Goal: Information Seeking & Learning: Learn about a topic

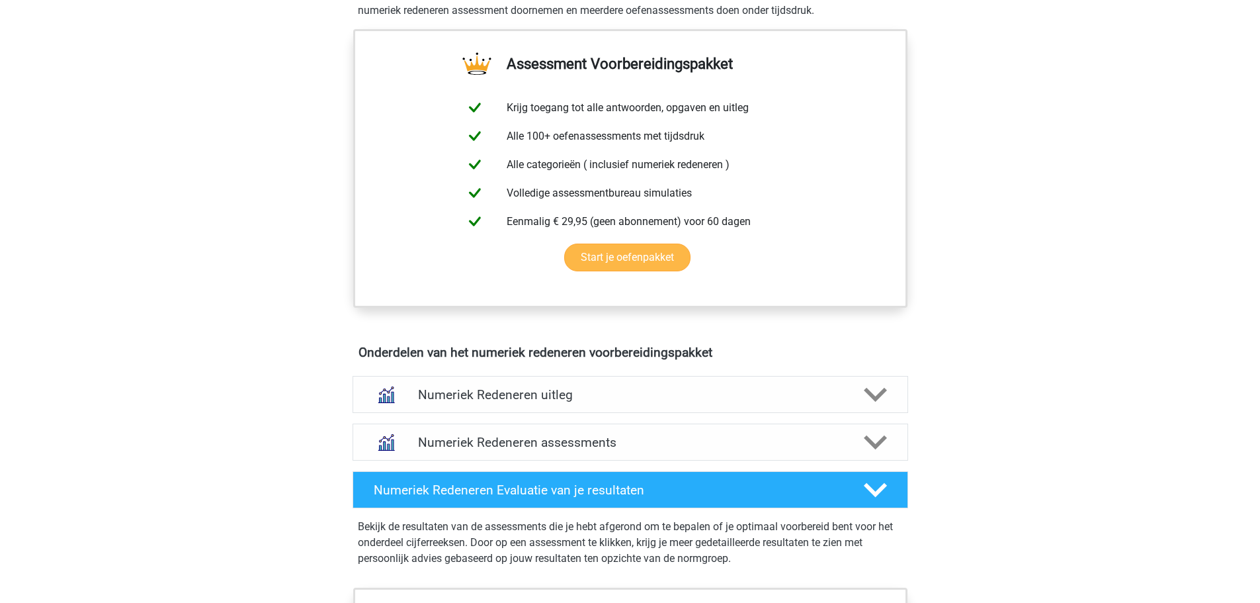
scroll to position [595, 0]
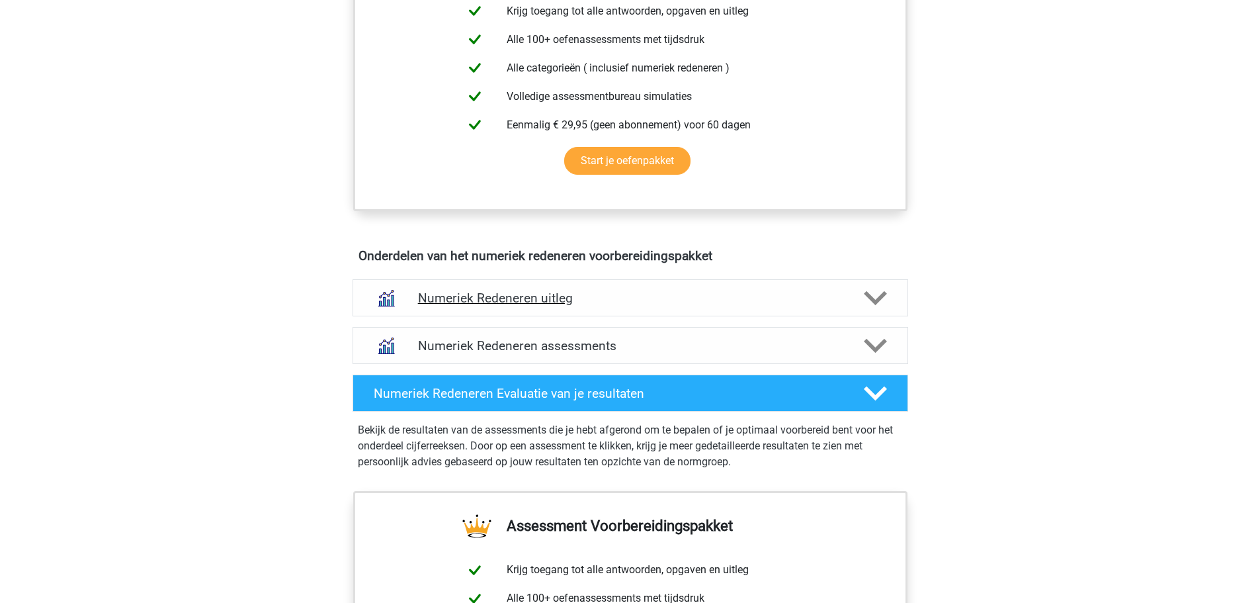
click at [887, 310] on icon at bounding box center [875, 297] width 23 height 23
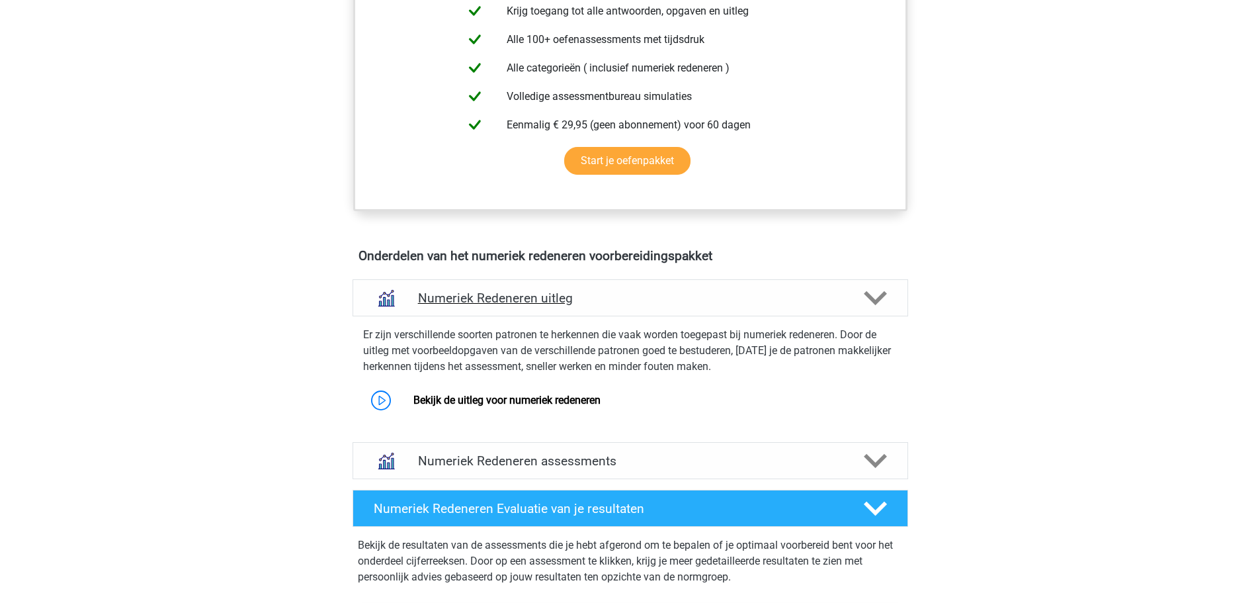
click at [887, 310] on icon at bounding box center [875, 297] width 23 height 23
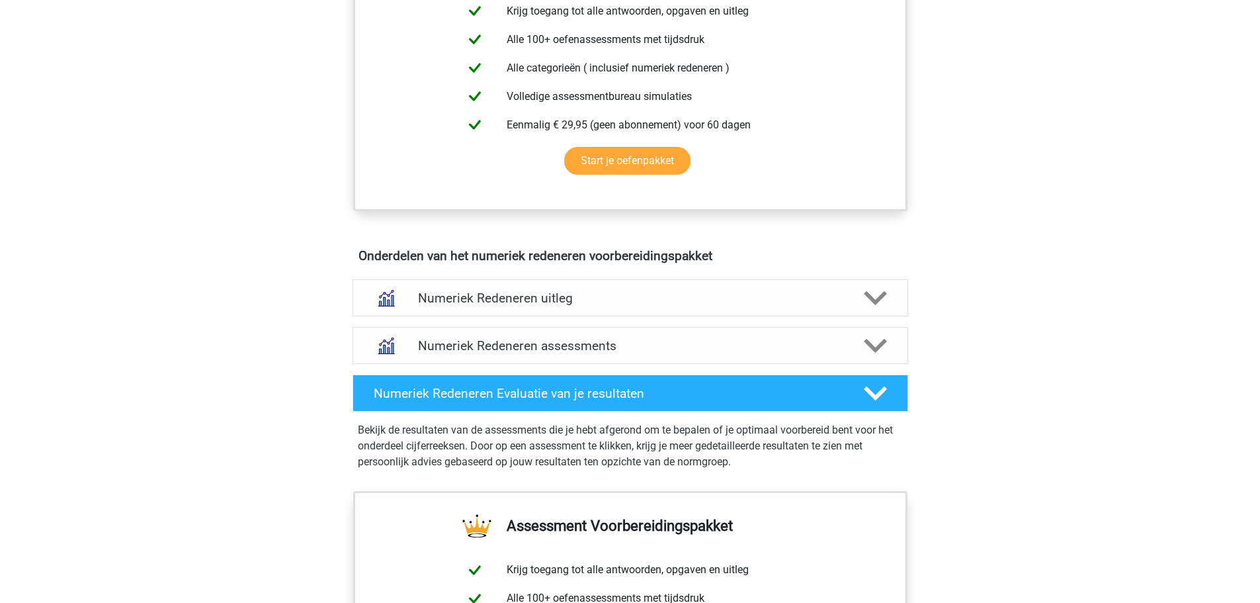
scroll to position [661, 0]
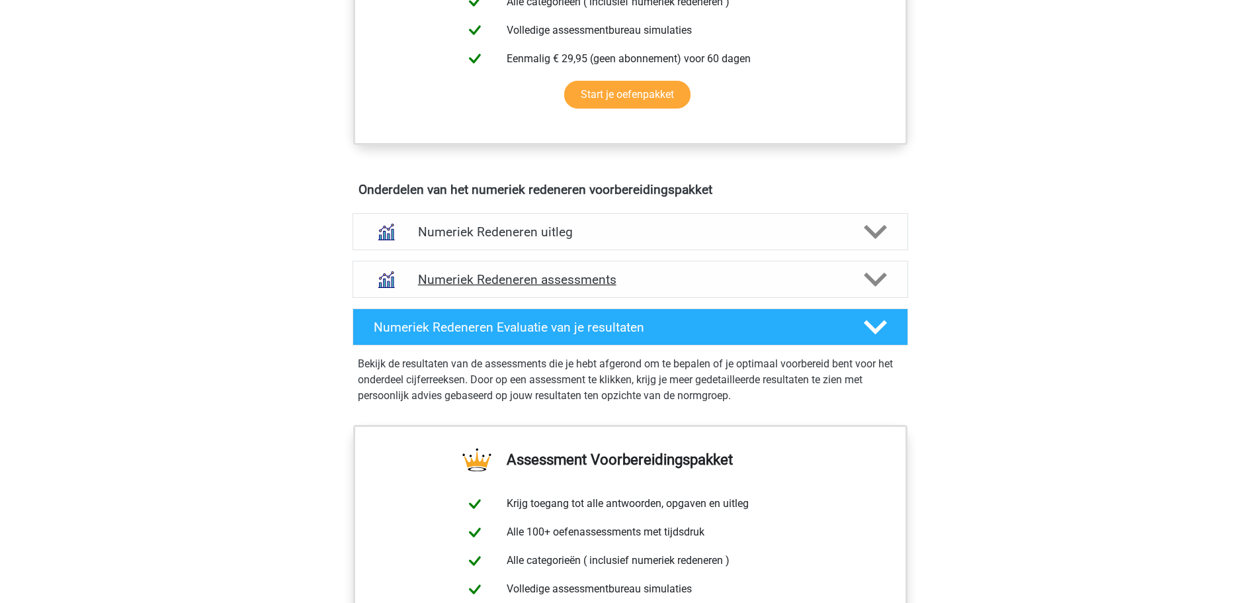
click at [887, 291] on icon at bounding box center [875, 279] width 23 height 23
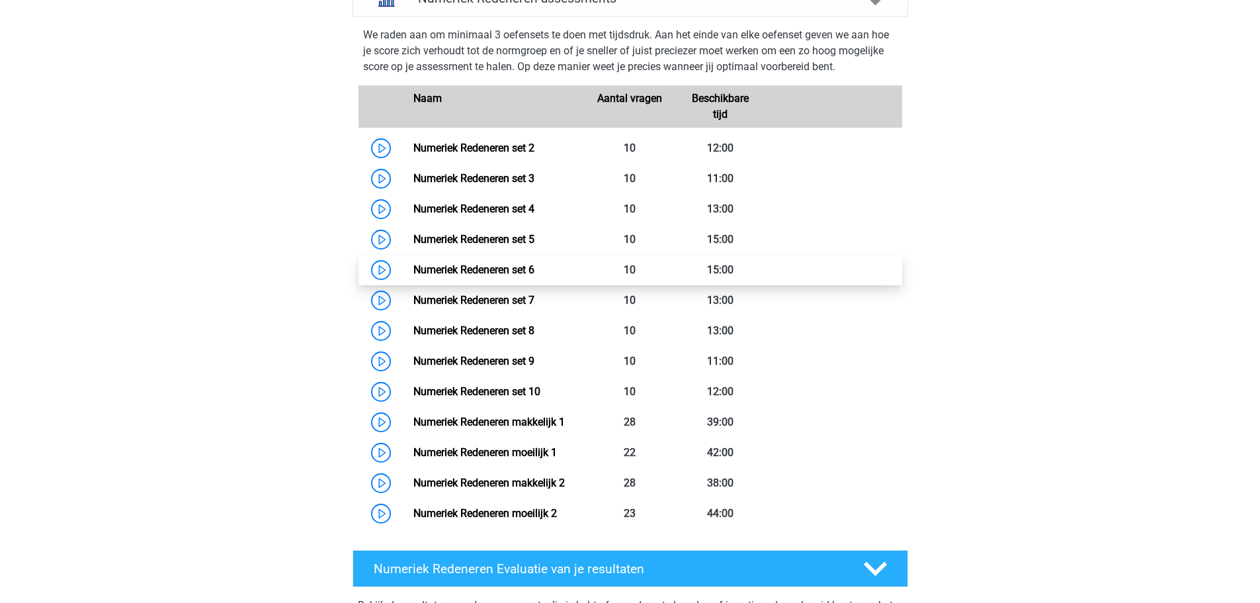
scroll to position [926, 0]
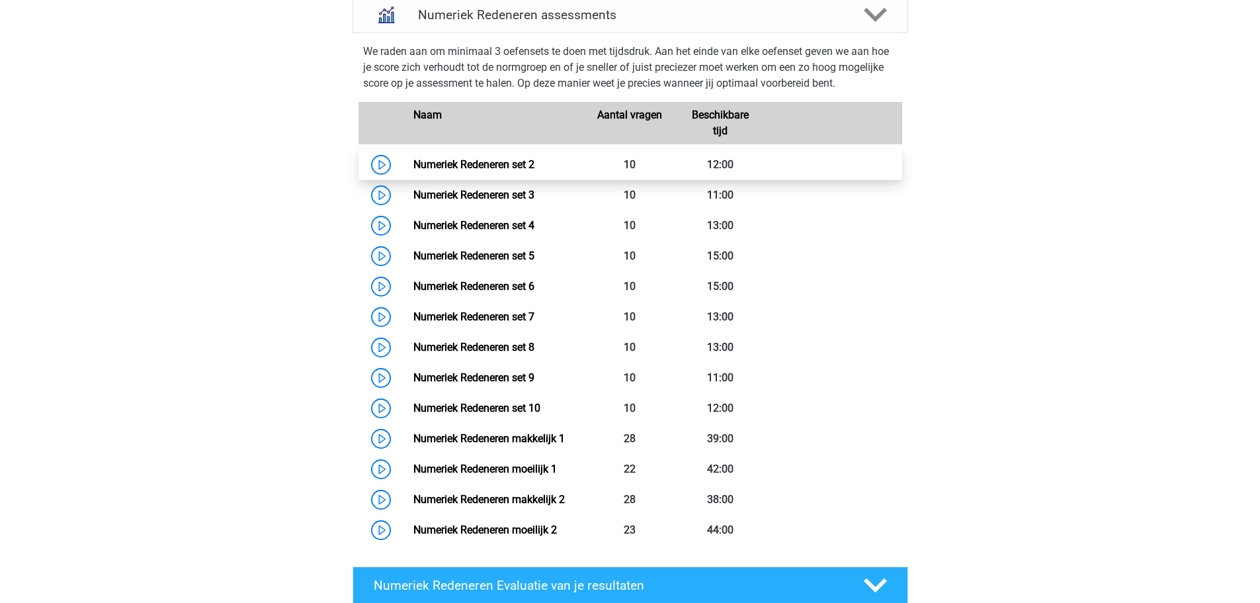
click at [466, 171] on link "Numeriek Redeneren set 2" at bounding box center [473, 164] width 121 height 13
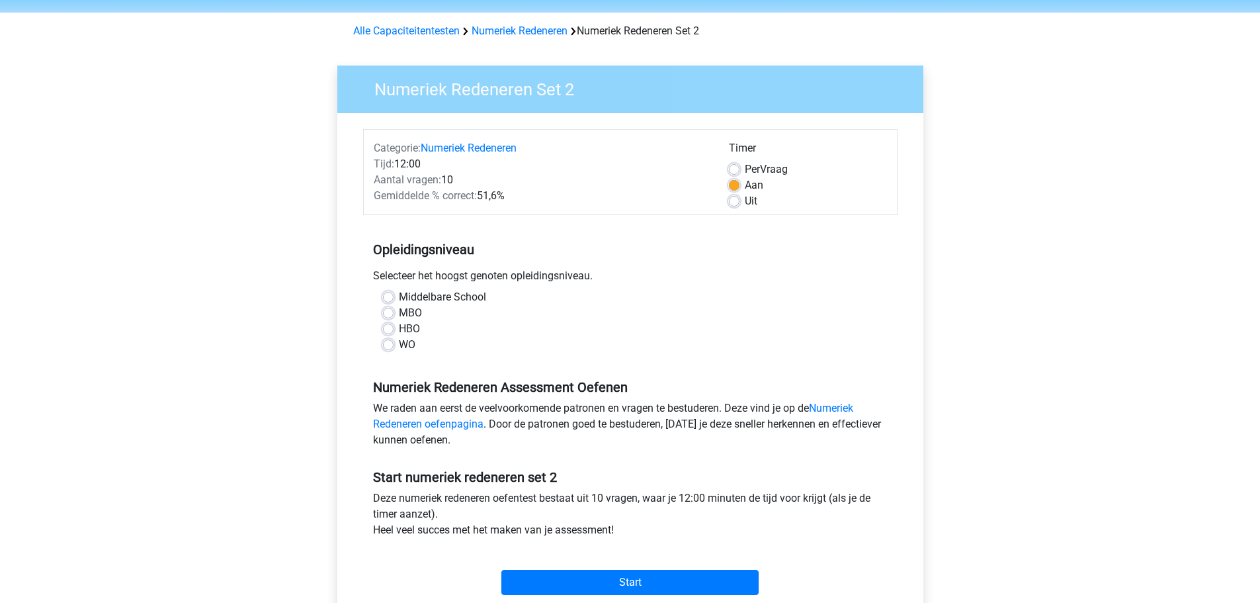
scroll to position [66, 0]
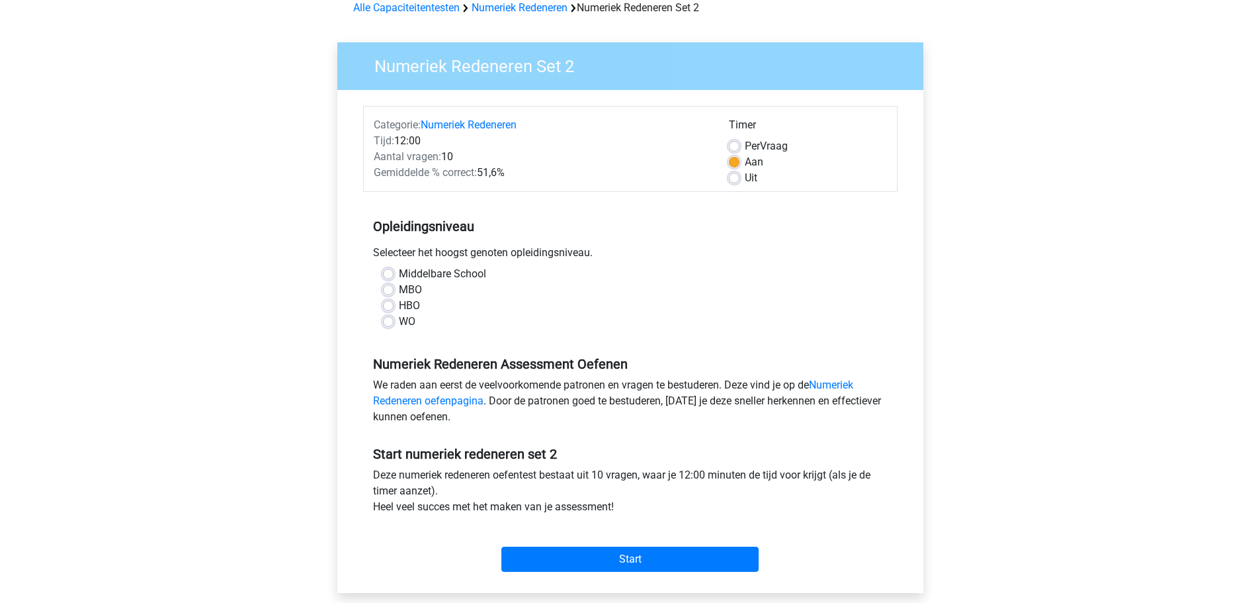
click at [399, 282] on label "Middelbare School" at bounding box center [442, 274] width 87 height 16
click at [383, 279] on input "Middelbare School" at bounding box center [388, 272] width 11 height 13
radio input "true"
click at [383, 298] on div "MBO" at bounding box center [630, 290] width 495 height 16
click at [399, 298] on label "MBO" at bounding box center [410, 290] width 23 height 16
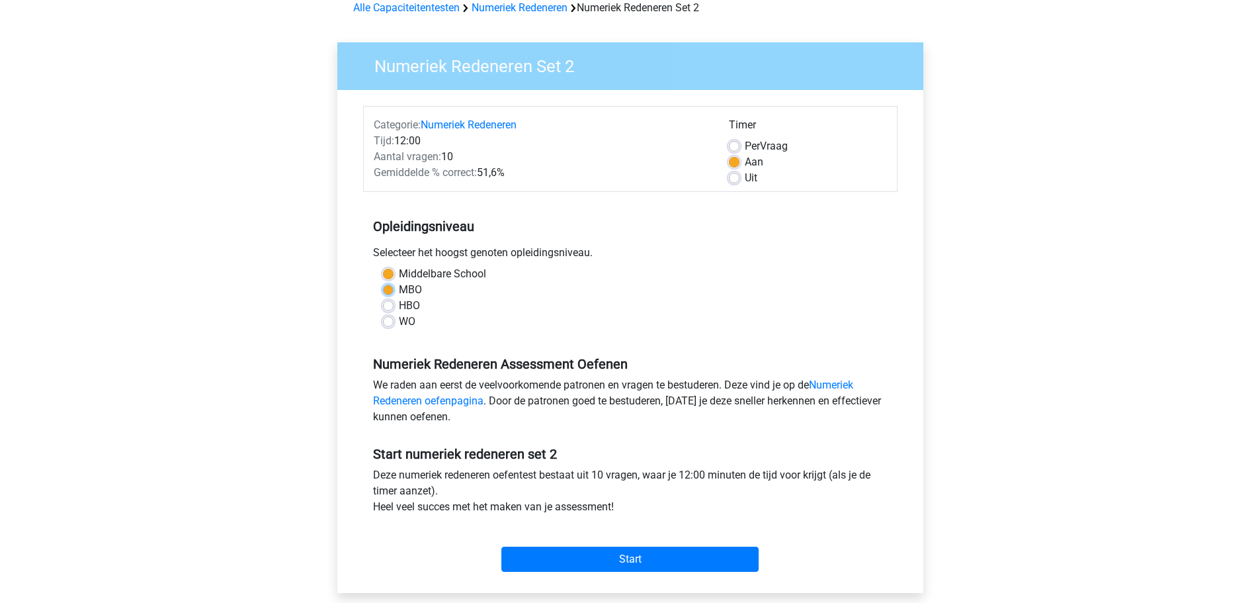
click at [383, 295] on input "MBO" at bounding box center [388, 288] width 11 height 13
radio input "true"
click at [399, 313] on label "HBO" at bounding box center [409, 306] width 21 height 16
click at [383, 311] on input "HBO" at bounding box center [388, 304] width 11 height 13
radio input "true"
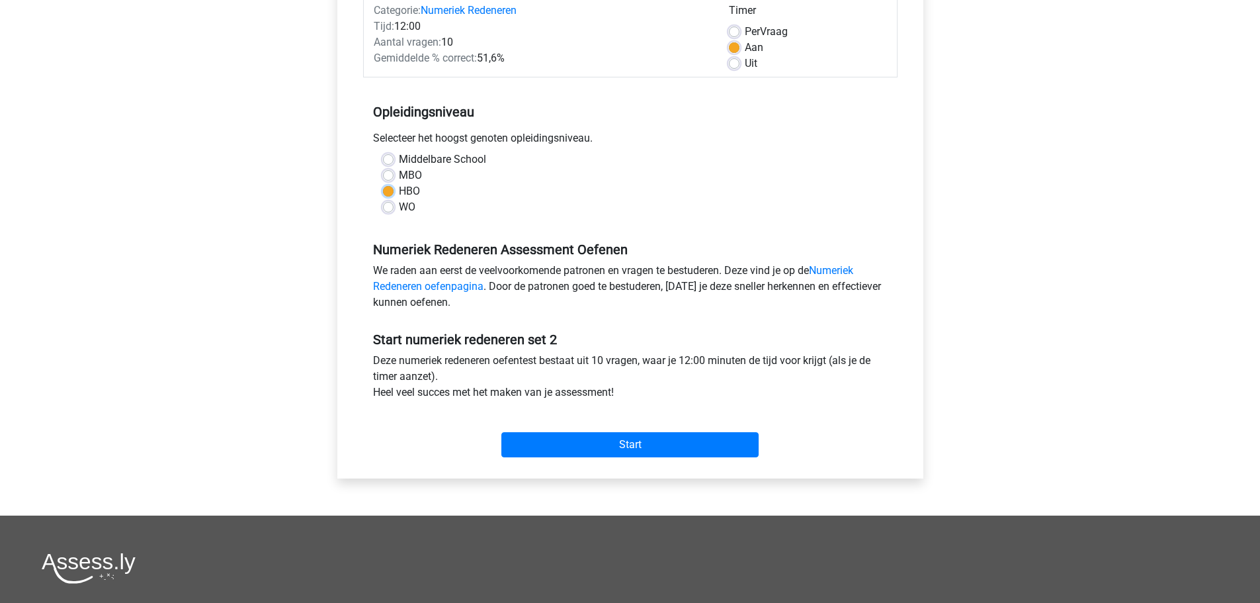
scroll to position [198, 0]
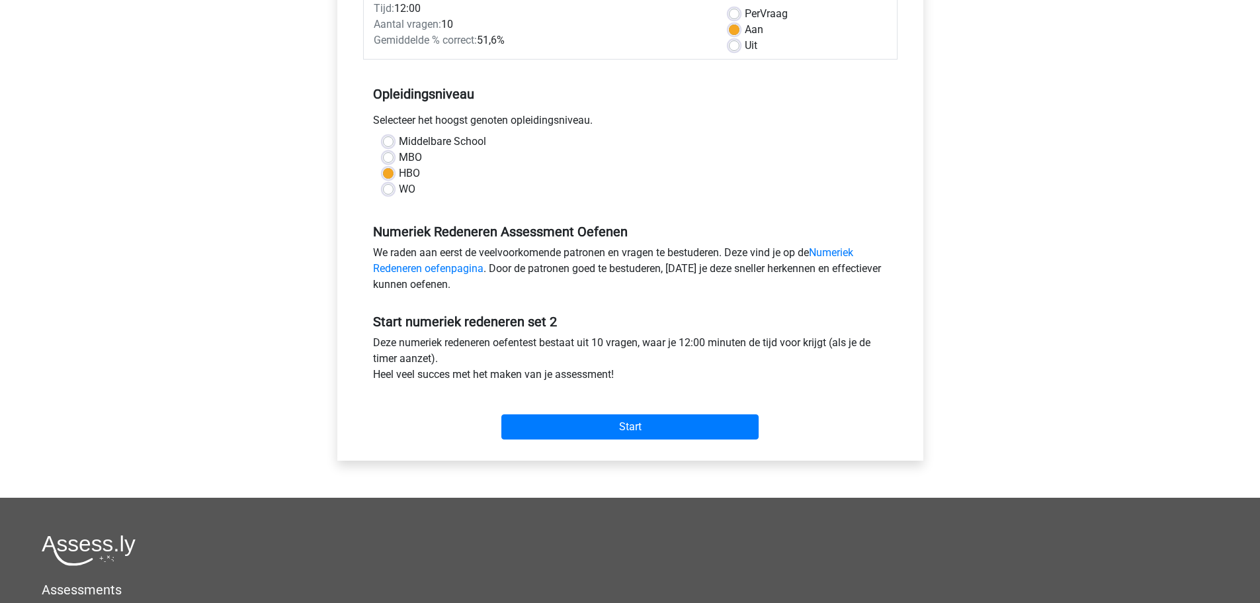
drag, startPoint x: 356, startPoint y: 370, endPoint x: 427, endPoint y: 370, distance: 70.8
click at [427, 370] on div "Deze numeriek redeneren oefentest bestaat uit 10 vragen, waar je 12:00 minuten …" at bounding box center [630, 361] width 534 height 53
click at [530, 436] on input "Start" at bounding box center [629, 426] width 257 height 25
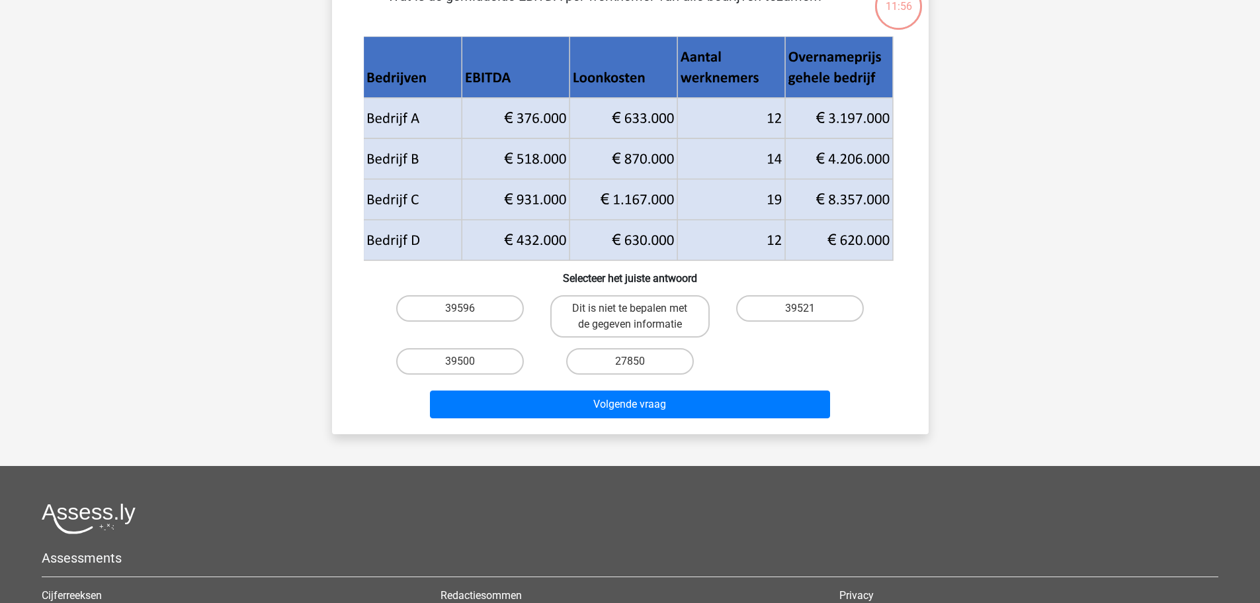
scroll to position [132, 0]
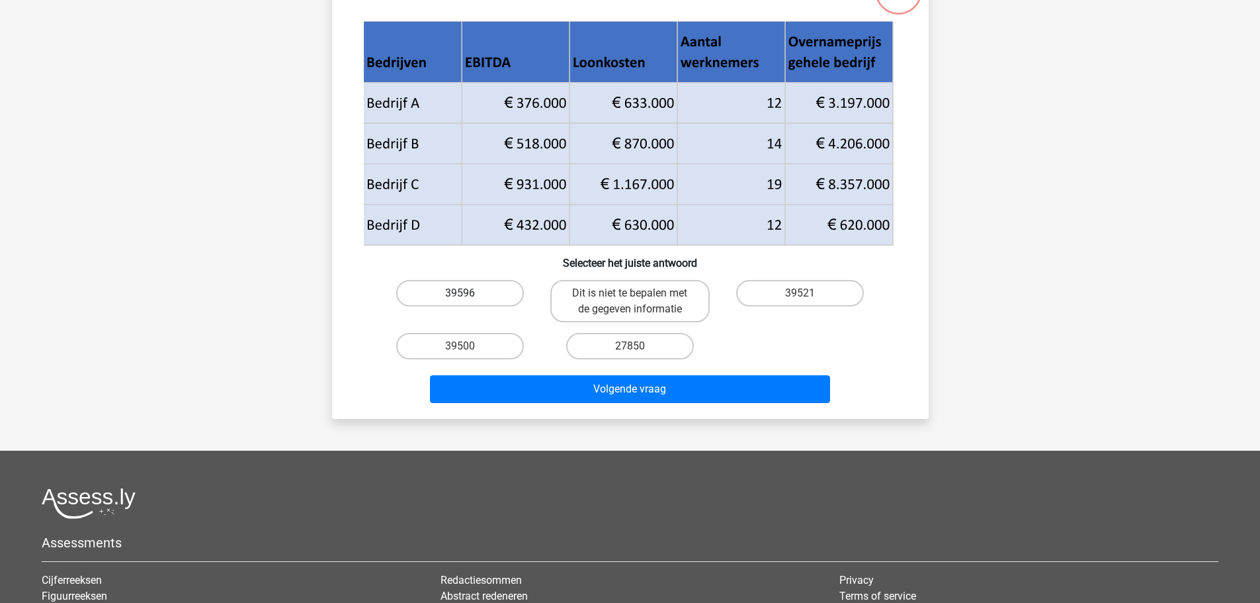
click at [413, 306] on label "39596" at bounding box center [460, 293] width 128 height 26
click at [460, 302] on input "39596" at bounding box center [464, 297] width 9 height 9
radio input "true"
click at [405, 306] on label "39596" at bounding box center [460, 293] width 128 height 26
click at [460, 302] on input "39596" at bounding box center [464, 297] width 9 height 9
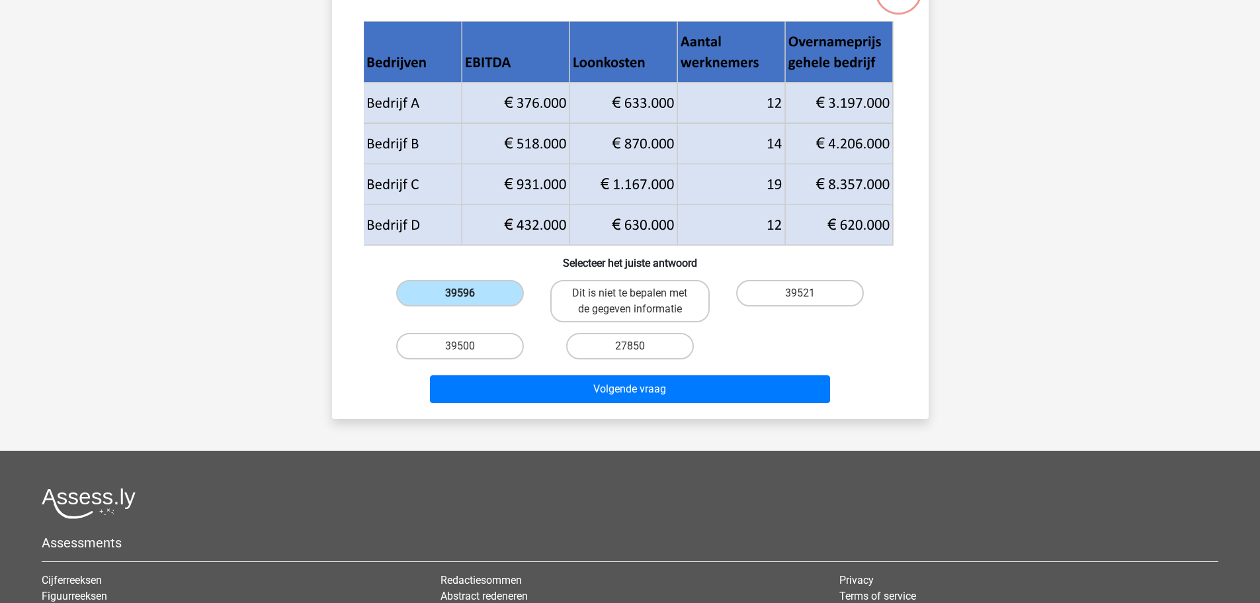
click at [415, 306] on label "39596" at bounding box center [460, 293] width 128 height 26
click at [460, 302] on input "39596" at bounding box center [464, 297] width 9 height 9
click at [415, 306] on label "39596" at bounding box center [460, 293] width 128 height 26
click at [460, 302] on input "39596" at bounding box center [464, 297] width 9 height 9
click at [415, 306] on label "39596" at bounding box center [460, 293] width 128 height 26
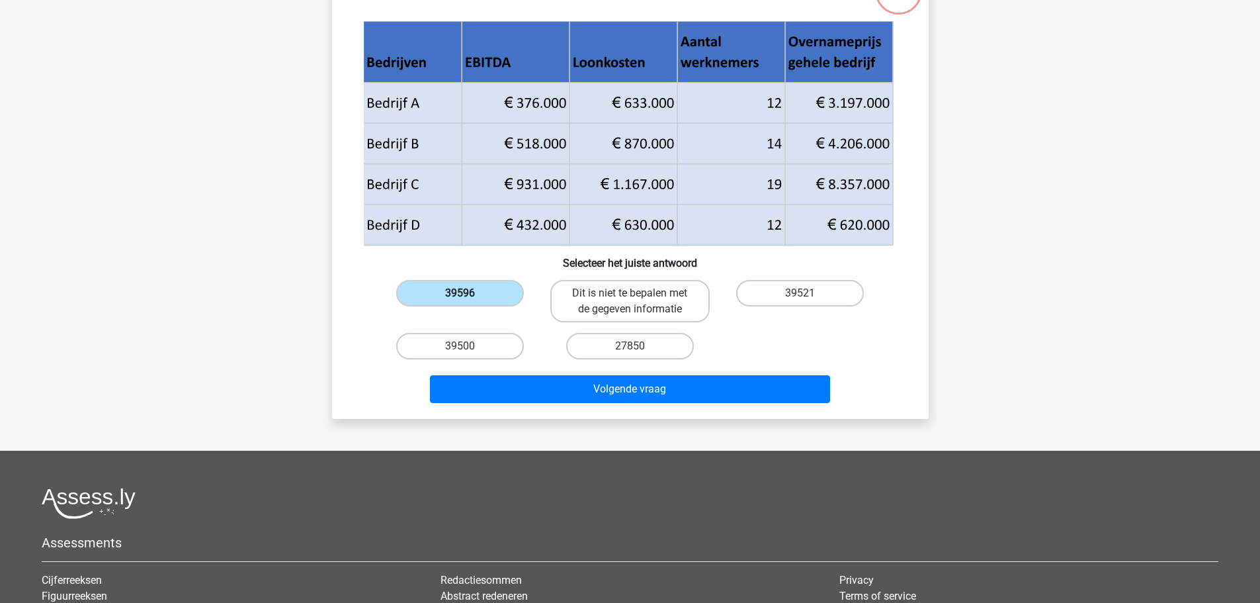
click at [460, 302] on input "39596" at bounding box center [464, 297] width 9 height 9
click at [425, 306] on label "39596" at bounding box center [460, 293] width 128 height 26
click at [460, 302] on input "39596" at bounding box center [464, 297] width 9 height 9
click at [425, 306] on label "39596" at bounding box center [460, 293] width 128 height 26
click at [460, 302] on input "39596" at bounding box center [464, 297] width 9 height 9
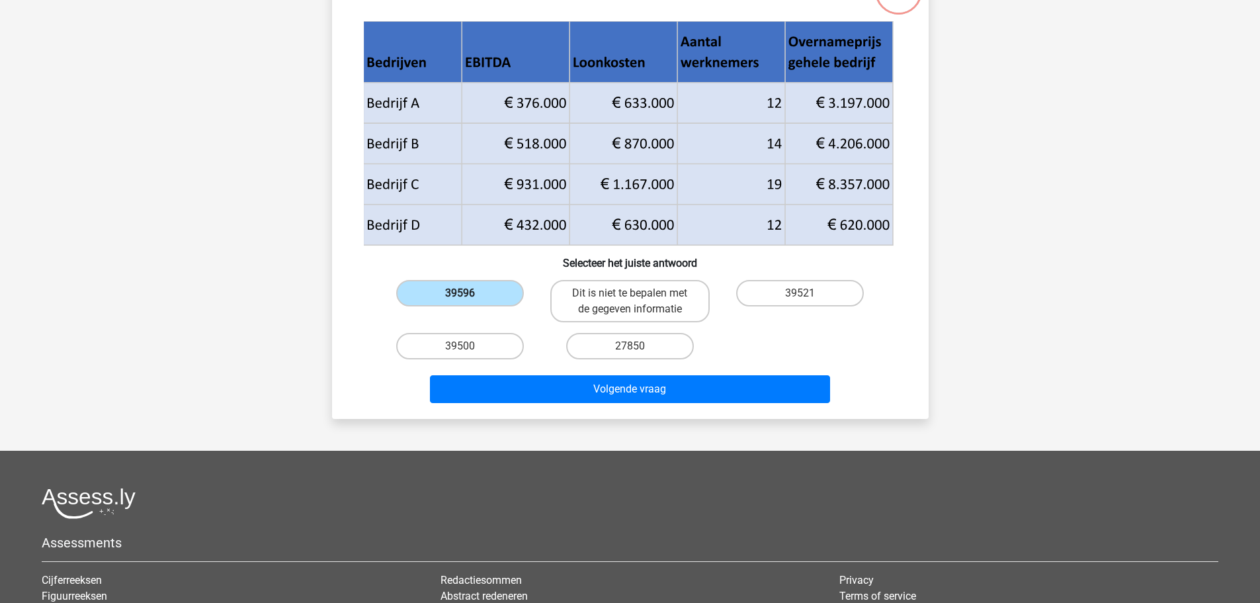
click at [425, 306] on label "39596" at bounding box center [460, 293] width 128 height 26
click at [460, 302] on input "39596" at bounding box center [464, 297] width 9 height 9
click at [425, 306] on label "39596" at bounding box center [460, 293] width 128 height 26
click at [460, 302] on input "39596" at bounding box center [464, 297] width 9 height 9
click at [425, 306] on label "39596" at bounding box center [460, 293] width 128 height 26
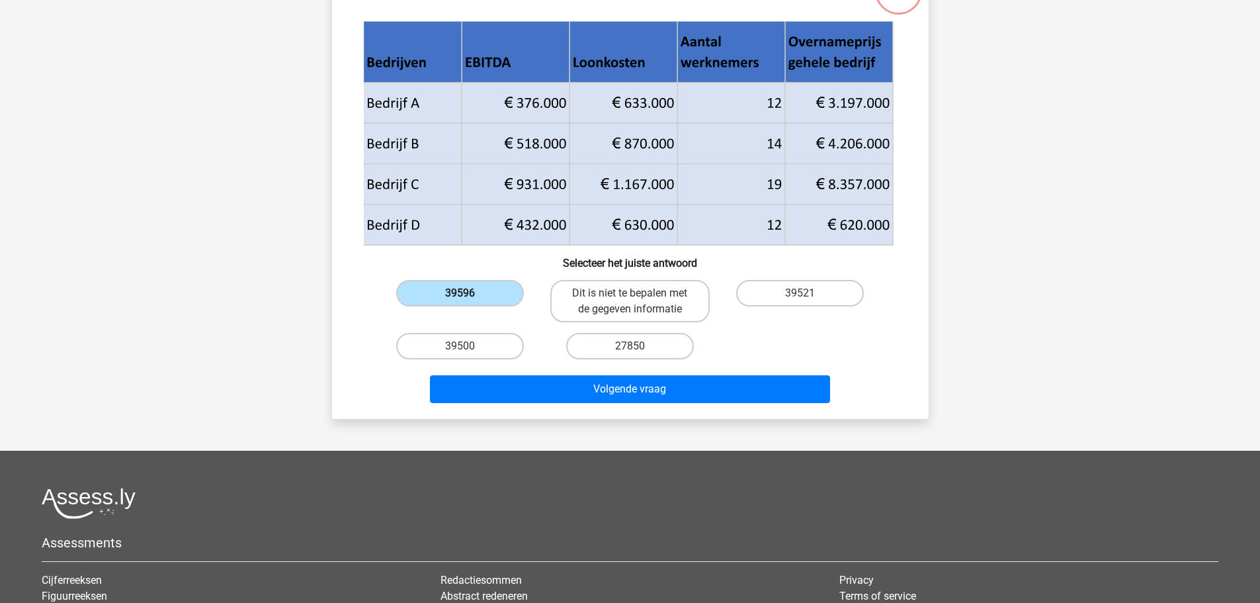
click at [460, 302] on input "39596" at bounding box center [464, 297] width 9 height 9
click at [425, 306] on label "39596" at bounding box center [460, 293] width 128 height 26
click at [460, 302] on input "39596" at bounding box center [464, 297] width 9 height 9
click at [422, 306] on label "39596" at bounding box center [460, 293] width 128 height 26
click at [460, 302] on input "39596" at bounding box center [464, 297] width 9 height 9
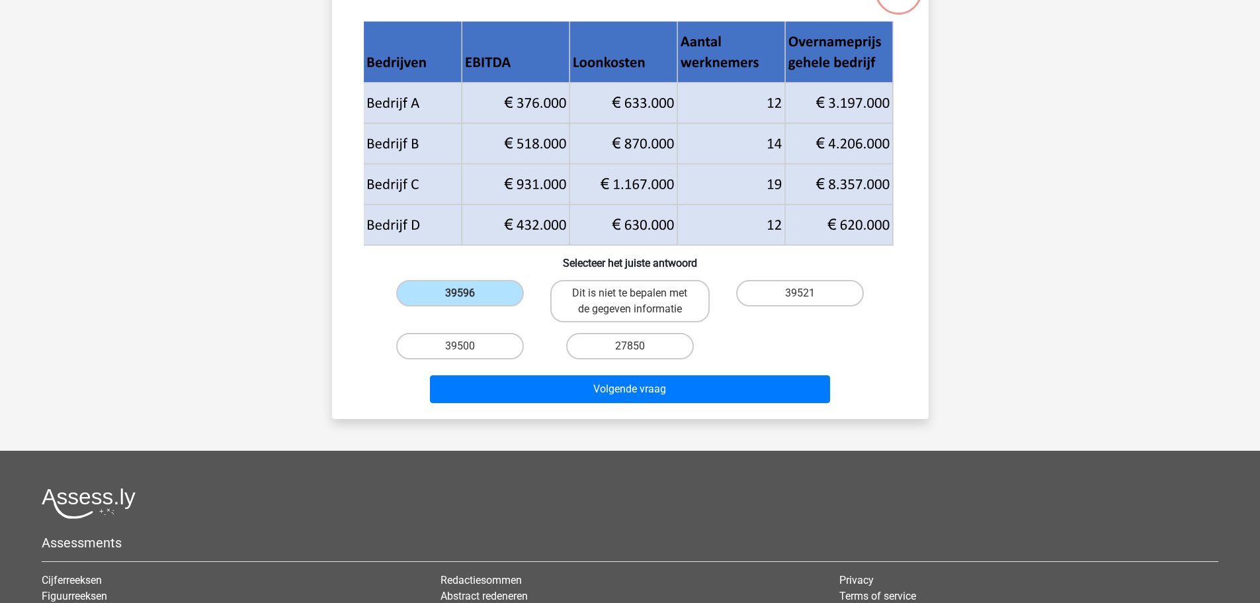
drag, startPoint x: 468, startPoint y: 404, endPoint x: 379, endPoint y: 403, distance: 89.3
click at [380, 322] on div "39596" at bounding box center [459, 301] width 159 height 42
click at [408, 306] on label "39596" at bounding box center [460, 293] width 128 height 26
click at [460, 302] on input "39596" at bounding box center [464, 297] width 9 height 9
click at [408, 306] on label "39596" at bounding box center [460, 293] width 128 height 26
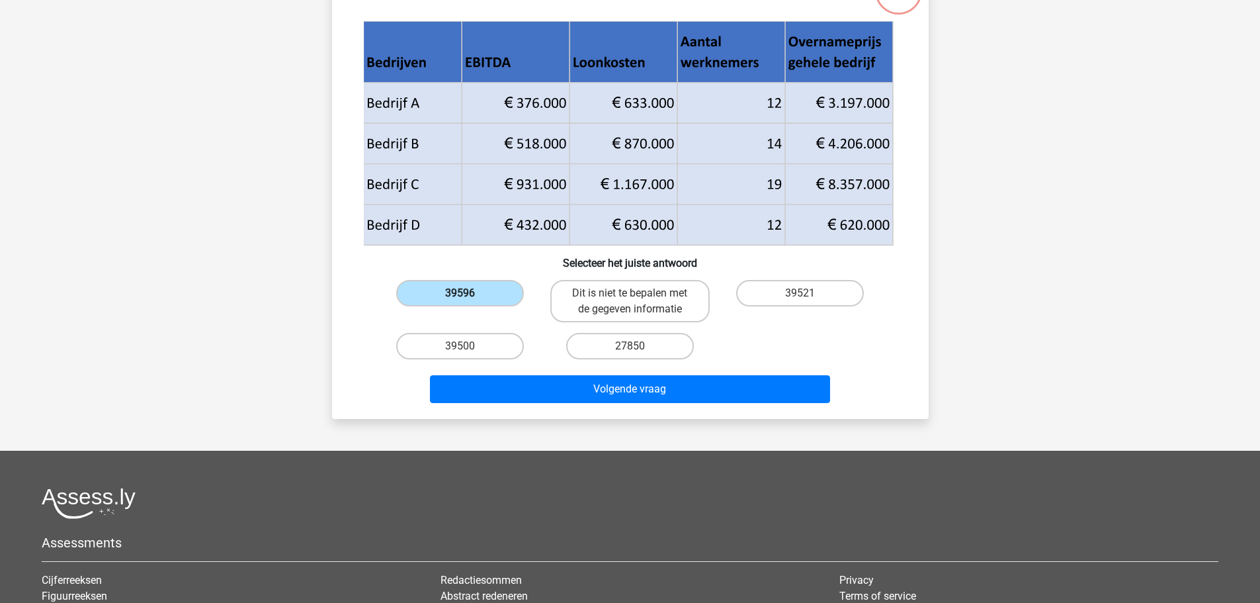
click at [460, 302] on input "39596" at bounding box center [464, 297] width 9 height 9
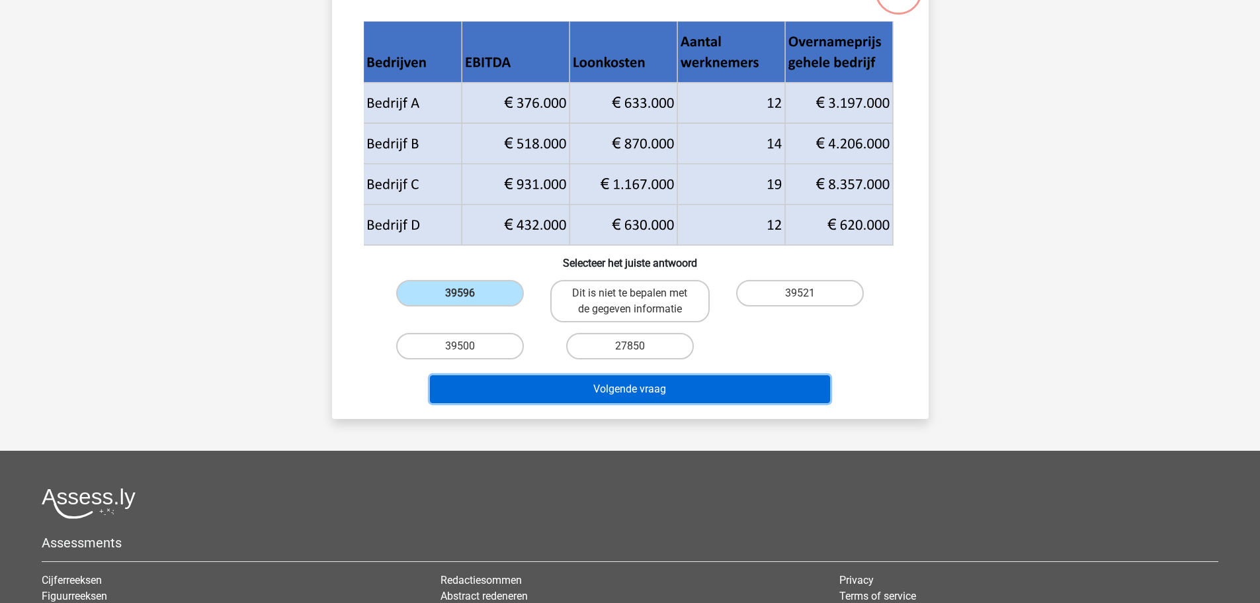
click at [640, 403] on button "Volgende vraag" at bounding box center [630, 389] width 400 height 28
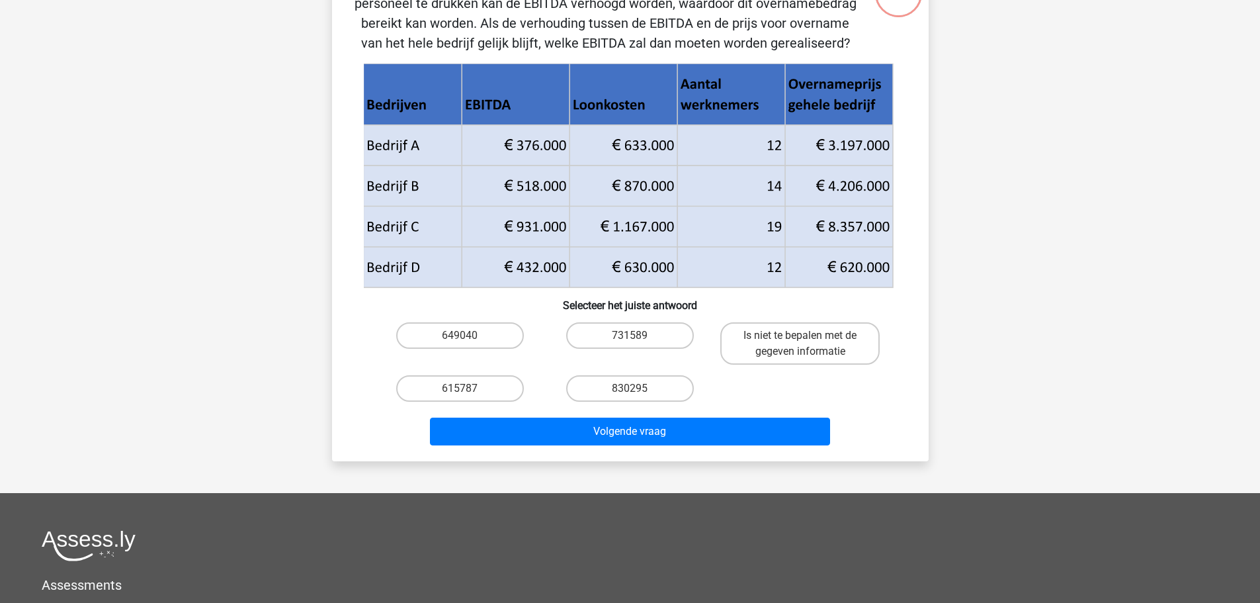
scroll to position [107, 0]
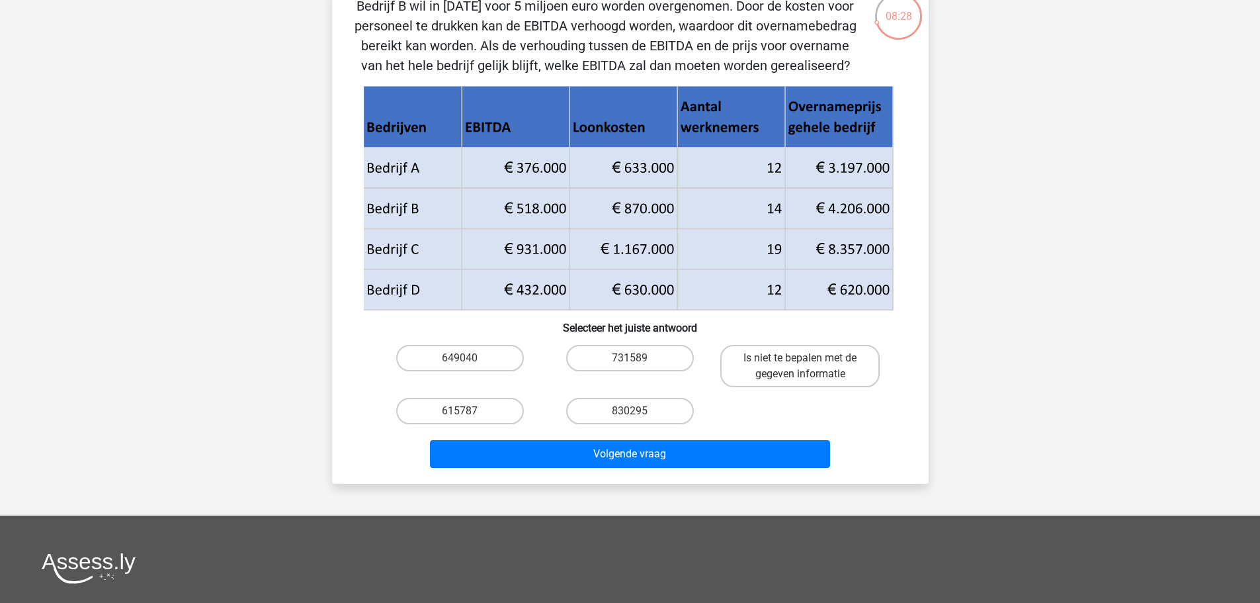
click at [460, 419] on input "615787" at bounding box center [464, 415] width 9 height 9
radio input "true"
click at [409, 424] on label "615787" at bounding box center [460, 410] width 128 height 26
click at [460, 419] on input "615787" at bounding box center [464, 415] width 9 height 9
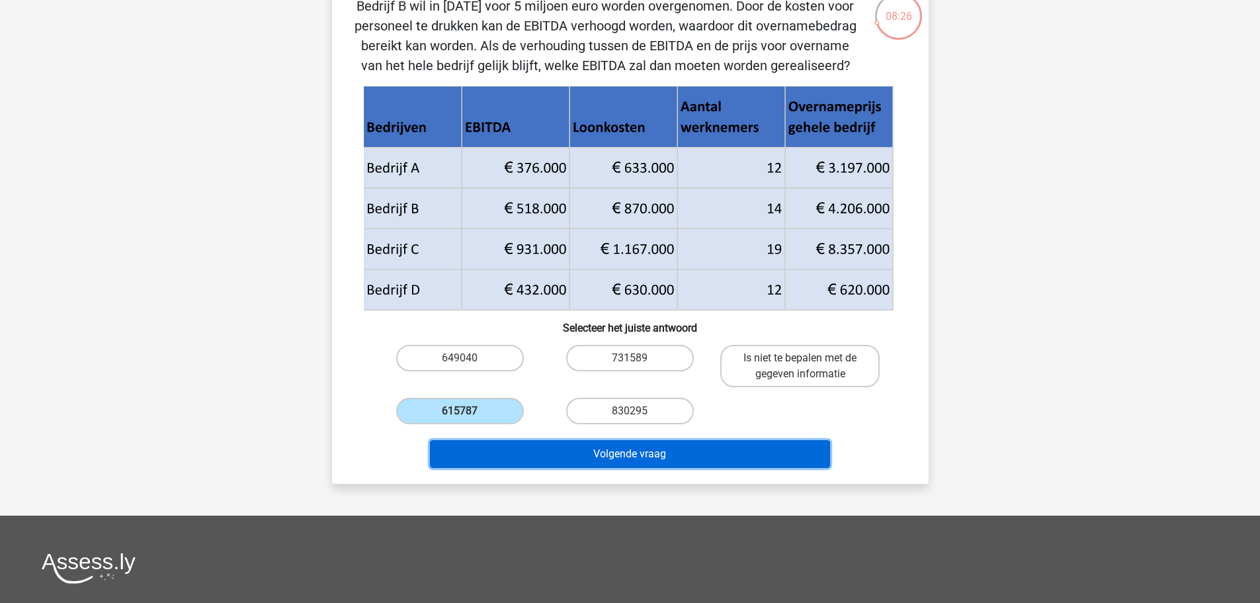
click at [636, 468] on button "Volgende vraag" at bounding box center [630, 454] width 400 height 28
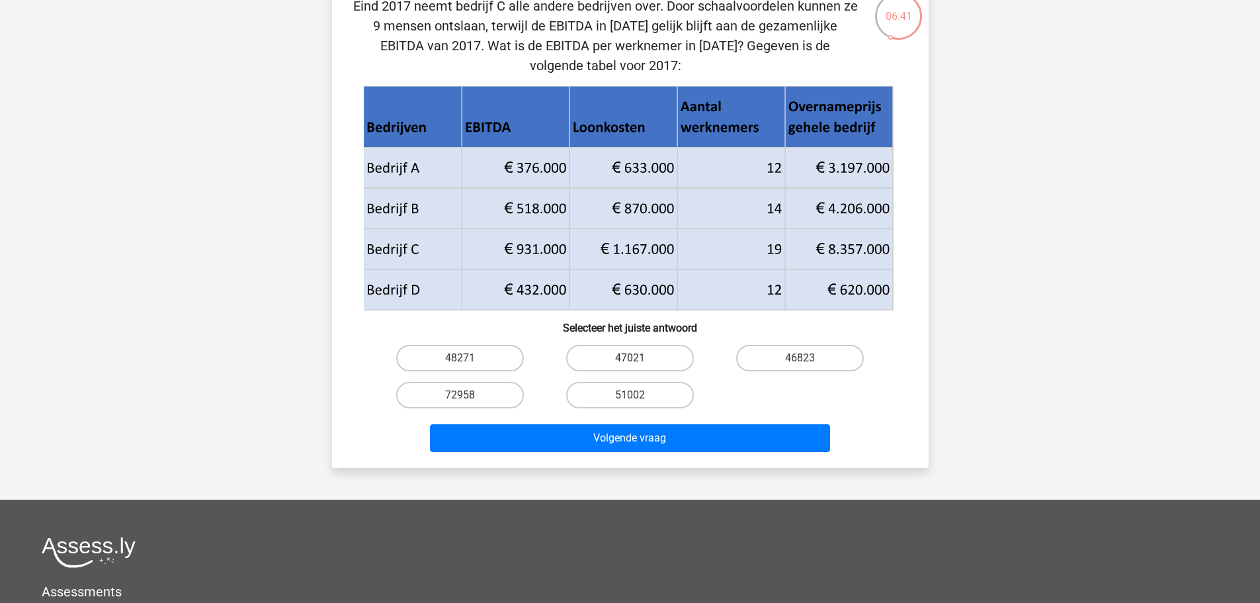
click at [619, 371] on label "47021" at bounding box center [630, 358] width 128 height 26
click at [630, 366] on input "47021" at bounding box center [634, 362] width 9 height 9
radio input "true"
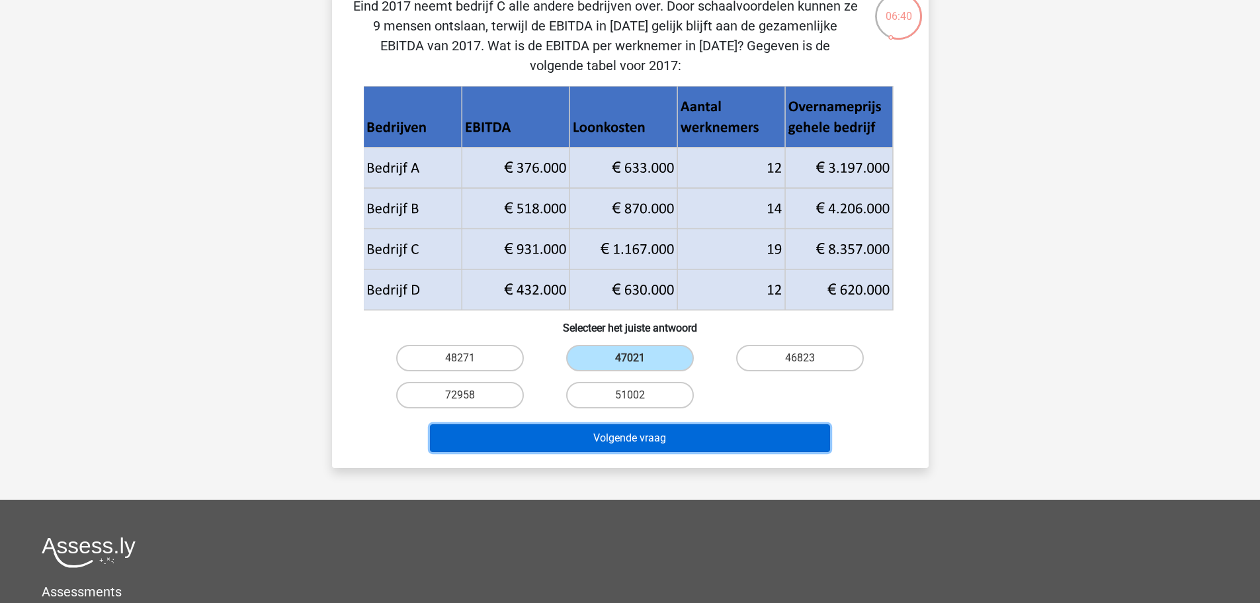
click at [619, 452] on button "Volgende vraag" at bounding box center [630, 438] width 400 height 28
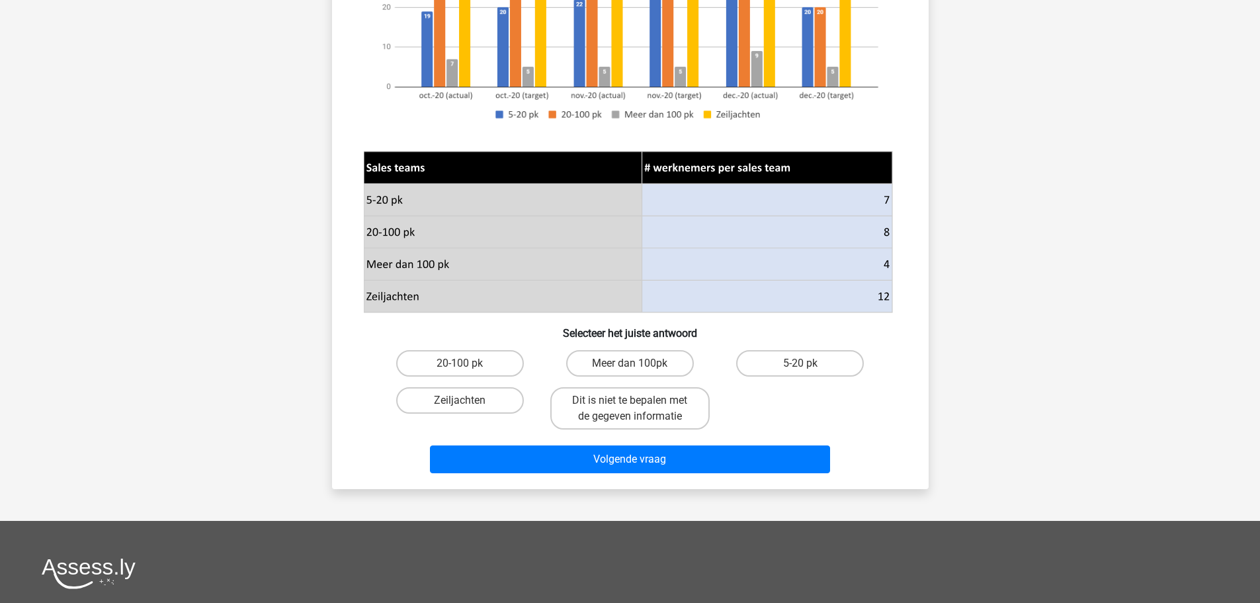
scroll to position [504, 0]
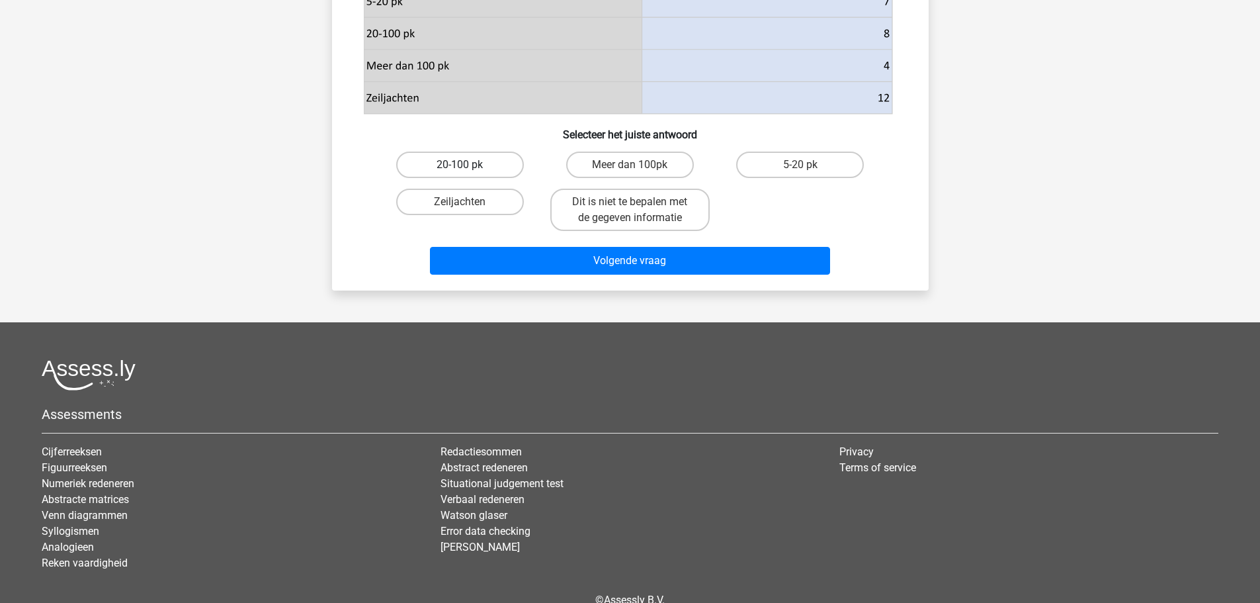
click at [407, 178] on label "20-100 pk" at bounding box center [460, 164] width 128 height 26
click at [460, 173] on input "20-100 pk" at bounding box center [464, 169] width 9 height 9
radio input "true"
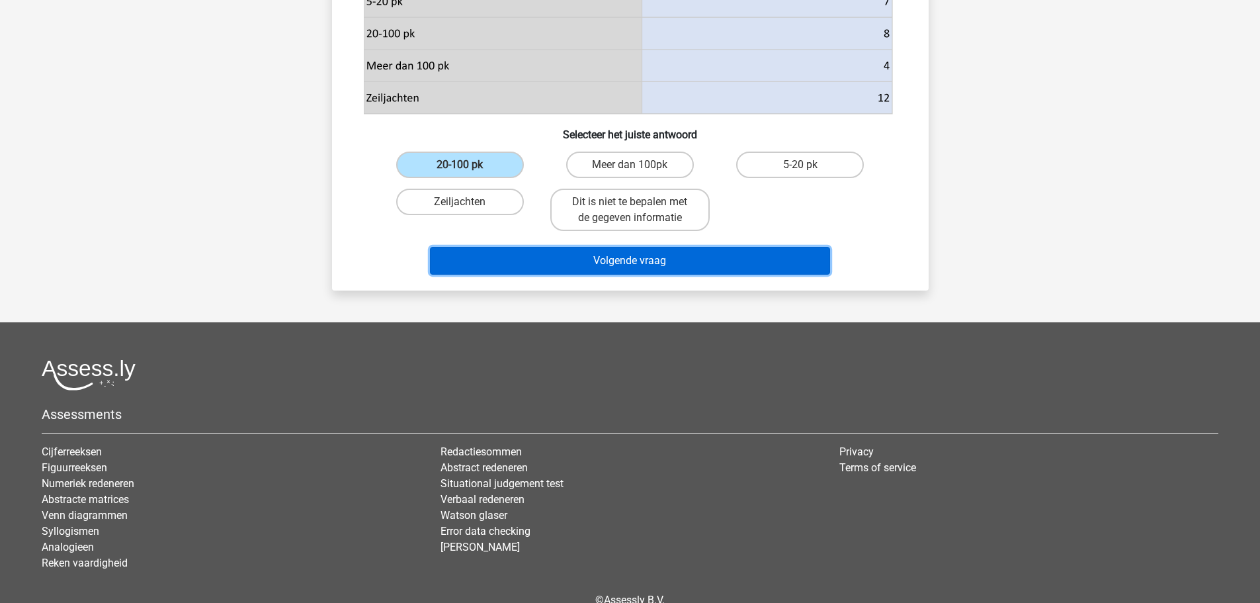
click at [603, 274] on button "Volgende vraag" at bounding box center [630, 261] width 400 height 28
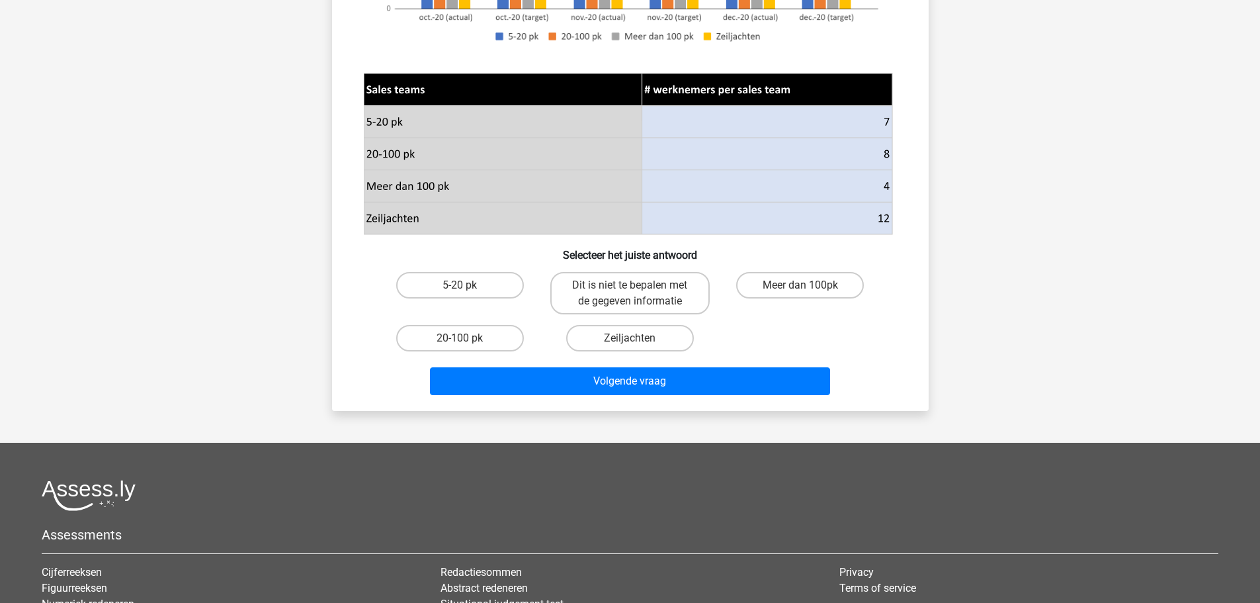
scroll to position [397, 0]
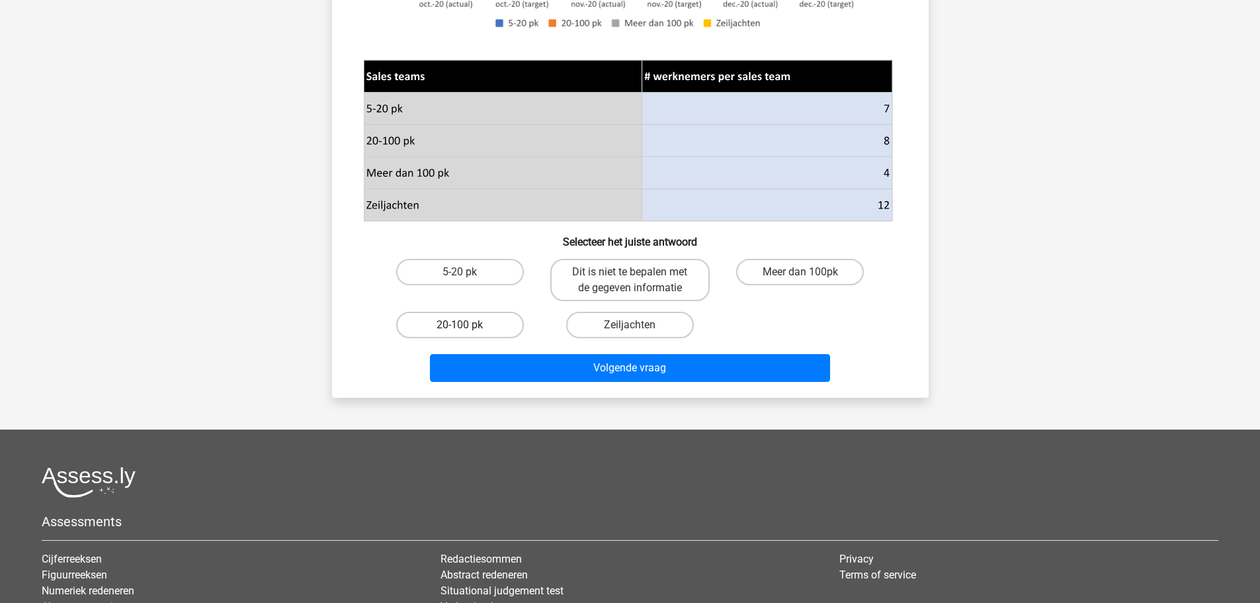
click at [410, 338] on label "20-100 pk" at bounding box center [460, 325] width 128 height 26
click at [460, 333] on input "20-100 pk" at bounding box center [464, 329] width 9 height 9
radio input "true"
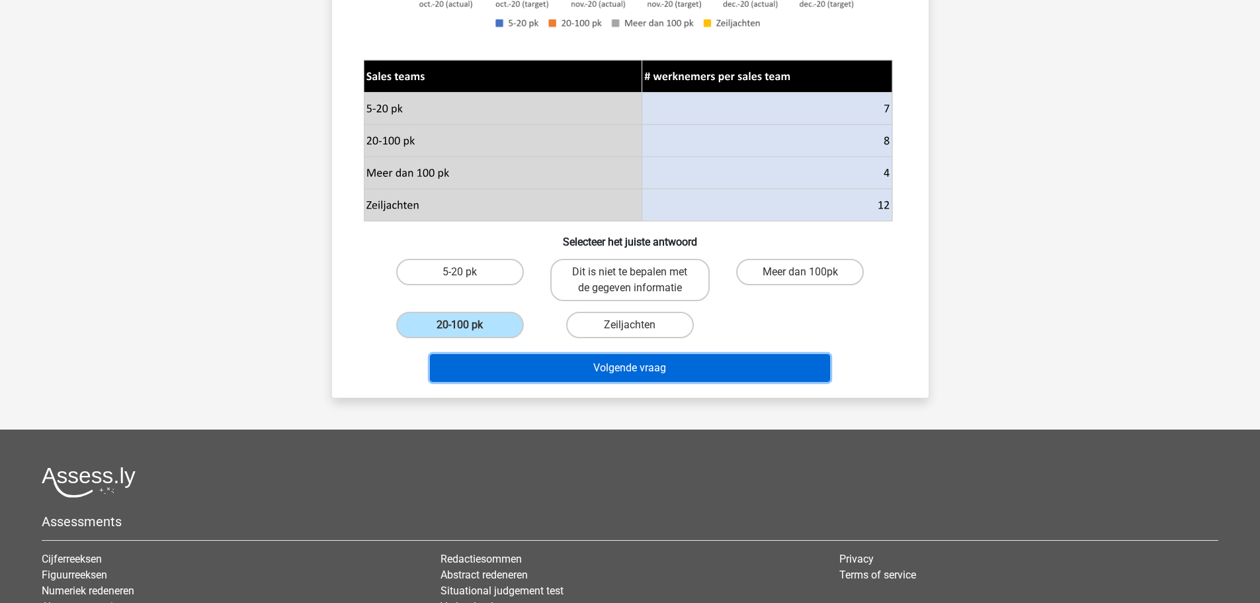
click at [653, 382] on button "Volgende vraag" at bounding box center [630, 368] width 400 height 28
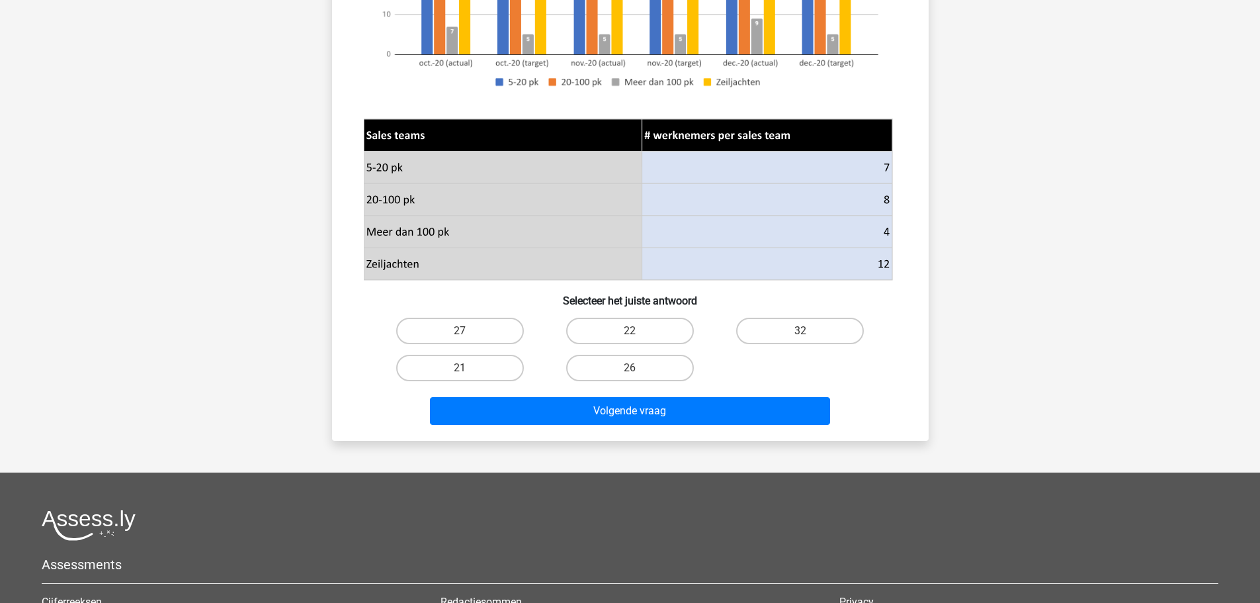
scroll to position [438, 0]
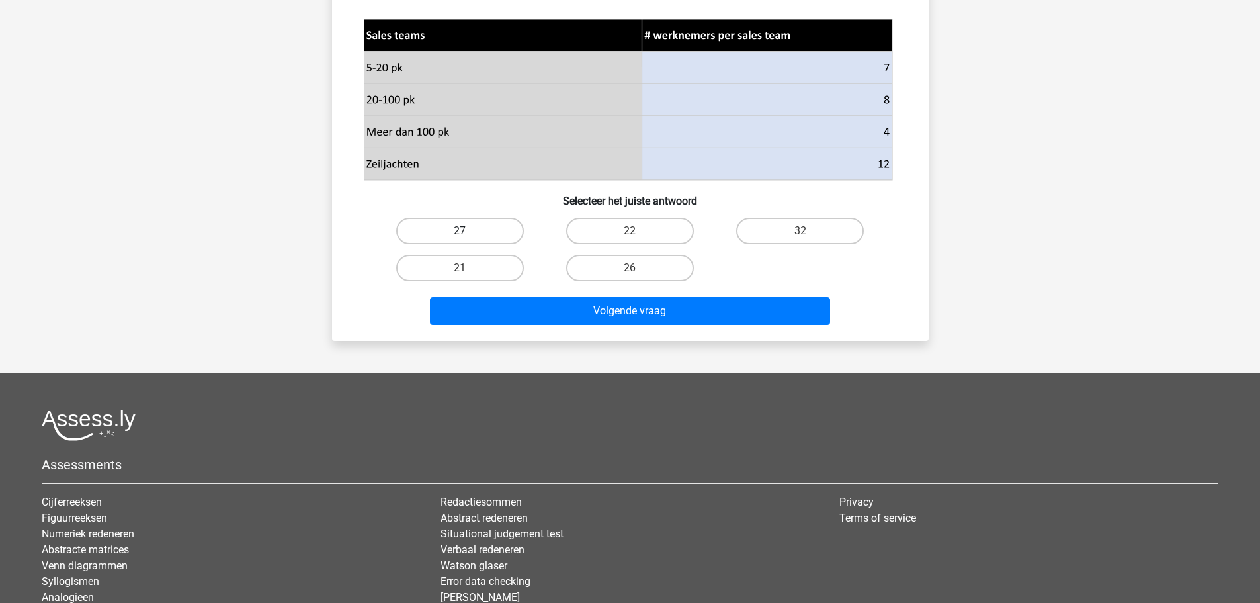
click at [421, 244] on label "27" at bounding box center [460, 231] width 128 height 26
click at [460, 239] on input "27" at bounding box center [464, 235] width 9 height 9
radio input "true"
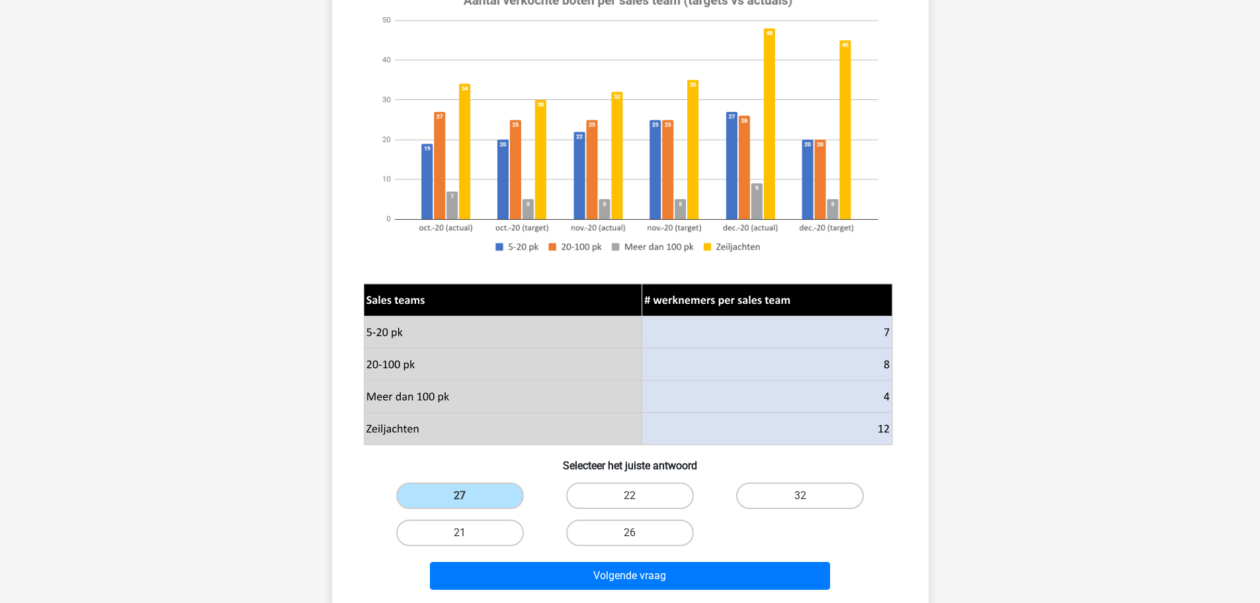
scroll to position [570, 0]
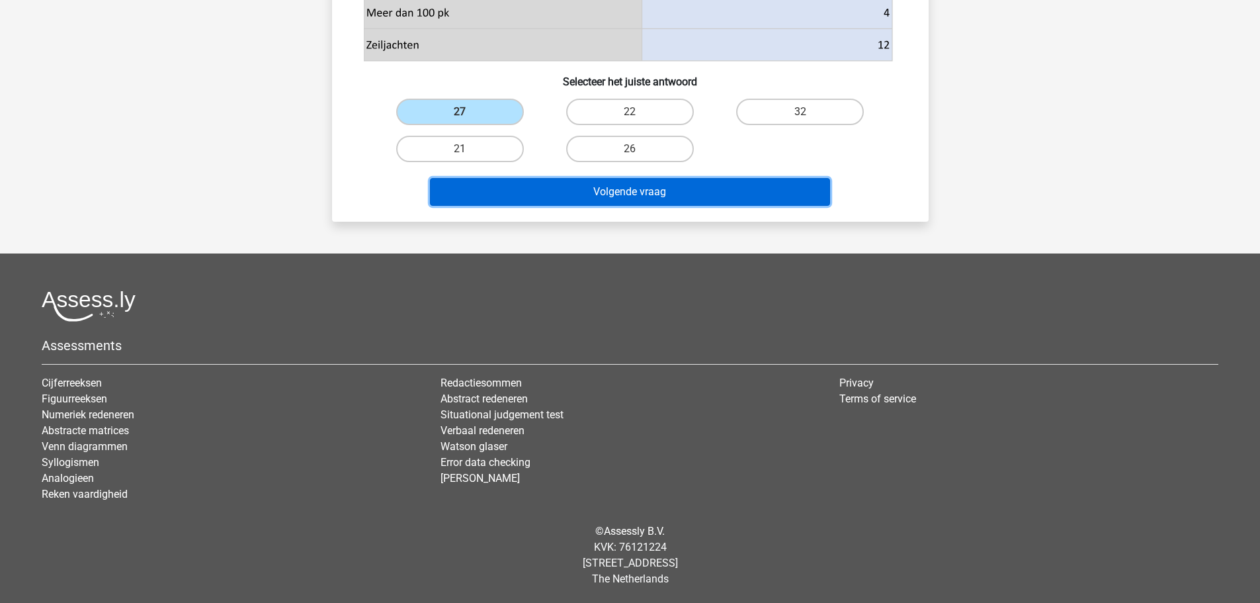
click at [659, 206] on button "Volgende vraag" at bounding box center [630, 192] width 400 height 28
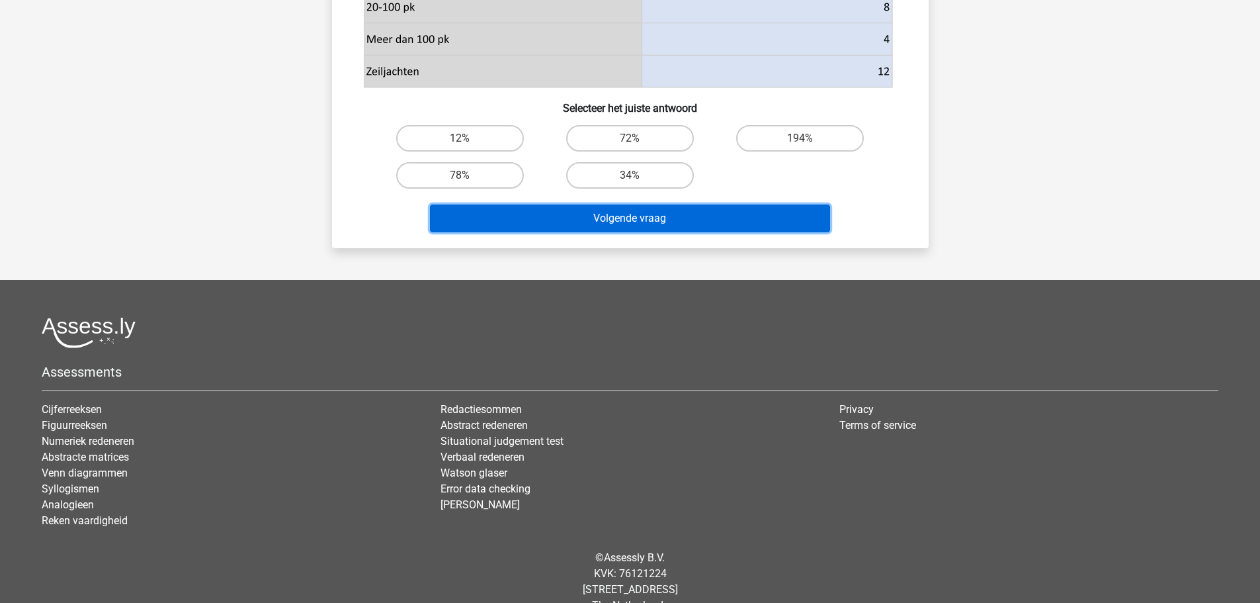
click at [627, 232] on button "Volgende vraag" at bounding box center [630, 218] width 400 height 28
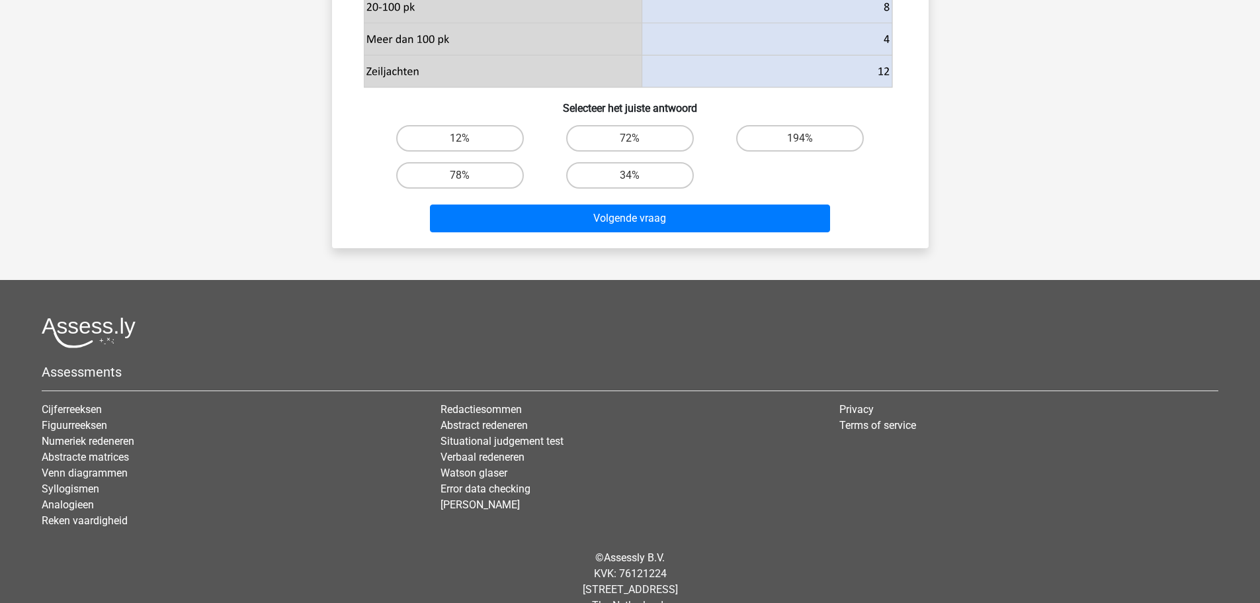
click at [634, 147] on input "72%" at bounding box center [634, 142] width 9 height 9
radio input "true"
click at [632, 147] on input "72%" at bounding box center [634, 142] width 9 height 9
click at [629, 151] on label "72%" at bounding box center [630, 138] width 128 height 26
click at [630, 147] on input "72%" at bounding box center [634, 142] width 9 height 9
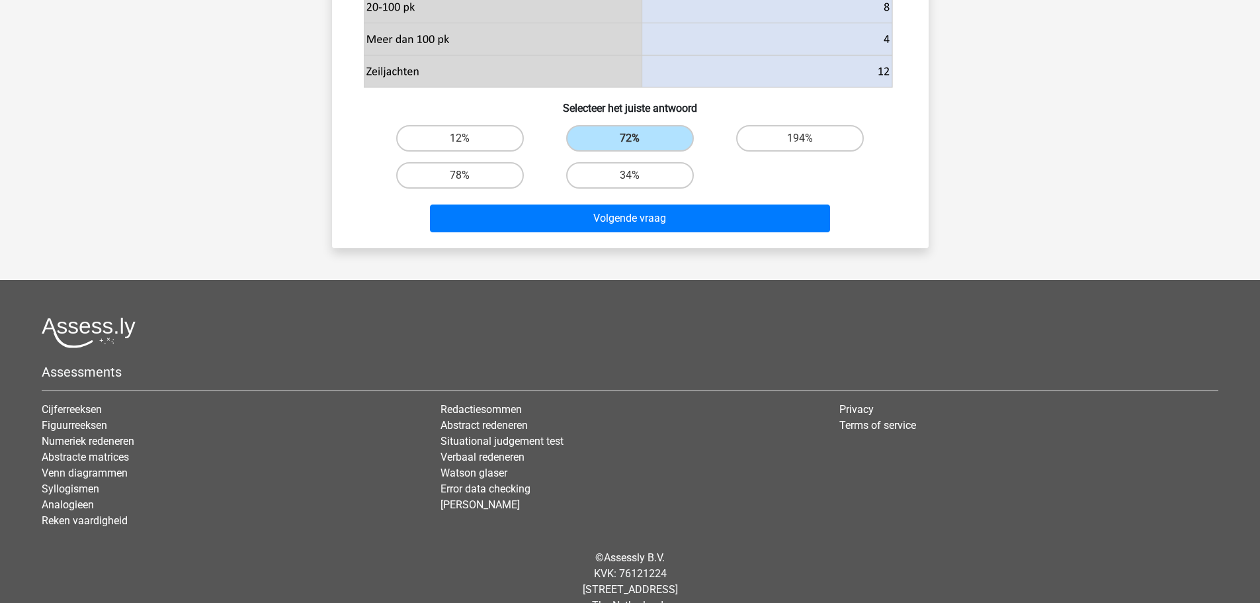
click at [629, 237] on div "Volgende vraag" at bounding box center [630, 220] width 511 height 33
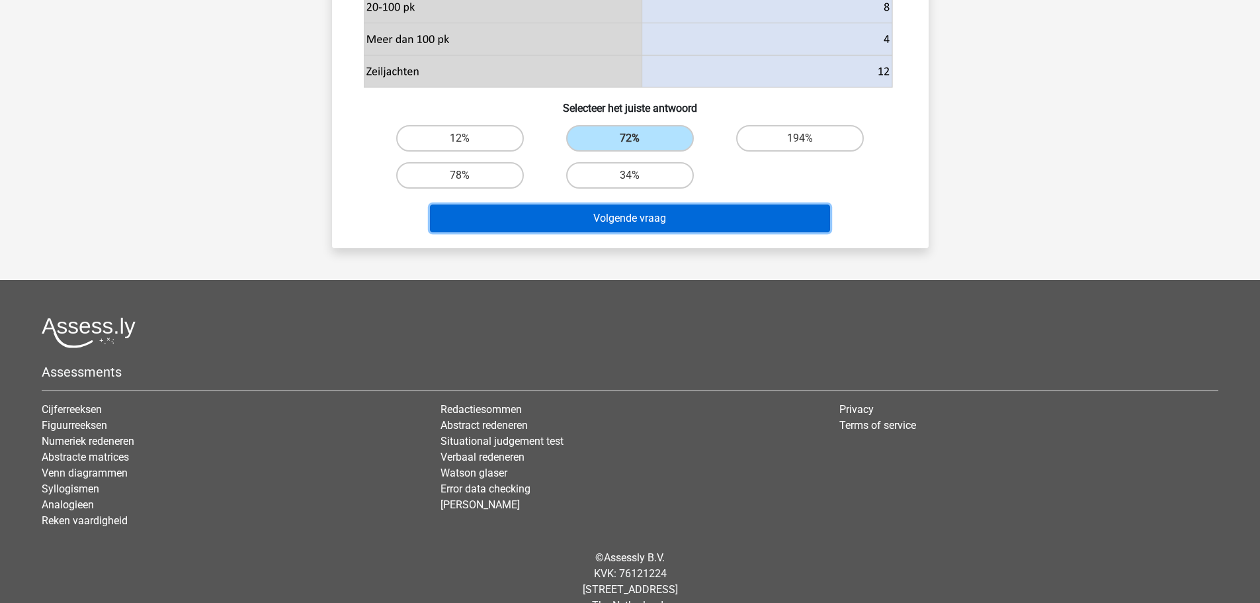
click at [630, 232] on button "Volgende vraag" at bounding box center [630, 218] width 400 height 28
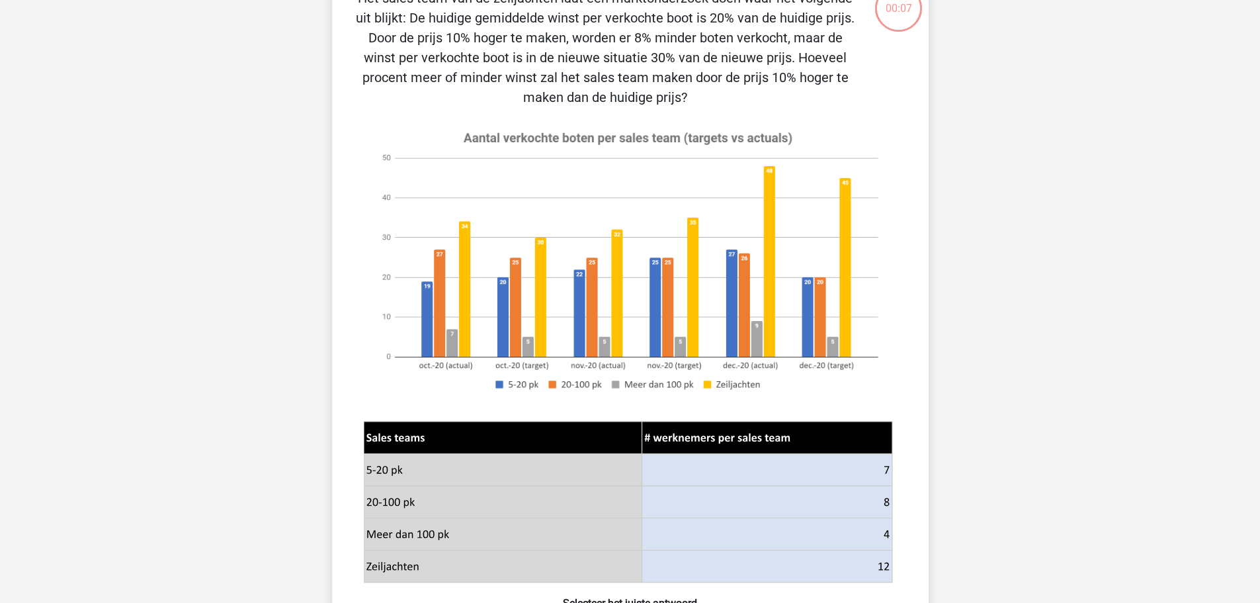
scroll to position [107, 0]
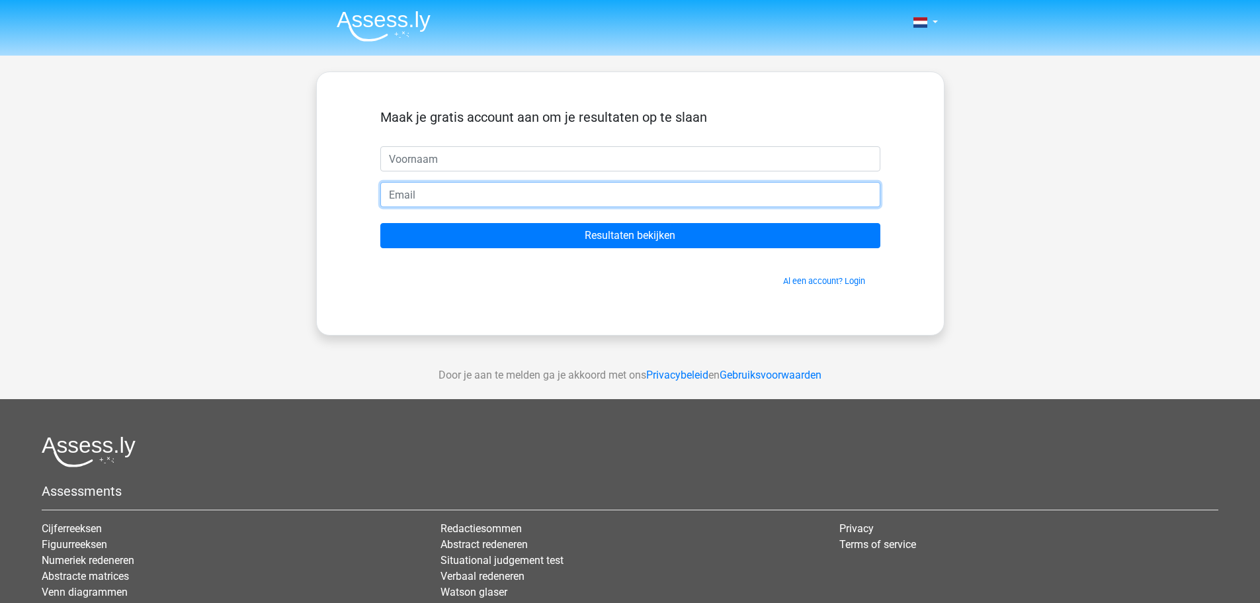
click at [380, 207] on input "email" at bounding box center [630, 194] width 500 height 25
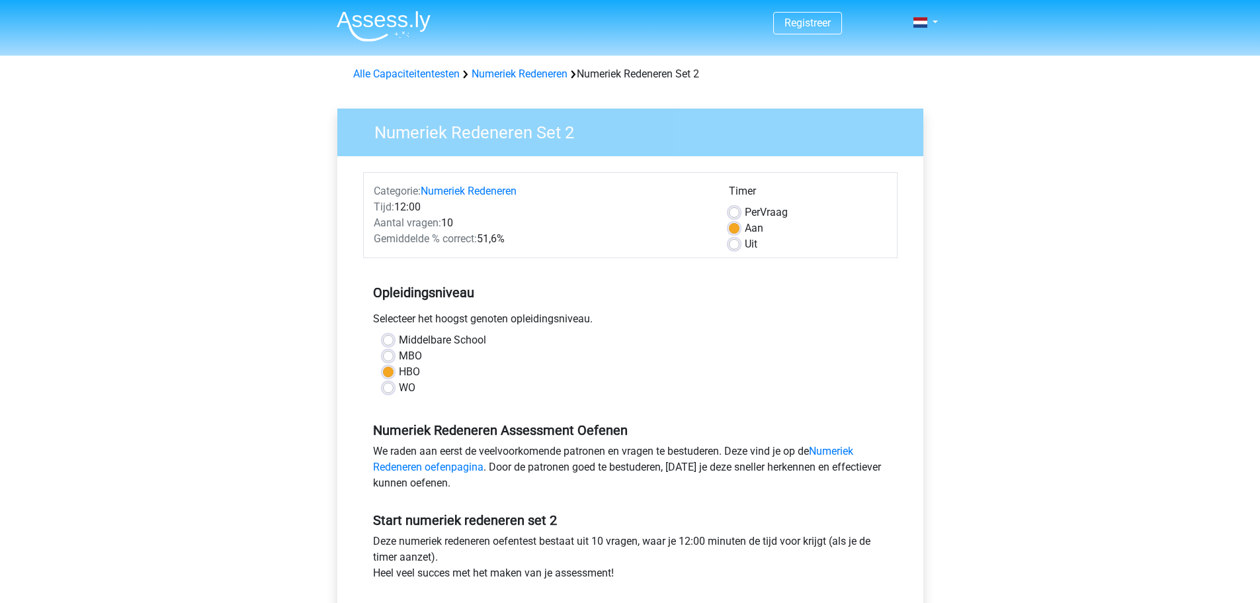
scroll to position [198, 0]
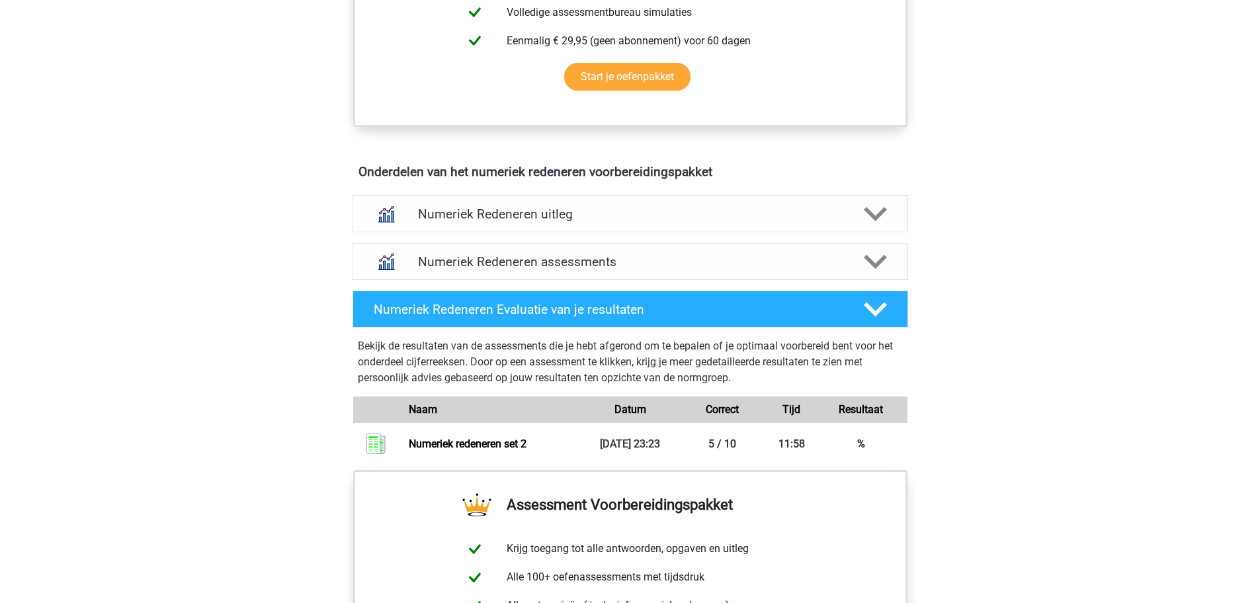
scroll to position [926, 0]
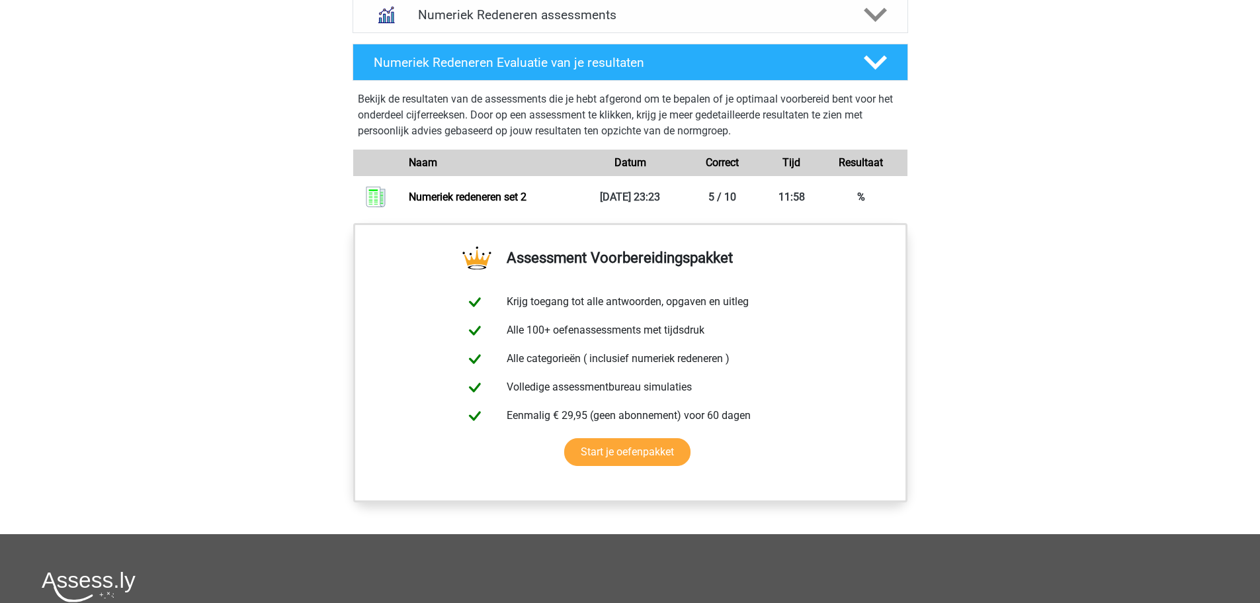
click at [321, 223] on div "Onderdelen van het numeriek redeneren voorbereidingspakket Numeriek Redeneren u…" at bounding box center [630, 67] width 618 height 311
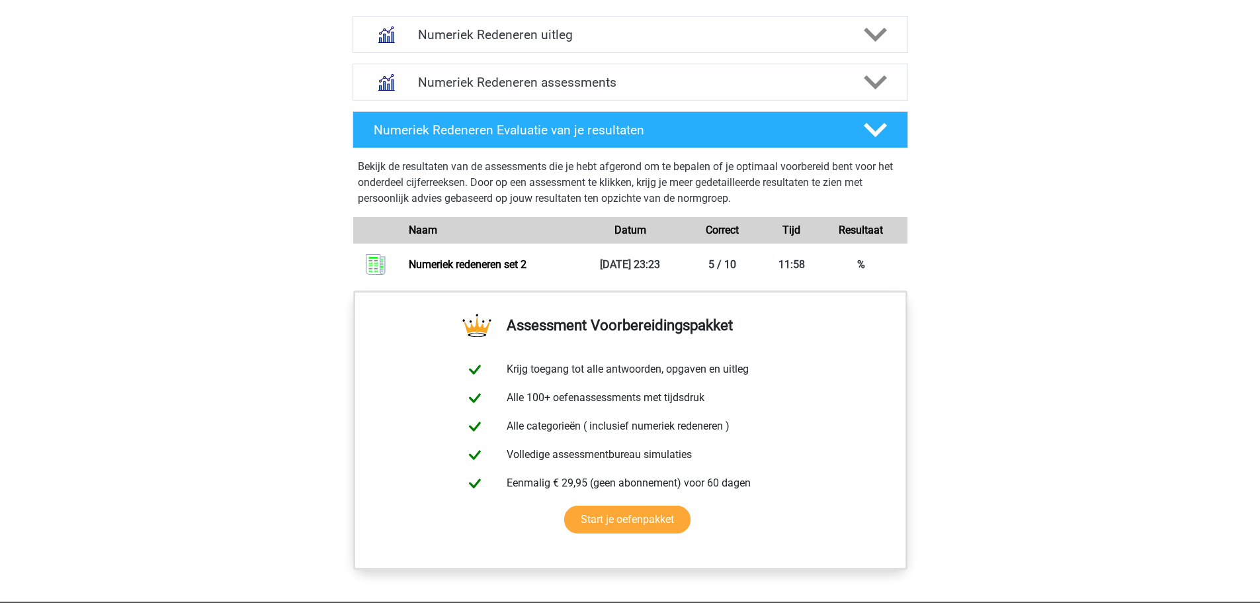
scroll to position [728, 0]
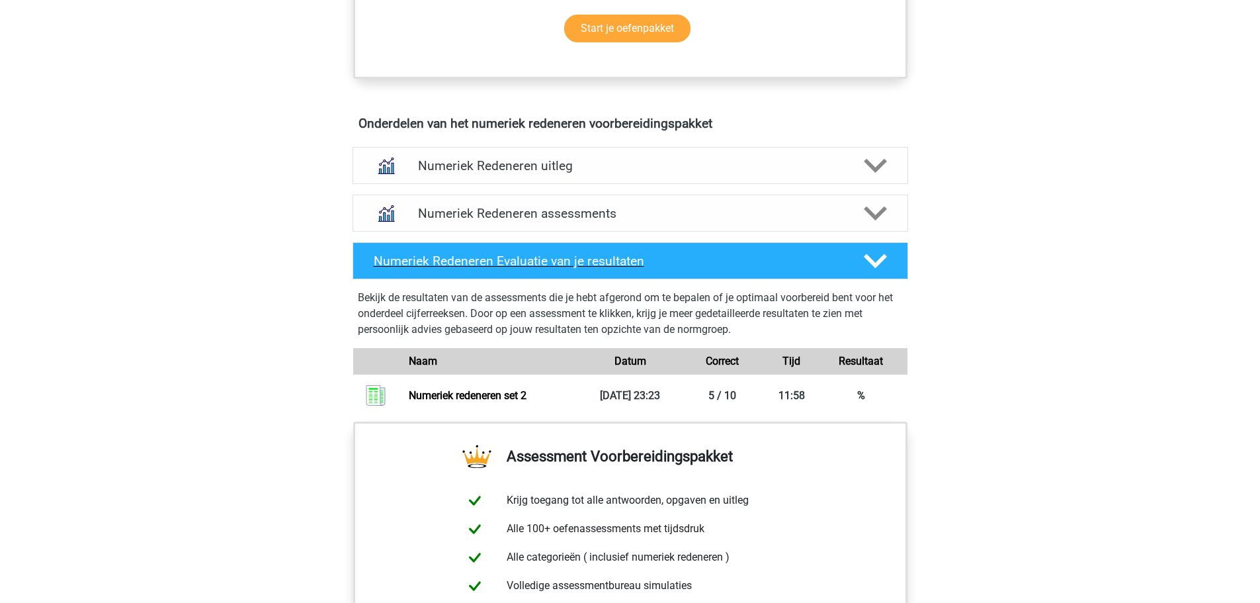
click at [448, 269] on h4 "Numeriek Redeneren Evaluatie van je resultaten" at bounding box center [608, 260] width 469 height 15
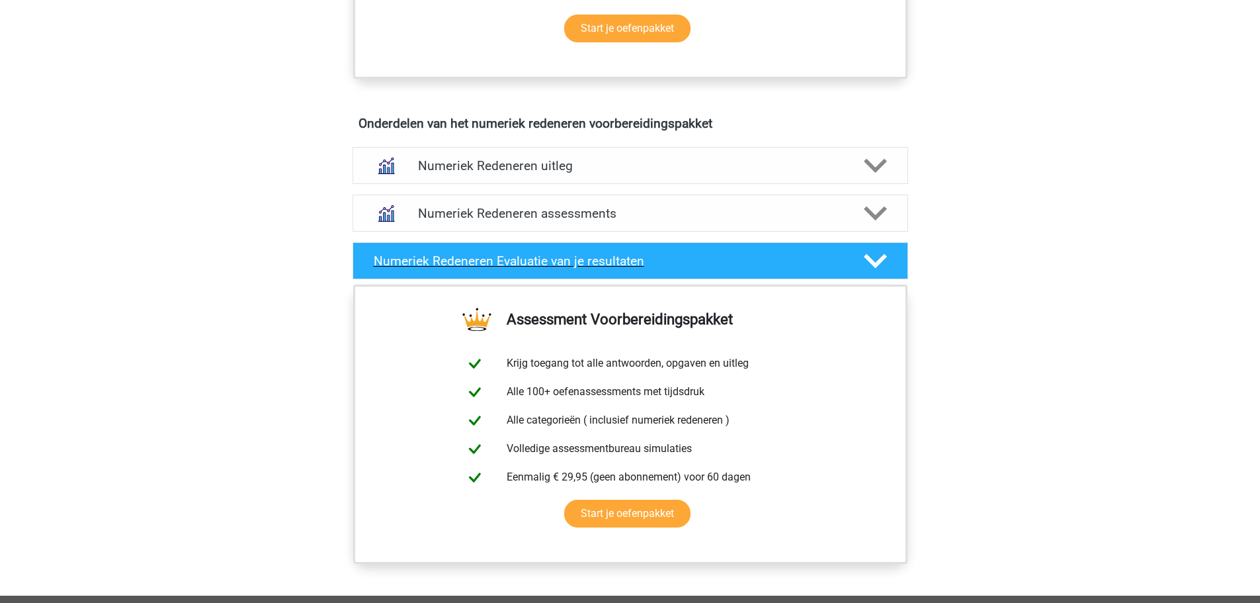
click at [446, 269] on h4 "Numeriek Redeneren Evaluatie van je resultaten" at bounding box center [608, 260] width 469 height 15
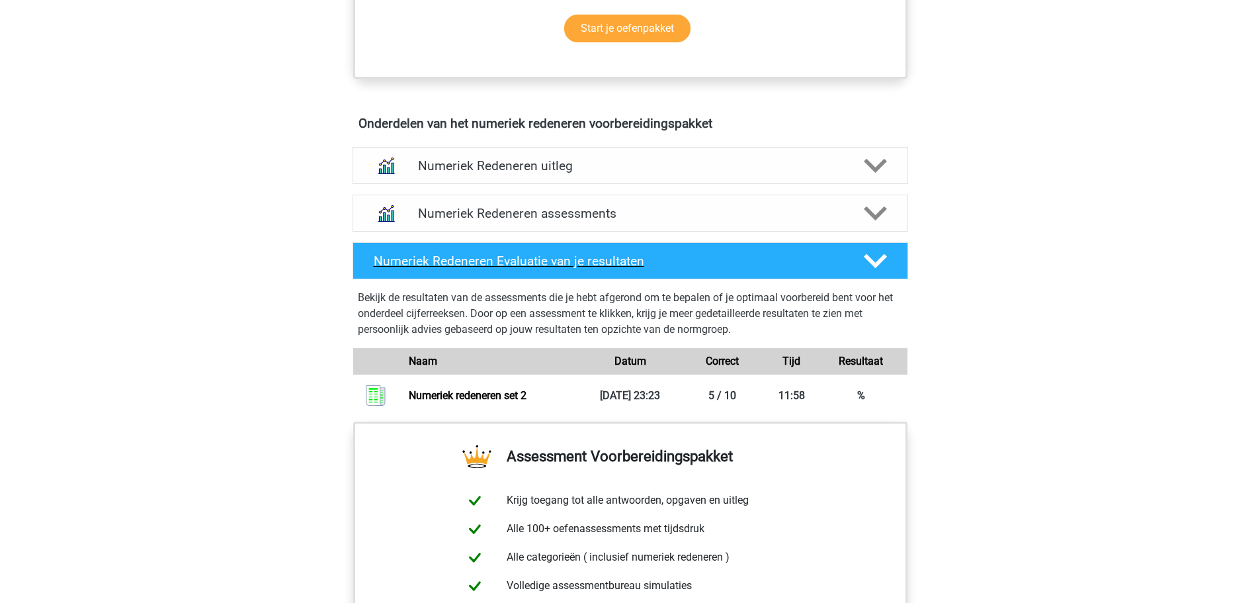
click at [446, 269] on h4 "Numeriek Redeneren Evaluatie van je resultaten" at bounding box center [608, 260] width 469 height 15
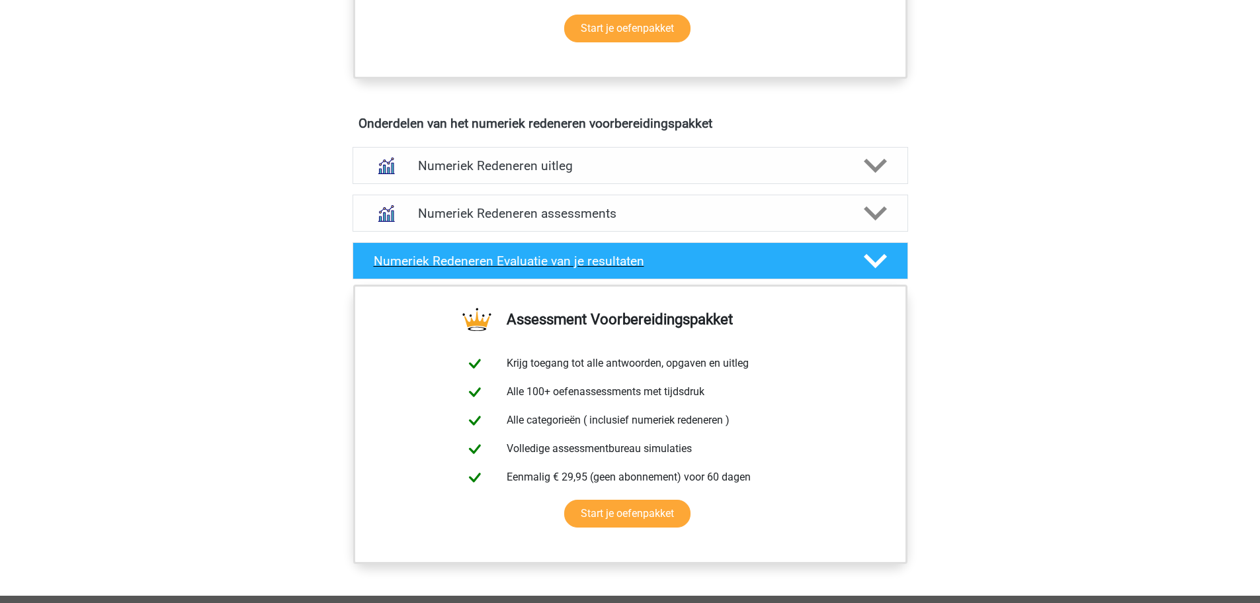
click at [446, 269] on h4 "Numeriek Redeneren Evaluatie van je resultaten" at bounding box center [608, 260] width 469 height 15
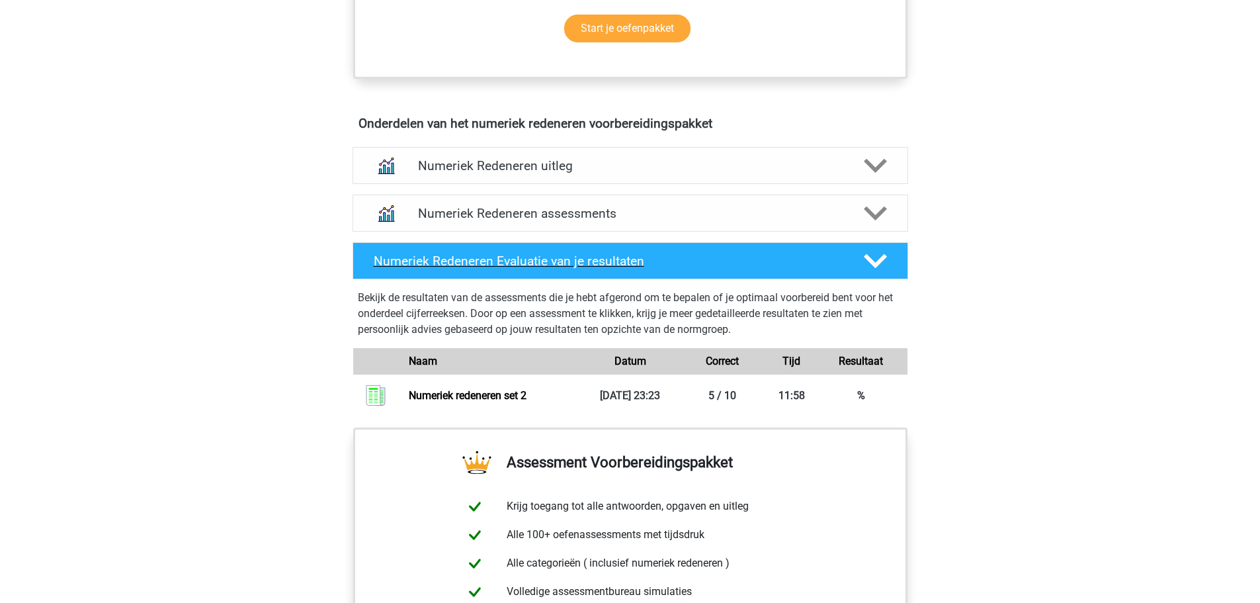
click at [446, 269] on h4 "Numeriek Redeneren Evaluatie van je resultaten" at bounding box center [608, 260] width 469 height 15
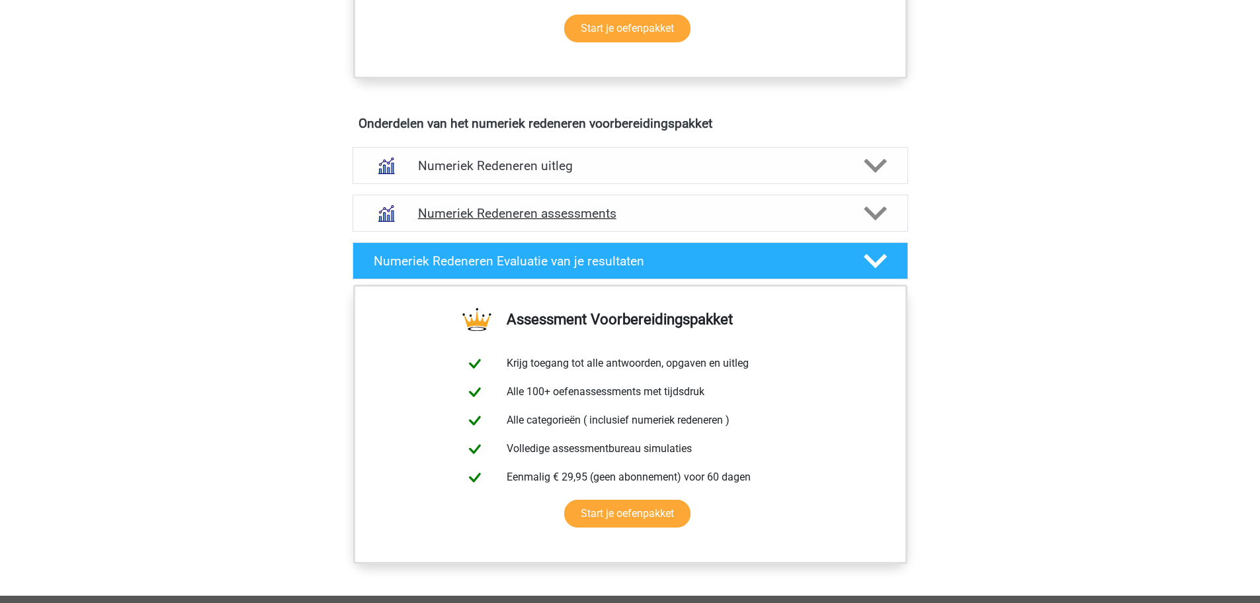
click at [461, 231] on div "Numeriek Redeneren assessments" at bounding box center [631, 212] width 556 height 37
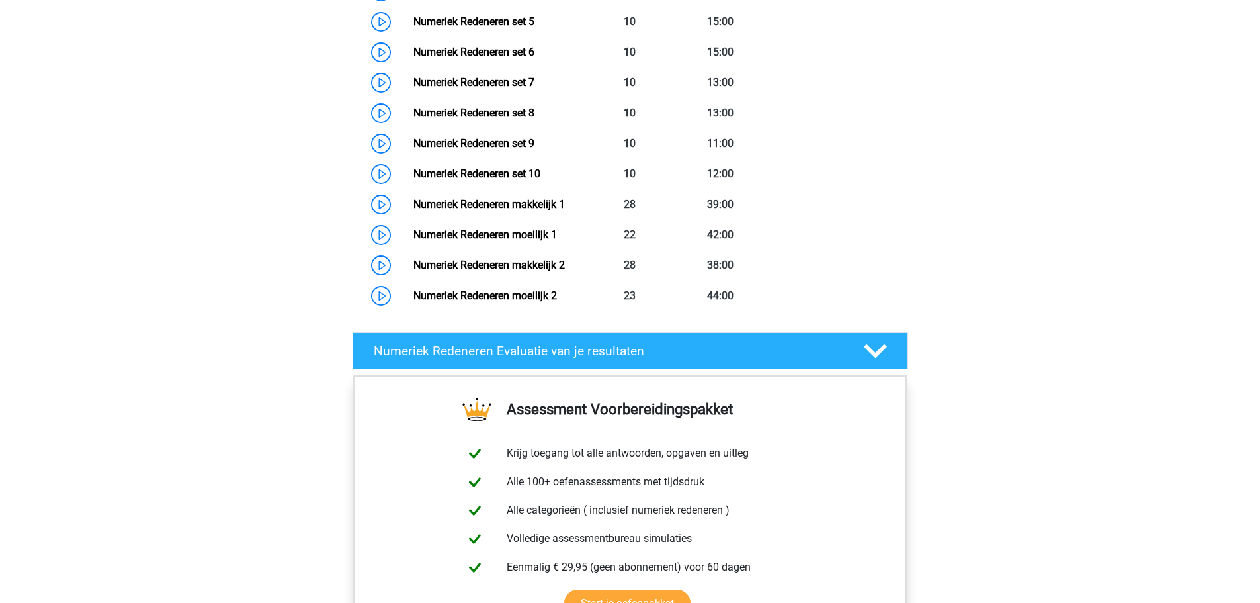
scroll to position [992, 0]
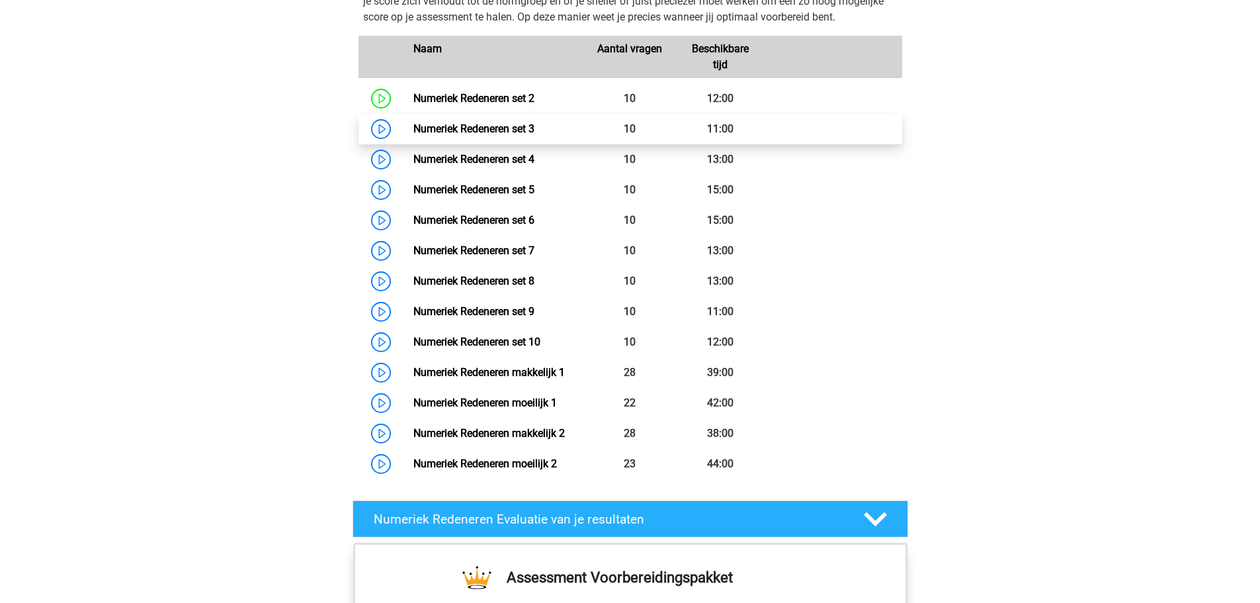
click at [452, 135] on link "Numeriek Redeneren set 3" at bounding box center [473, 128] width 121 height 13
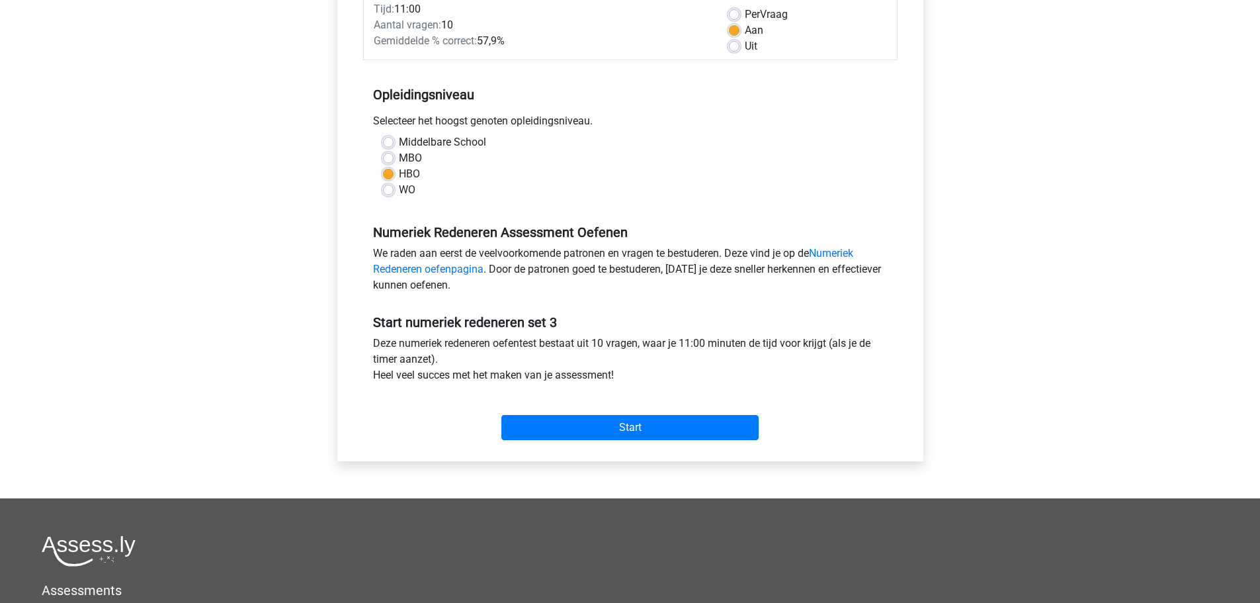
scroll to position [198, 0]
click at [556, 439] on input "Start" at bounding box center [629, 426] width 257 height 25
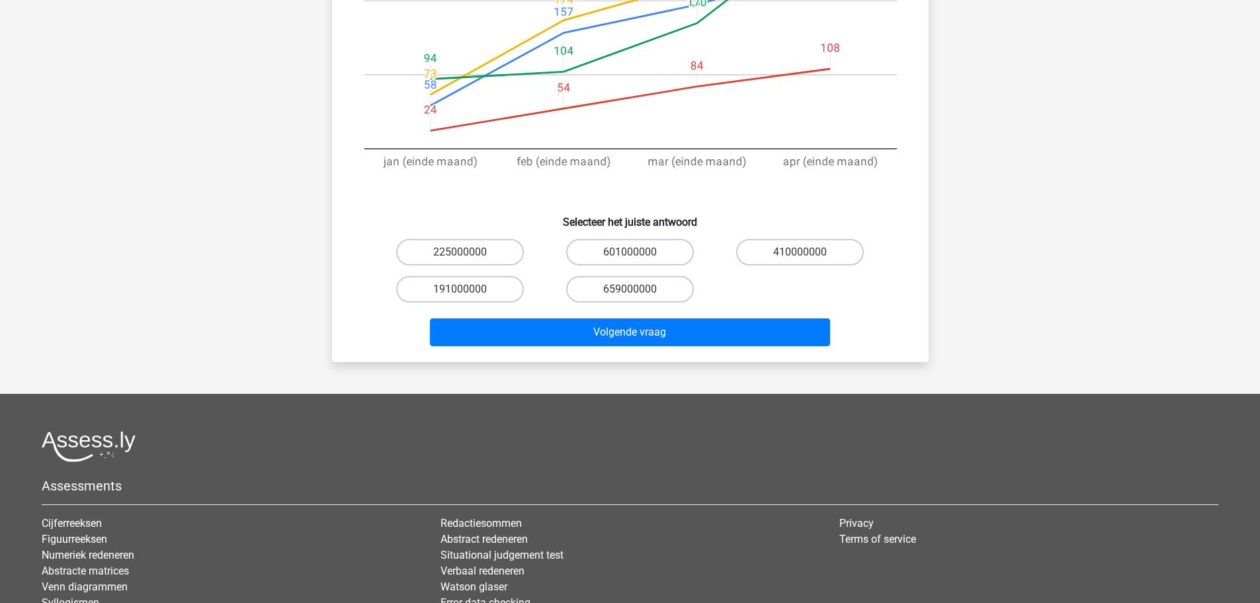
scroll to position [397, 0]
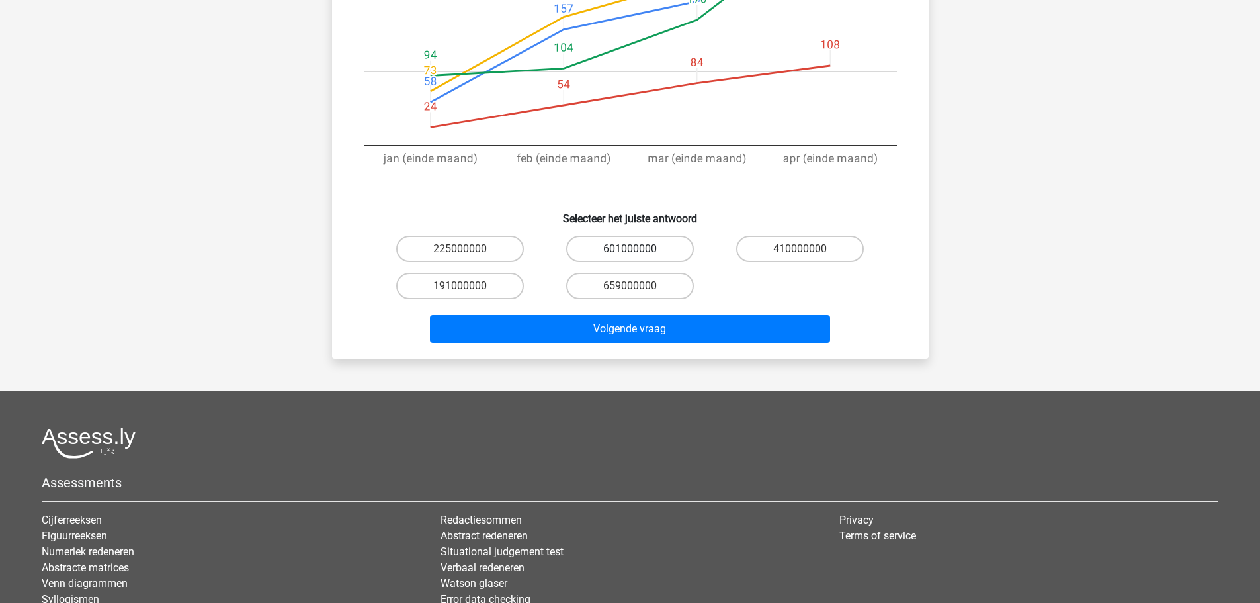
click at [639, 262] on label "601000000" at bounding box center [630, 248] width 128 height 26
click at [638, 257] on input "601000000" at bounding box center [634, 253] width 9 height 9
radio input "true"
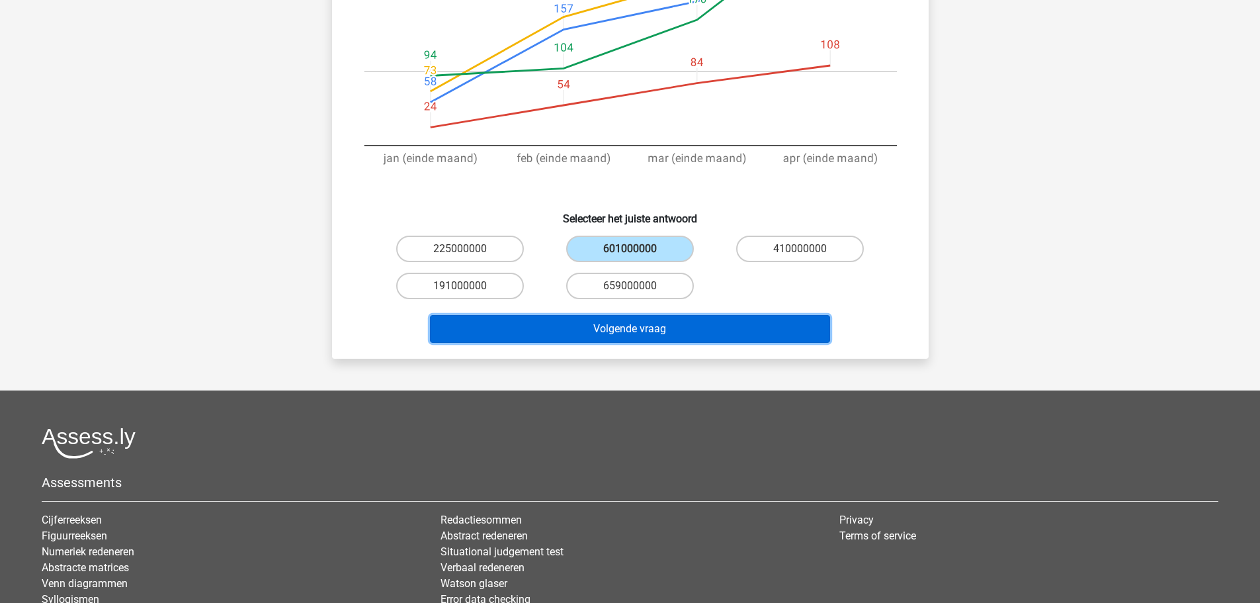
click at [635, 343] on button "Volgende vraag" at bounding box center [630, 329] width 400 height 28
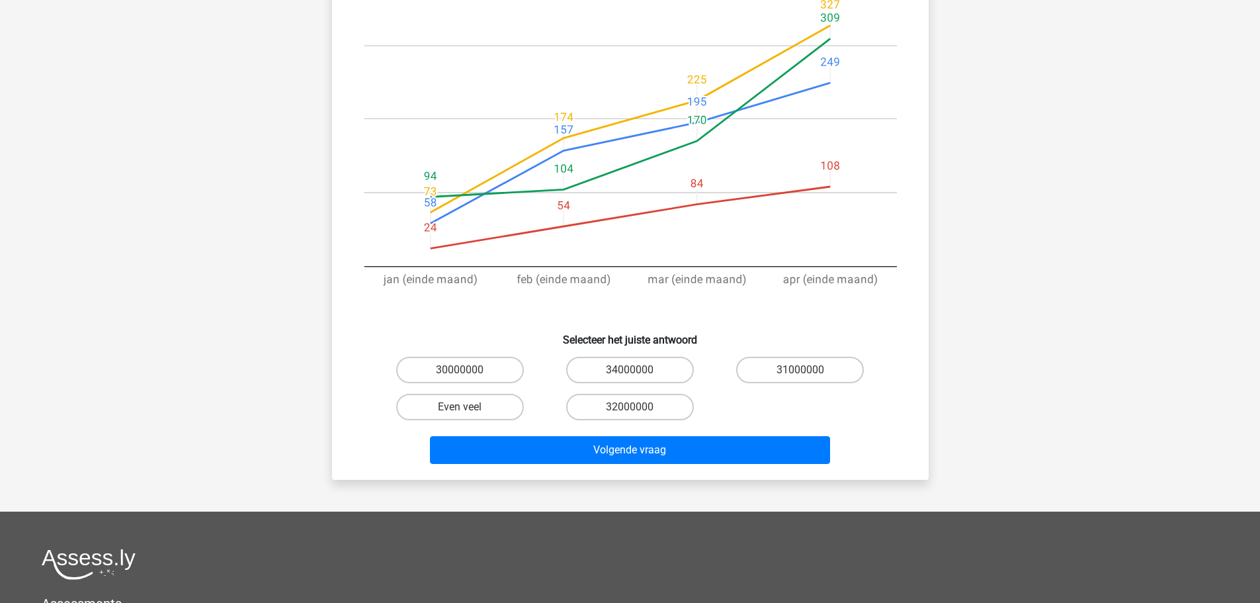
scroll to position [372, 0]
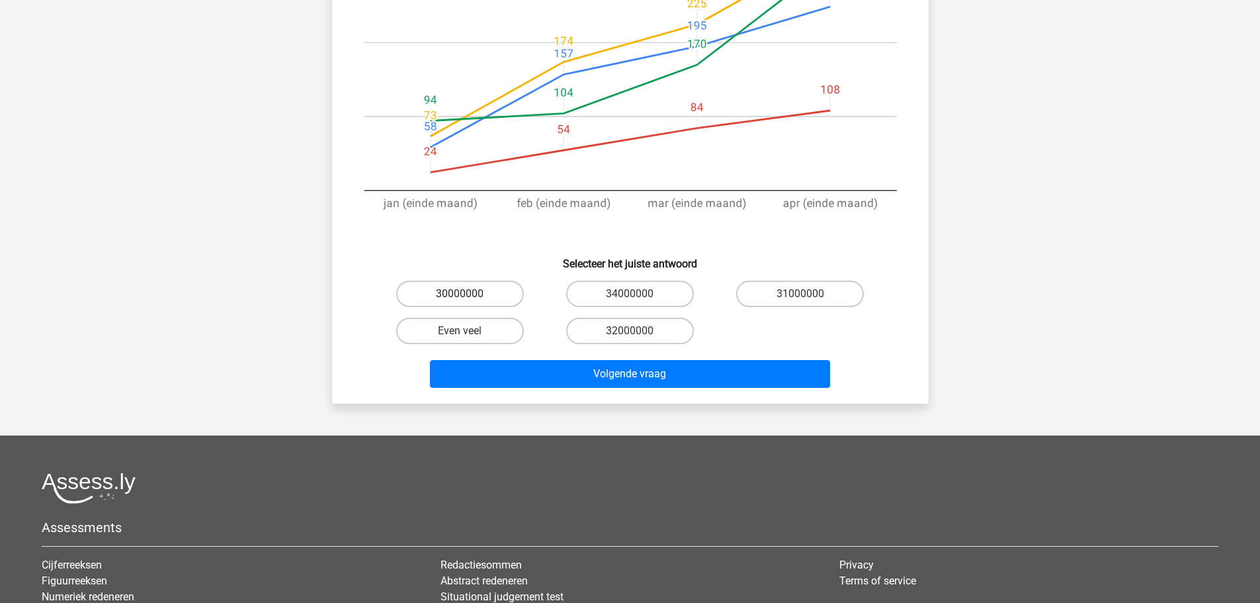
click at [406, 307] on label "30000000" at bounding box center [460, 293] width 128 height 26
click at [460, 302] on input "30000000" at bounding box center [464, 298] width 9 height 9
radio input "true"
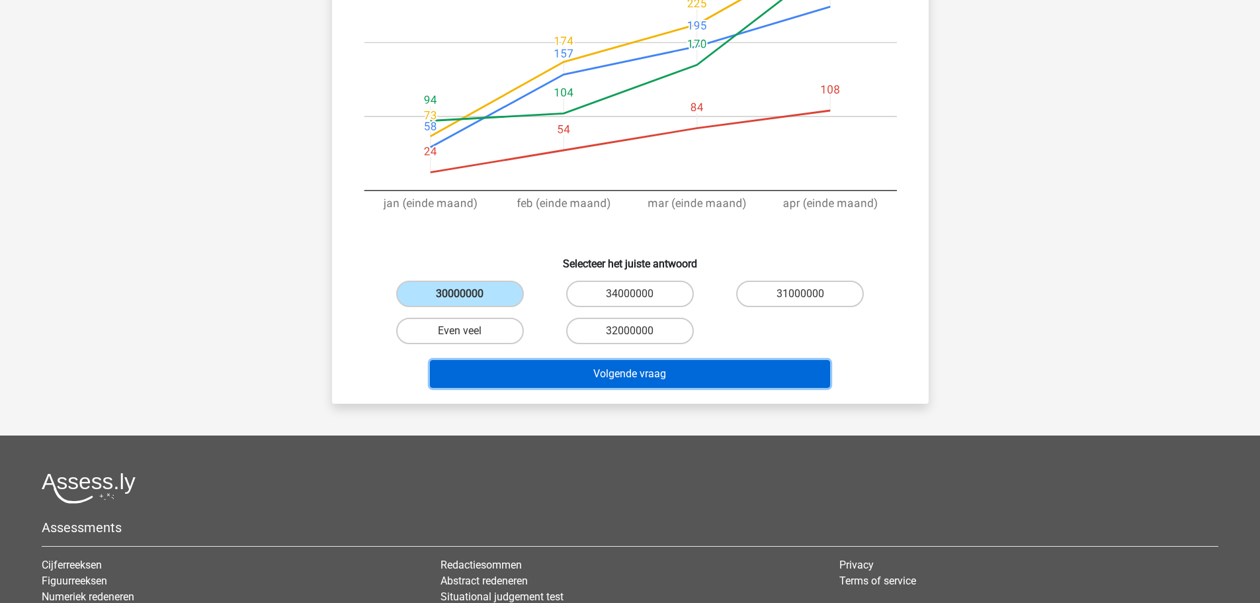
click at [599, 388] on button "Volgende vraag" at bounding box center [630, 374] width 400 height 28
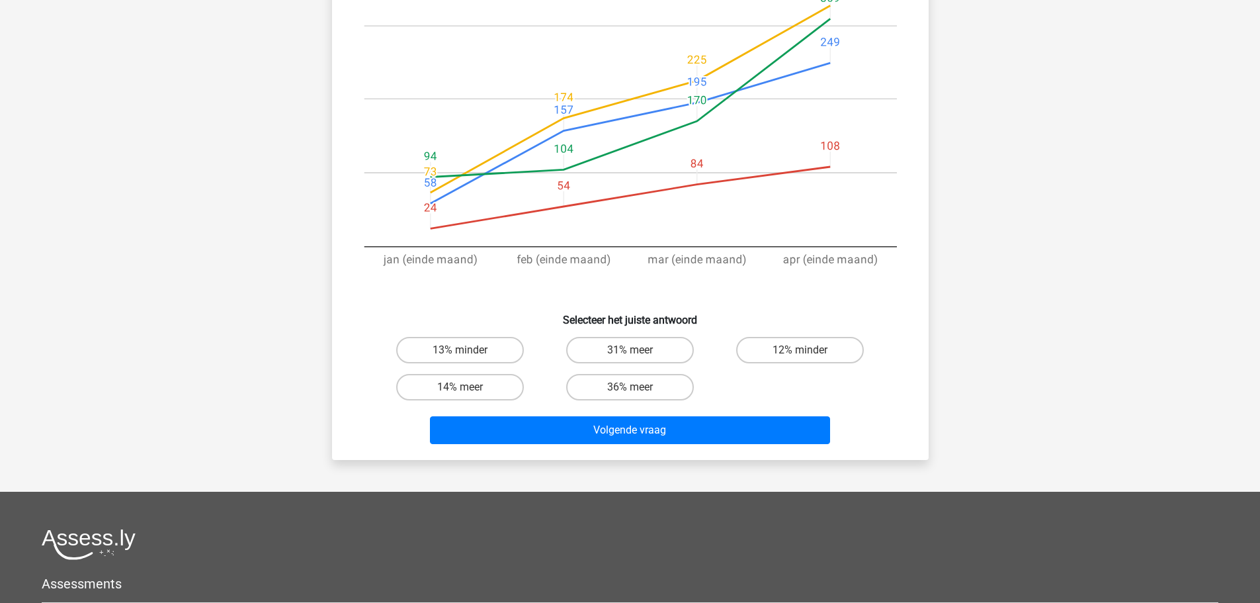
scroll to position [306, 0]
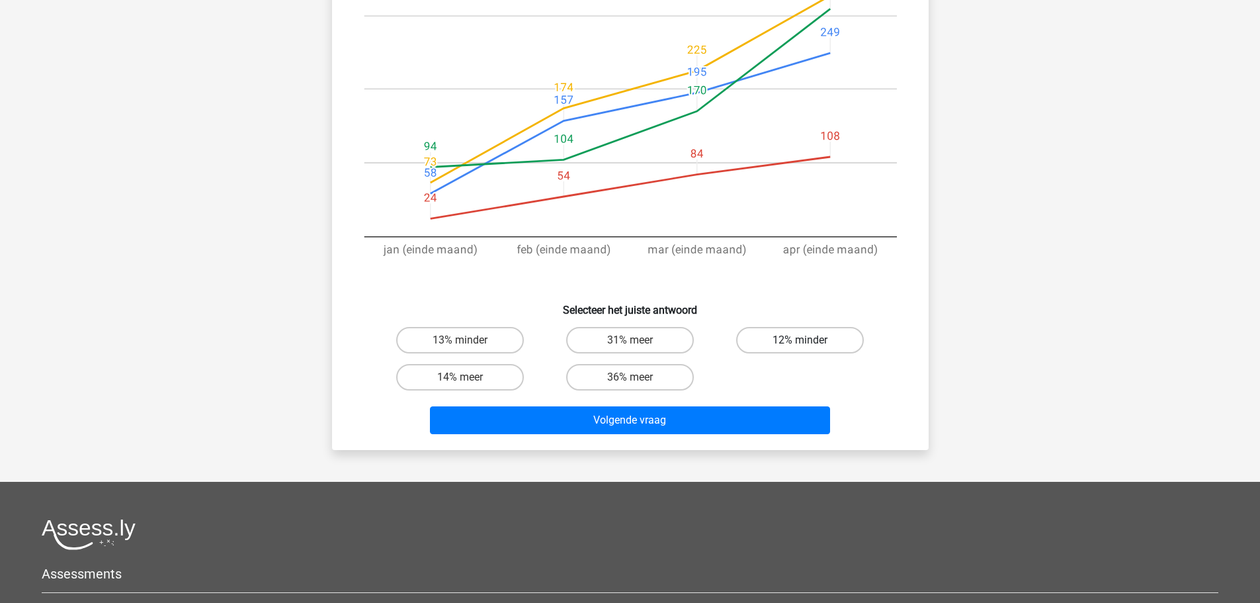
click at [829, 353] on label "12% minder" at bounding box center [800, 340] width 128 height 26
click at [809, 349] on input "12% minder" at bounding box center [804, 344] width 9 height 9
radio input "true"
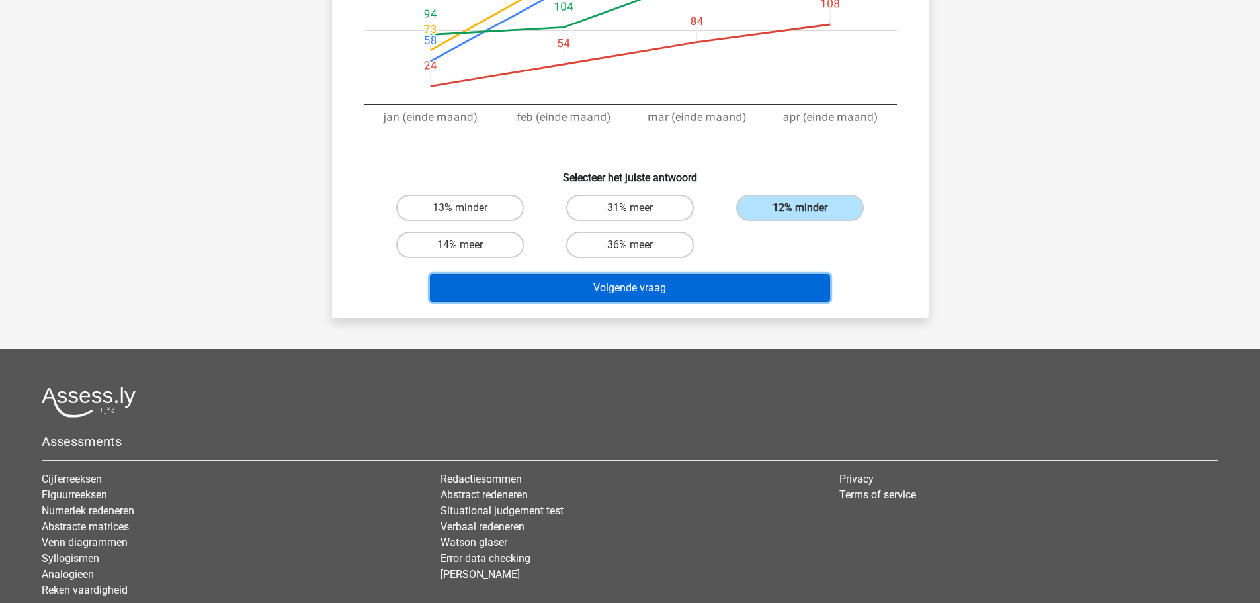
click at [644, 302] on button "Volgende vraag" at bounding box center [630, 288] width 400 height 28
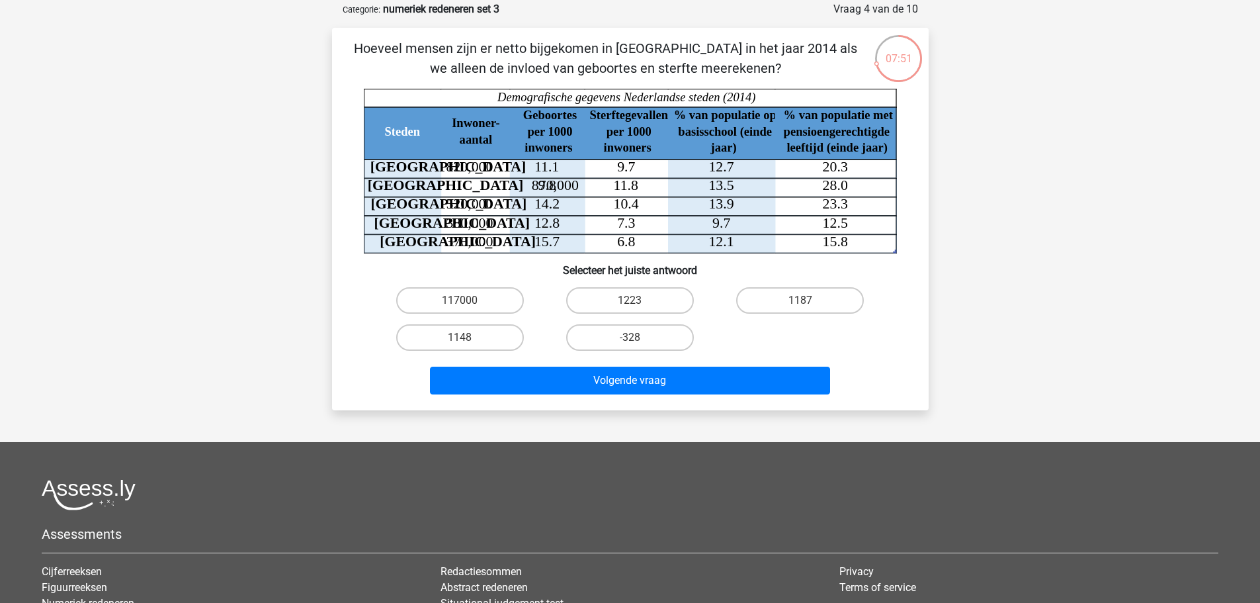
scroll to position [41, 0]
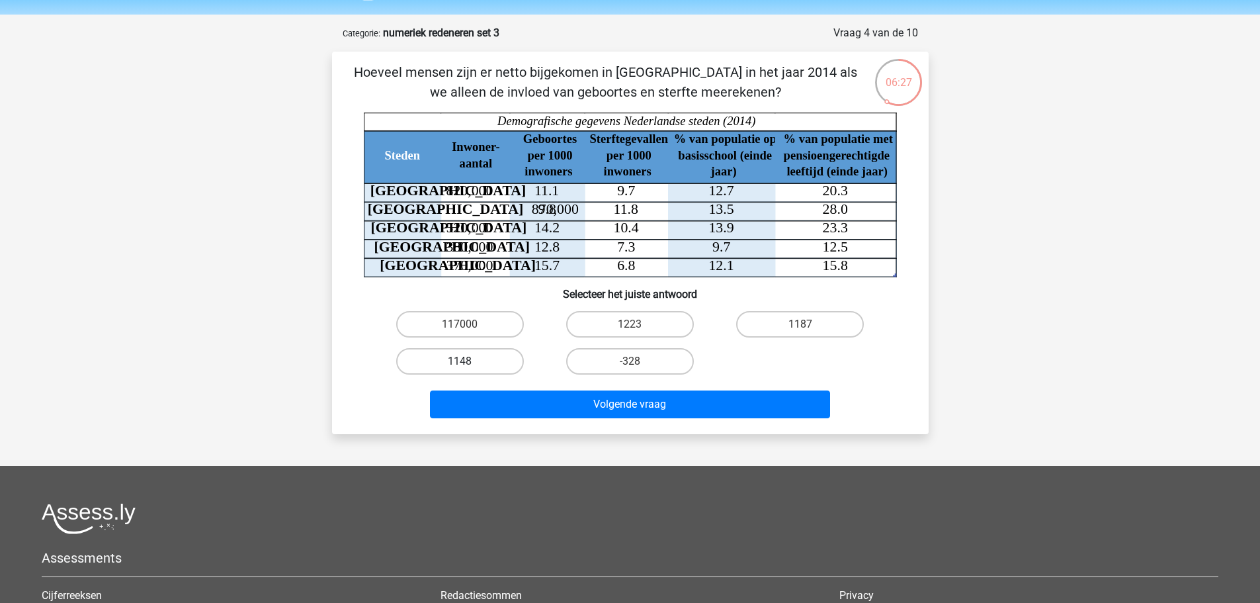
click at [409, 374] on label "1148" at bounding box center [460, 361] width 128 height 26
click at [460, 370] on input "1148" at bounding box center [464, 365] width 9 height 9
radio input "true"
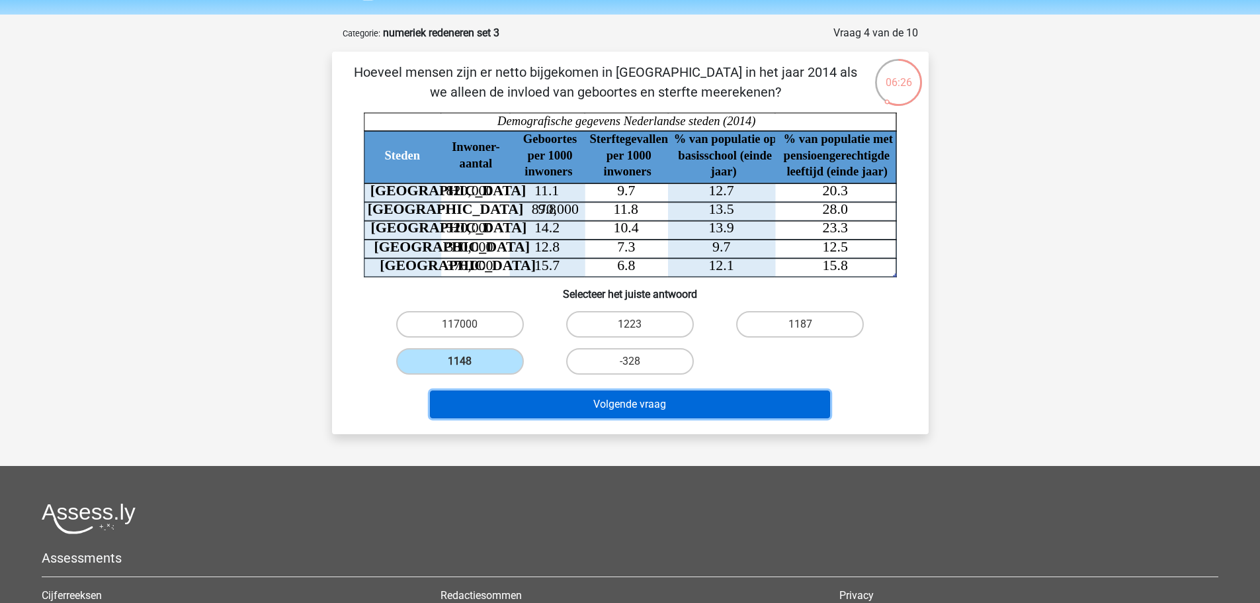
click at [598, 418] on button "Volgende vraag" at bounding box center [630, 404] width 400 height 28
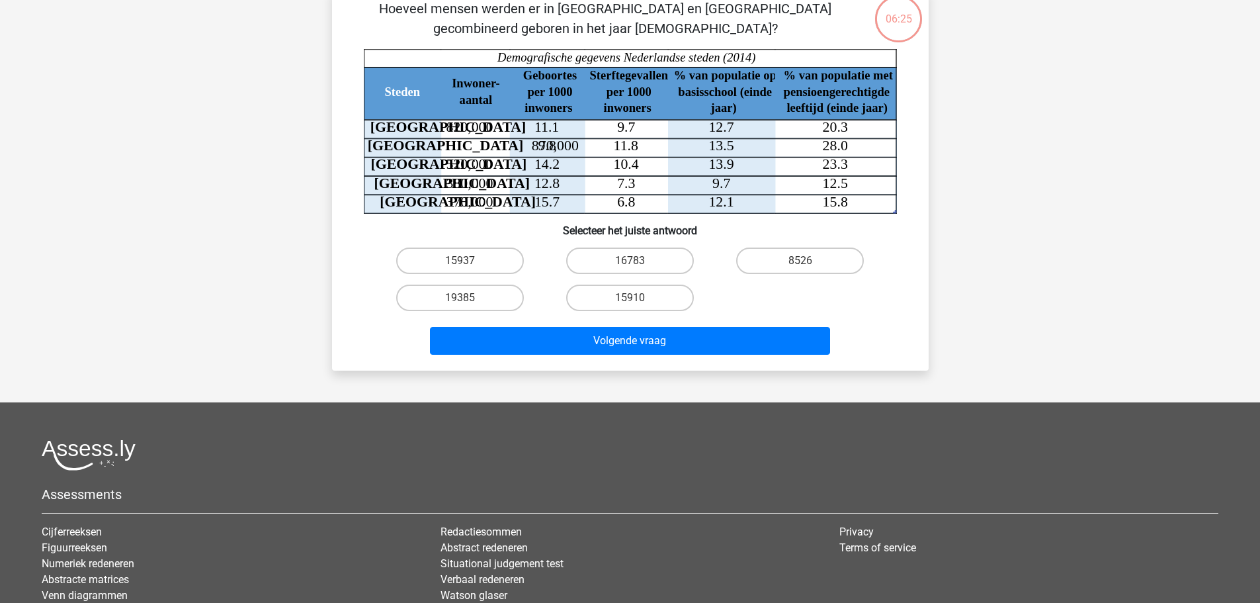
scroll to position [107, 0]
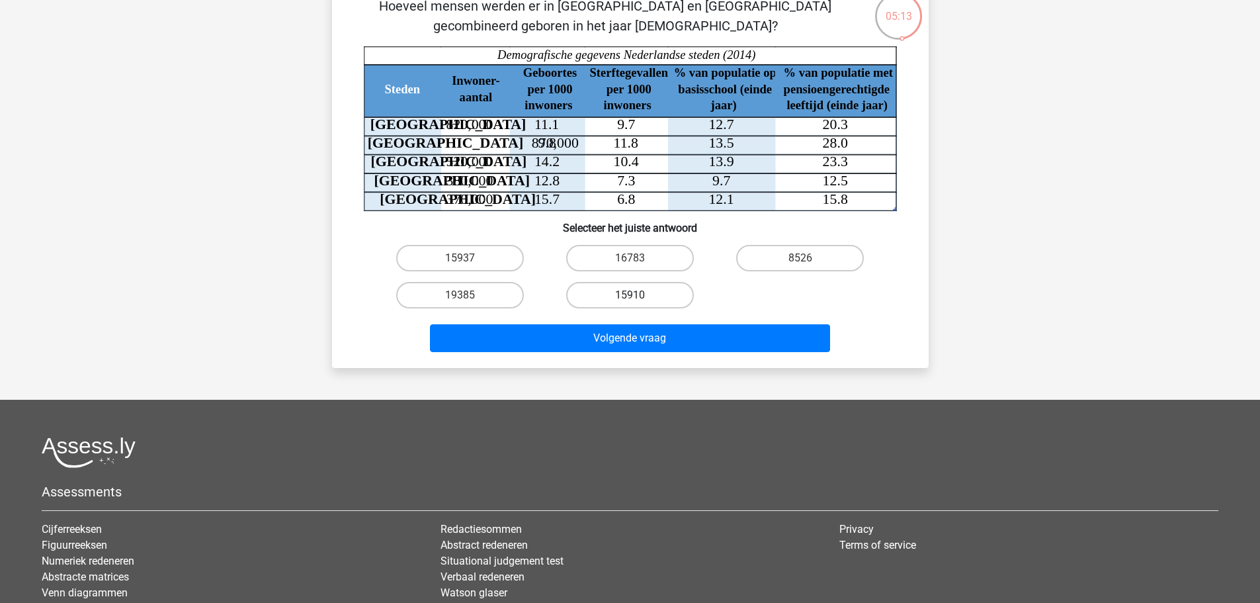
click at [625, 308] on label "15910" at bounding box center [630, 295] width 128 height 26
click at [630, 304] on input "15910" at bounding box center [634, 299] width 9 height 9
radio input "true"
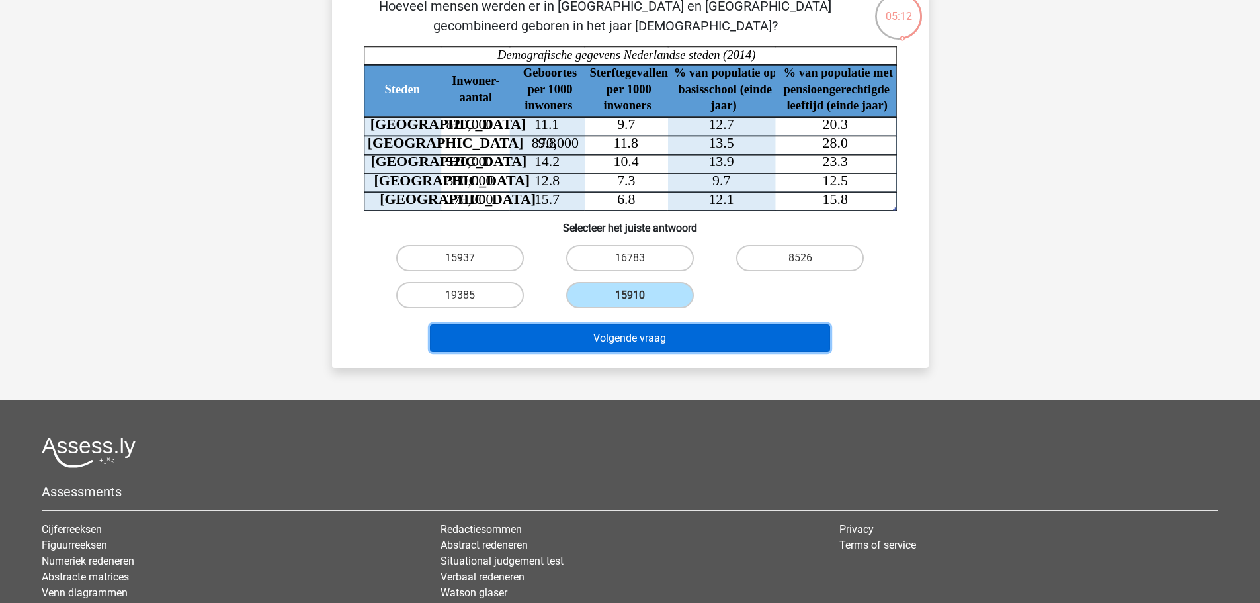
click at [611, 352] on button "Volgende vraag" at bounding box center [630, 338] width 400 height 28
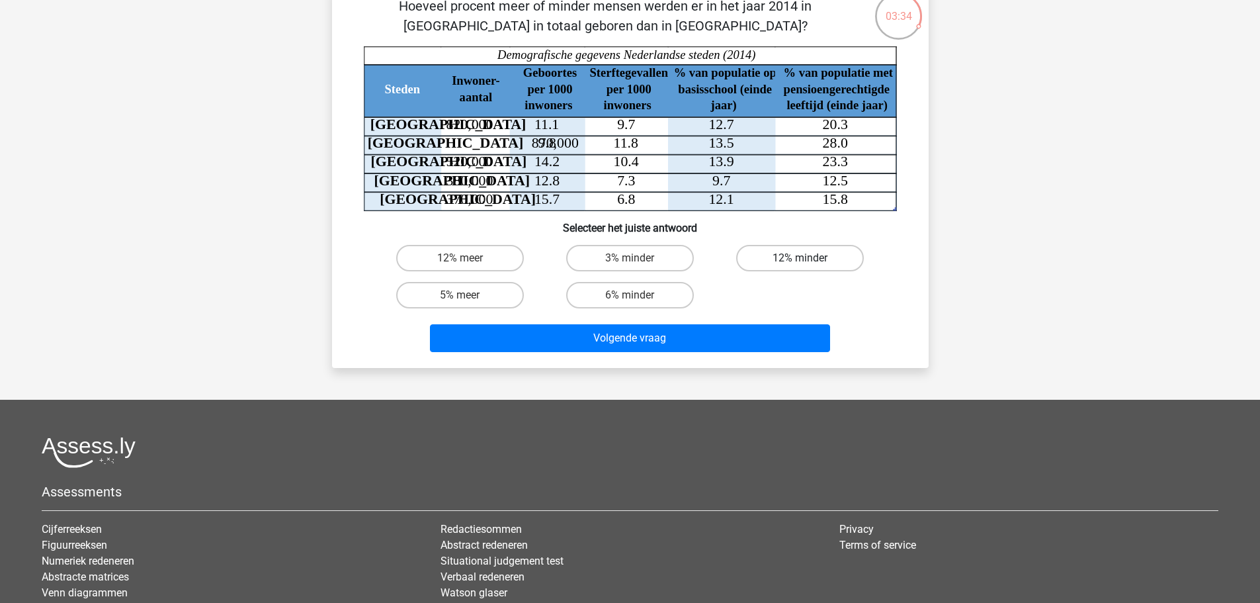
click at [827, 271] on label "12% minder" at bounding box center [800, 258] width 128 height 26
click at [809, 267] on input "12% minder" at bounding box center [804, 262] width 9 height 9
radio input "true"
click at [847, 271] on label "12% minder" at bounding box center [800, 258] width 128 height 26
click at [809, 267] on input "12% minder" at bounding box center [804, 262] width 9 height 9
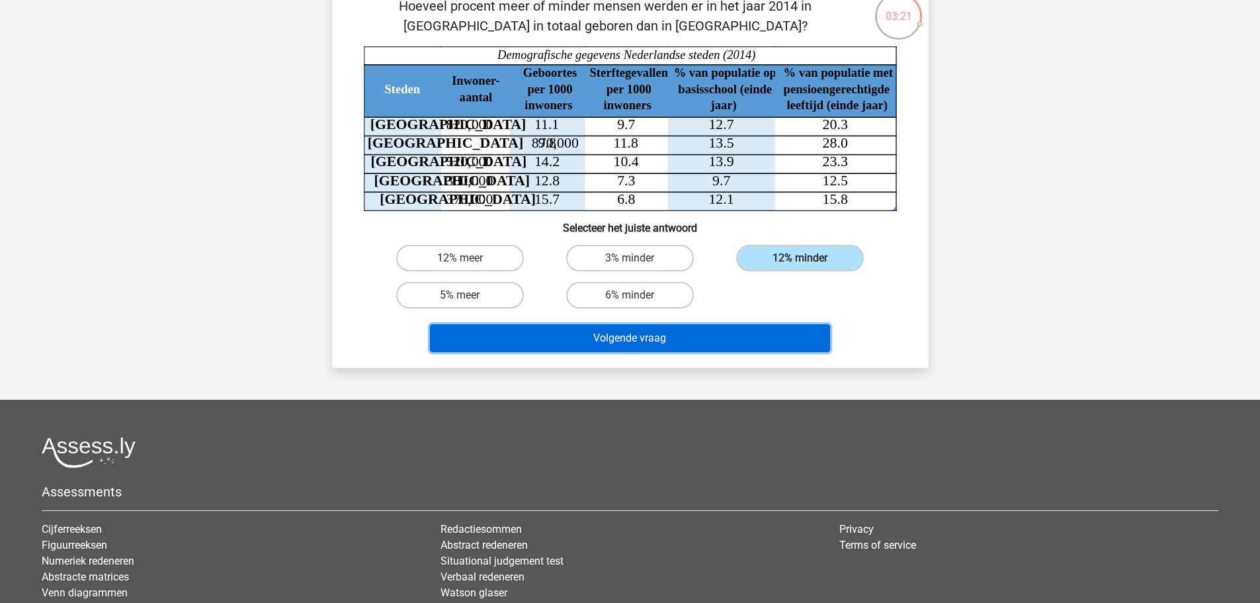
click at [663, 352] on button "Volgende vraag" at bounding box center [630, 338] width 400 height 28
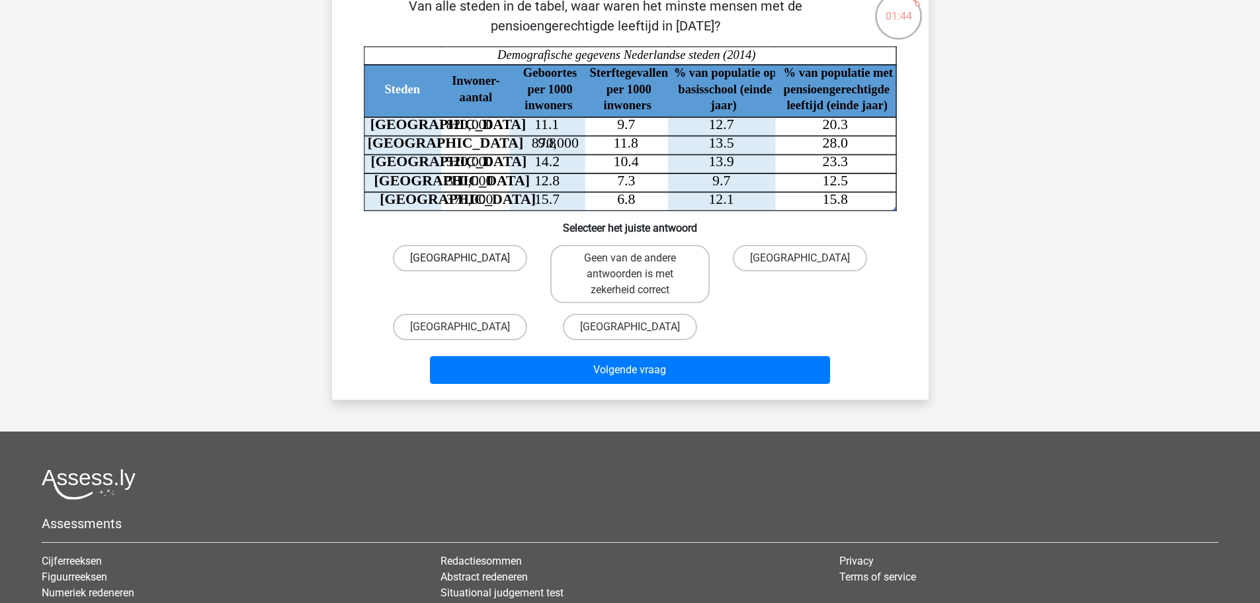
click at [415, 271] on label "Den Haag" at bounding box center [460, 258] width 134 height 26
click at [460, 267] on input "Den Haag" at bounding box center [464, 262] width 9 height 9
radio input "true"
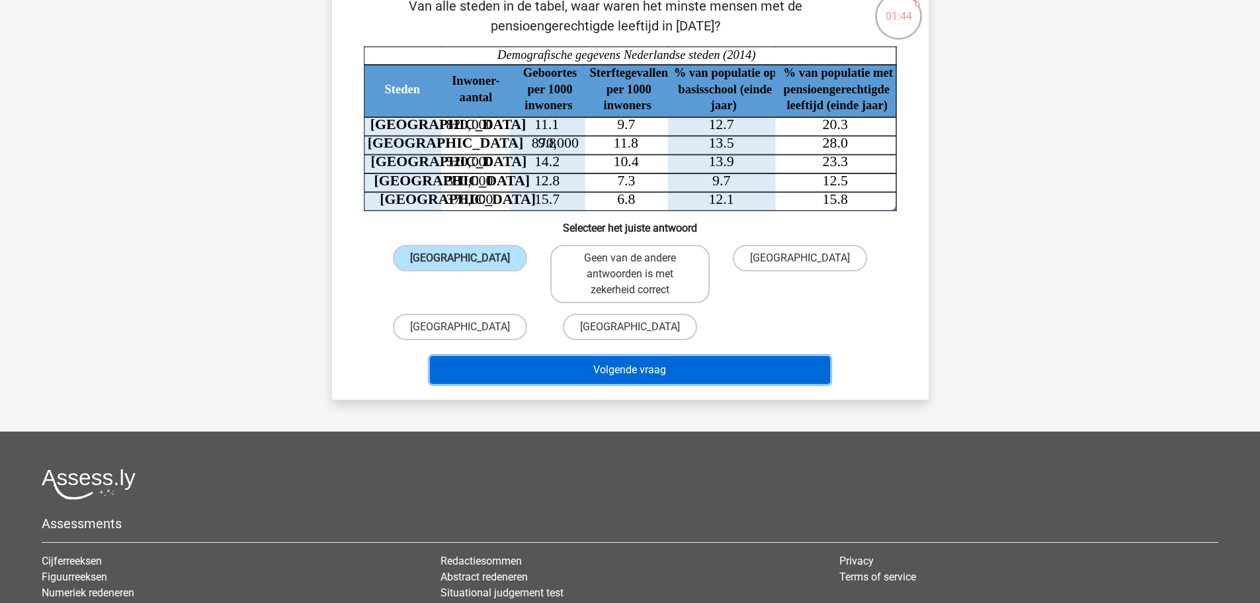
click at [653, 384] on button "Volgende vraag" at bounding box center [630, 370] width 400 height 28
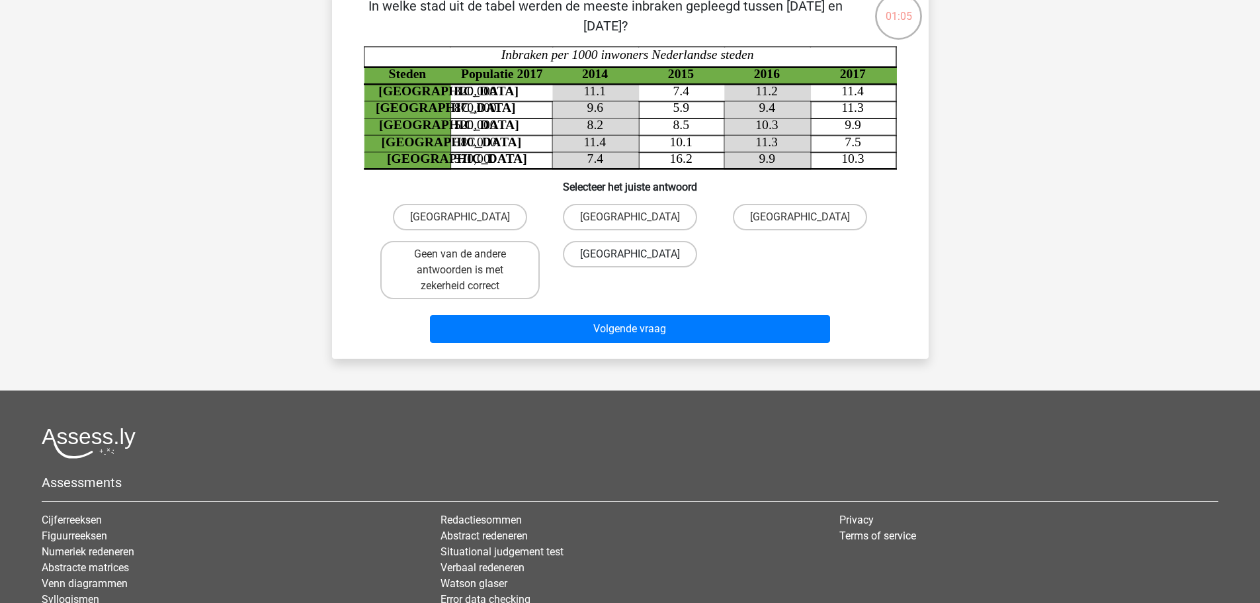
click at [635, 267] on label "Utrecht" at bounding box center [630, 254] width 134 height 26
click at [635, 263] on input "Utrecht" at bounding box center [634, 258] width 9 height 9
radio input "true"
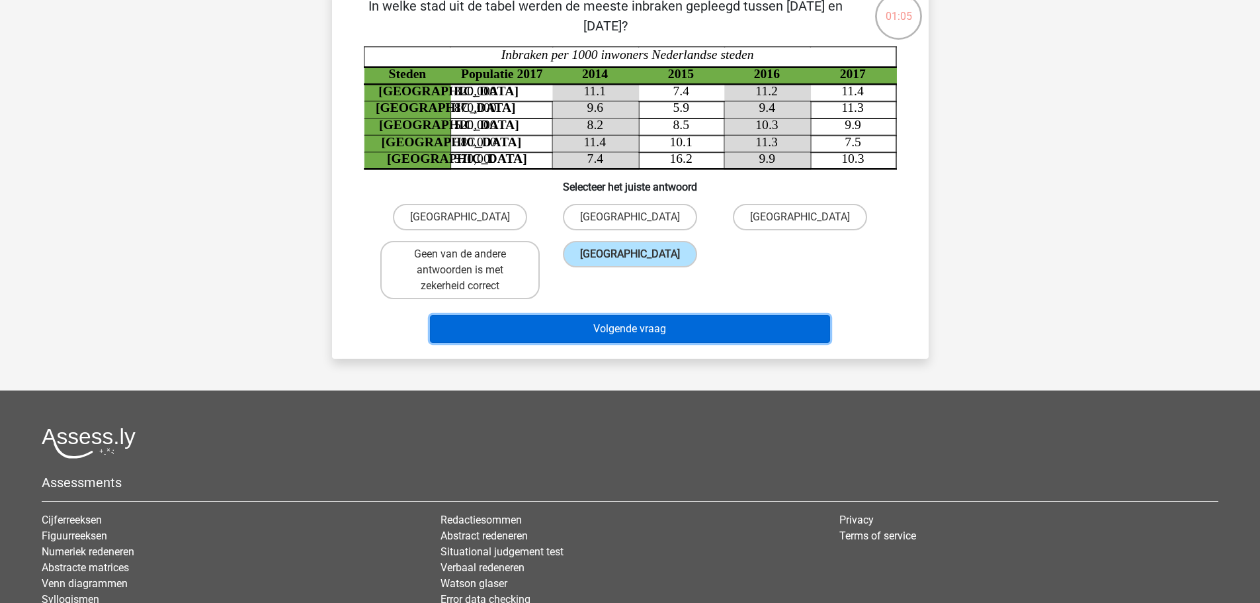
click at [610, 343] on button "Volgende vraag" at bounding box center [630, 329] width 400 height 28
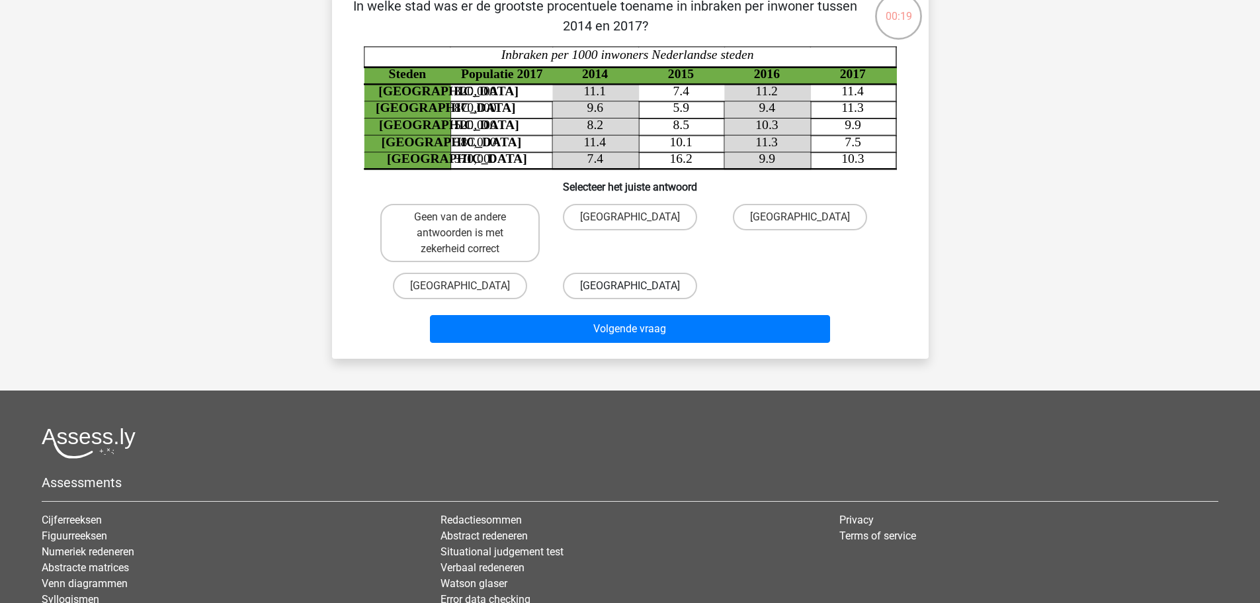
click at [628, 299] on label "Utrecht" at bounding box center [630, 285] width 134 height 26
click at [630, 294] on input "Utrecht" at bounding box center [634, 290] width 9 height 9
radio input "true"
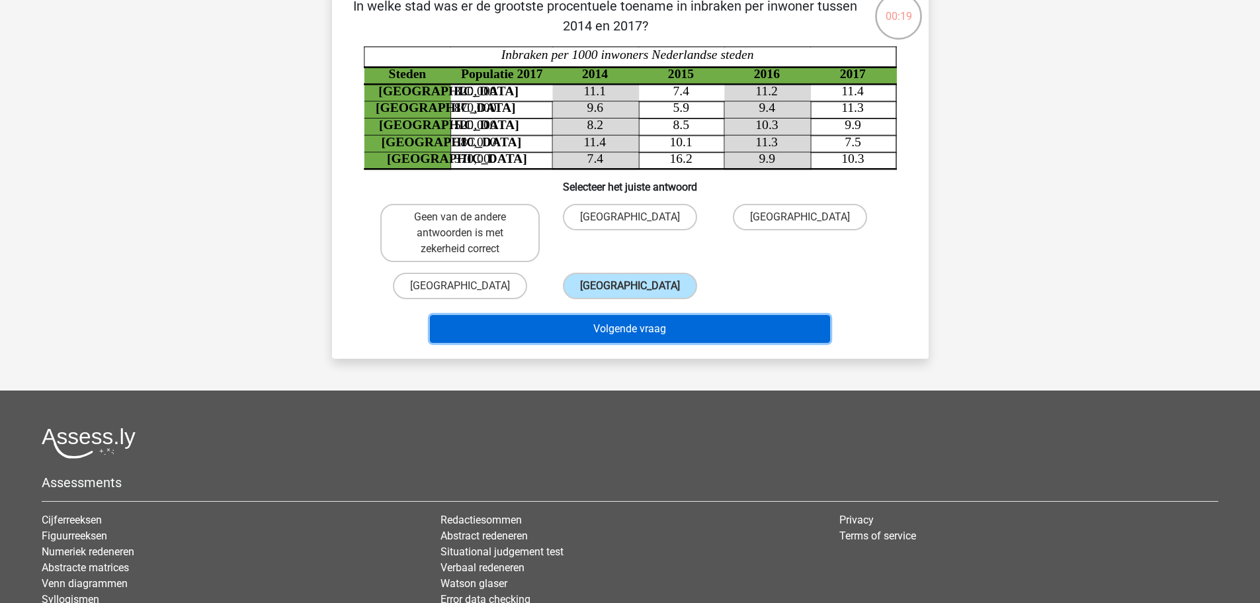
click at [614, 343] on button "Volgende vraag" at bounding box center [630, 329] width 400 height 28
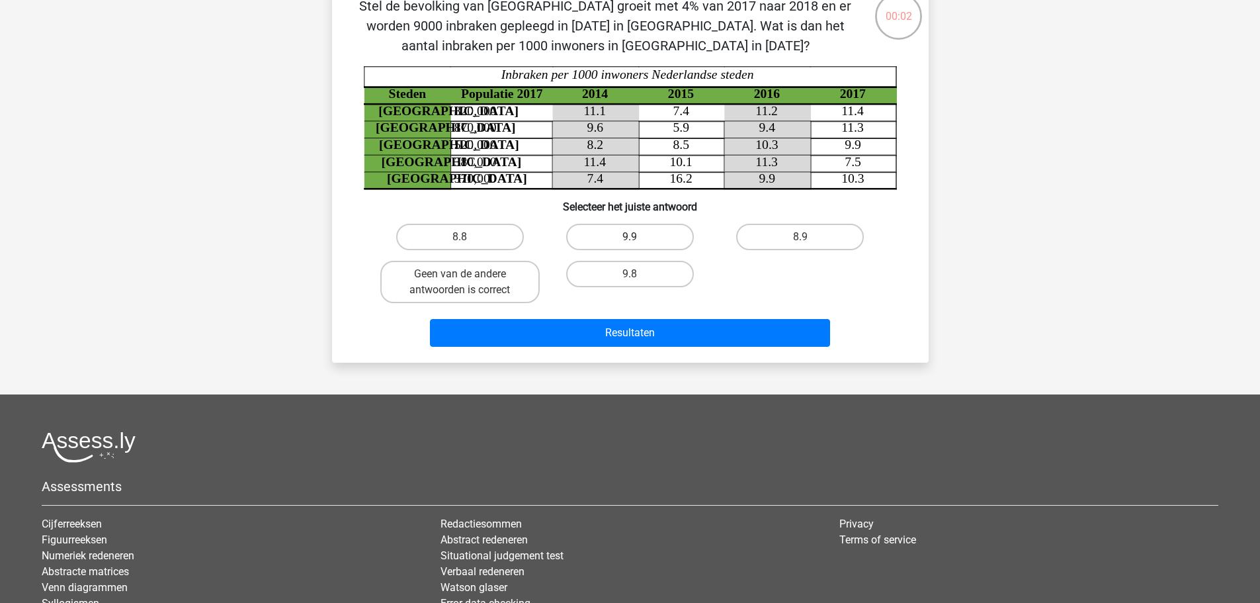
click at [630, 250] on label "9.9" at bounding box center [630, 237] width 128 height 26
click at [630, 245] on input "9.9" at bounding box center [634, 241] width 9 height 9
radio input "true"
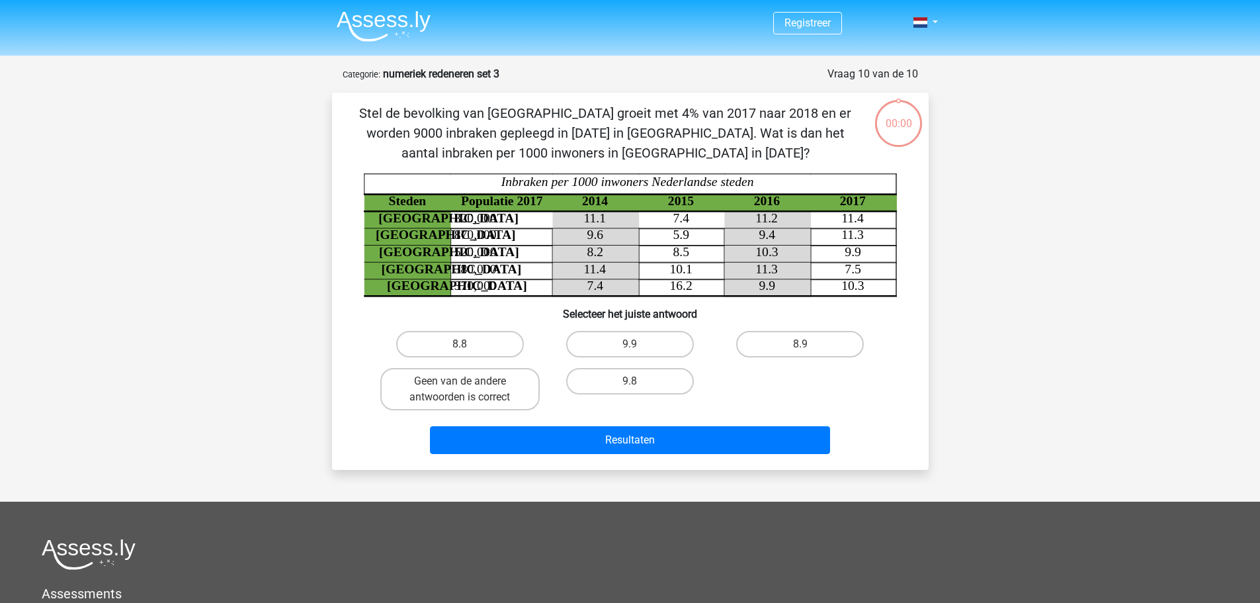
scroll to position [107, 0]
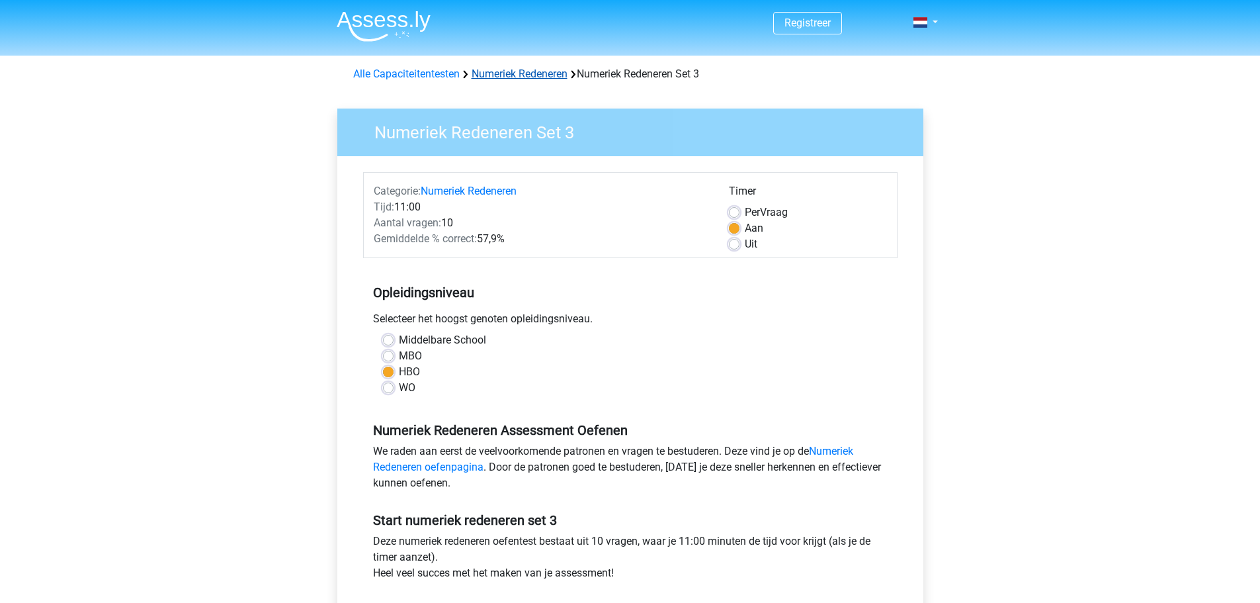
click at [484, 80] on link "Numeriek Redeneren" at bounding box center [520, 73] width 96 height 13
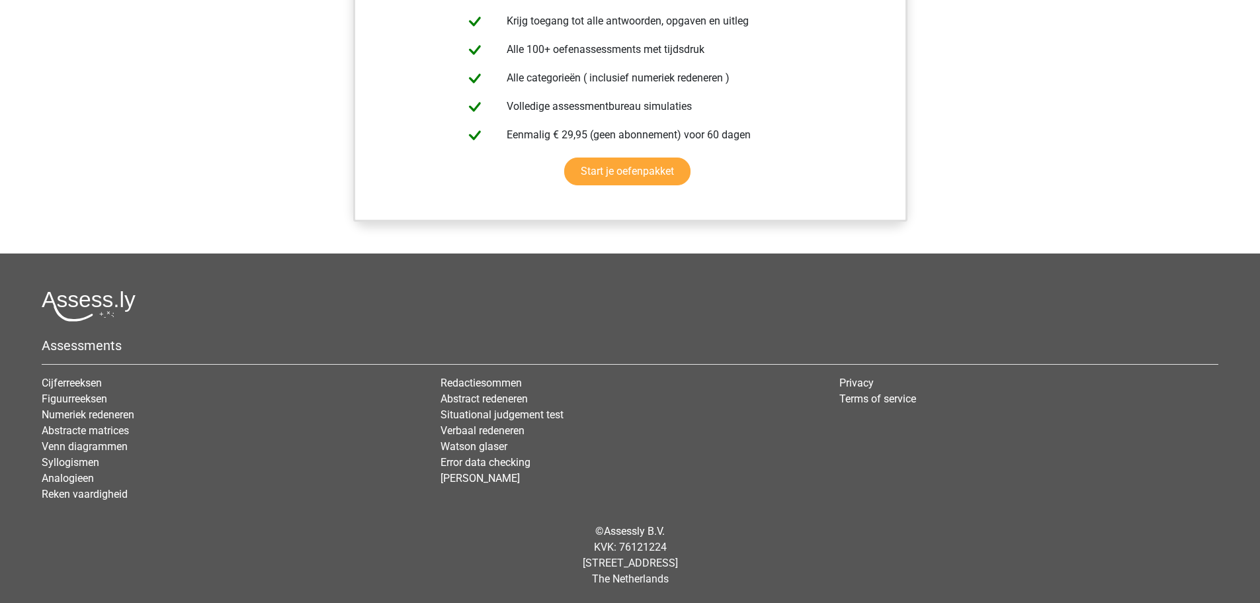
scroll to position [926, 0]
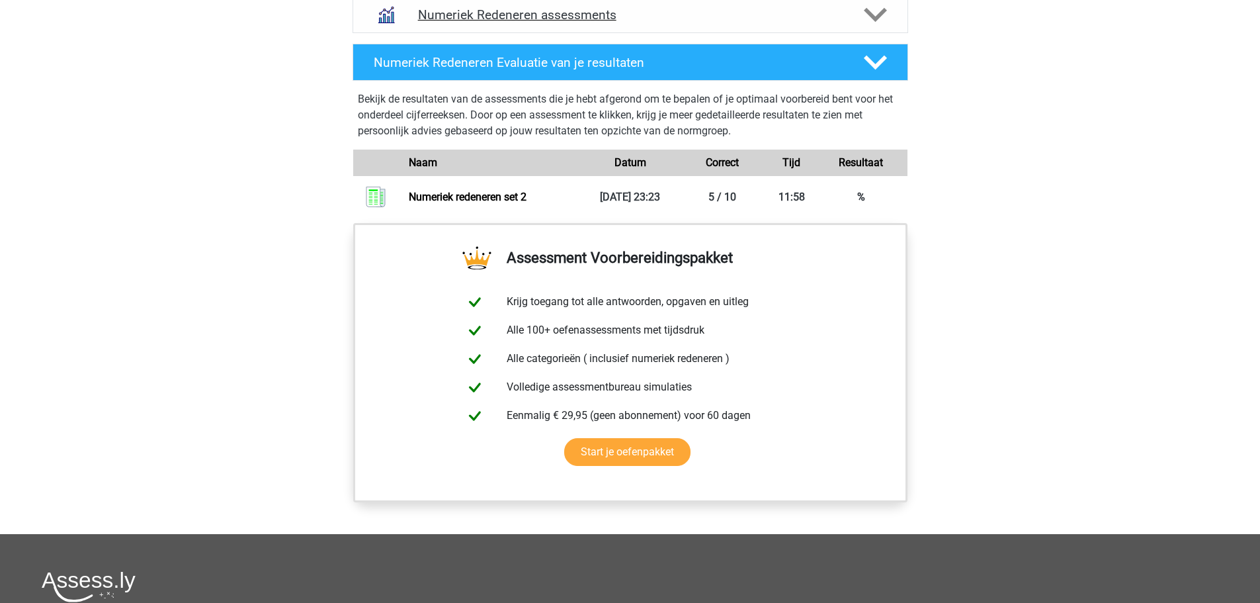
click at [560, 33] on div "Numeriek Redeneren assessments" at bounding box center [631, 14] width 556 height 37
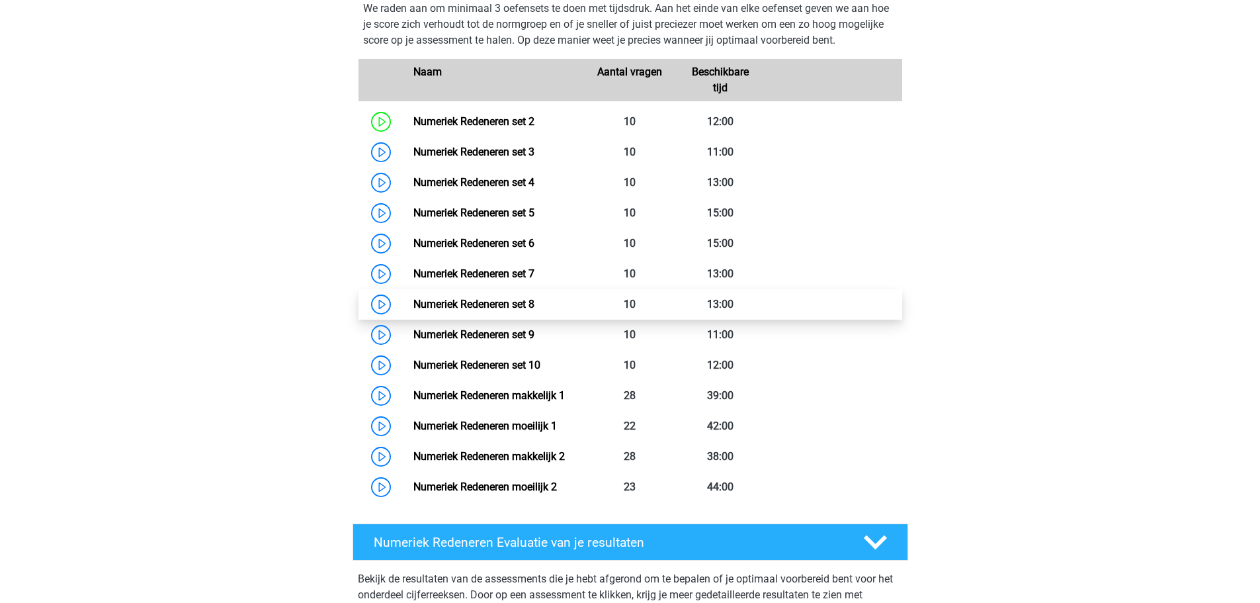
scroll to position [992, 0]
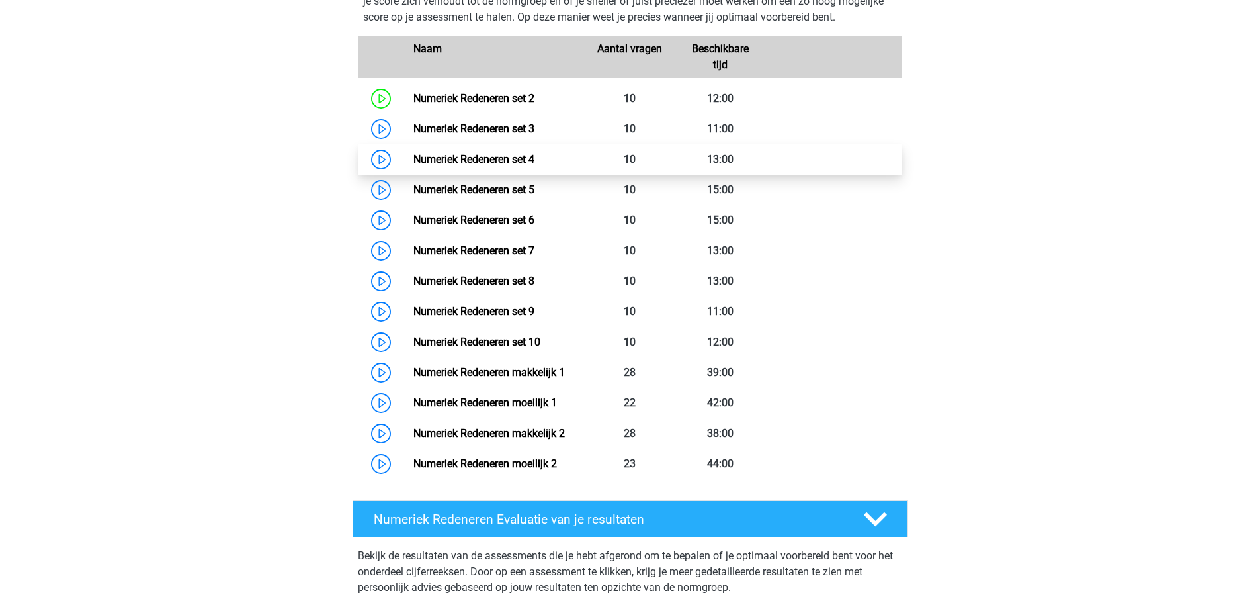
click at [435, 165] on link "Numeriek Redeneren set 4" at bounding box center [473, 159] width 121 height 13
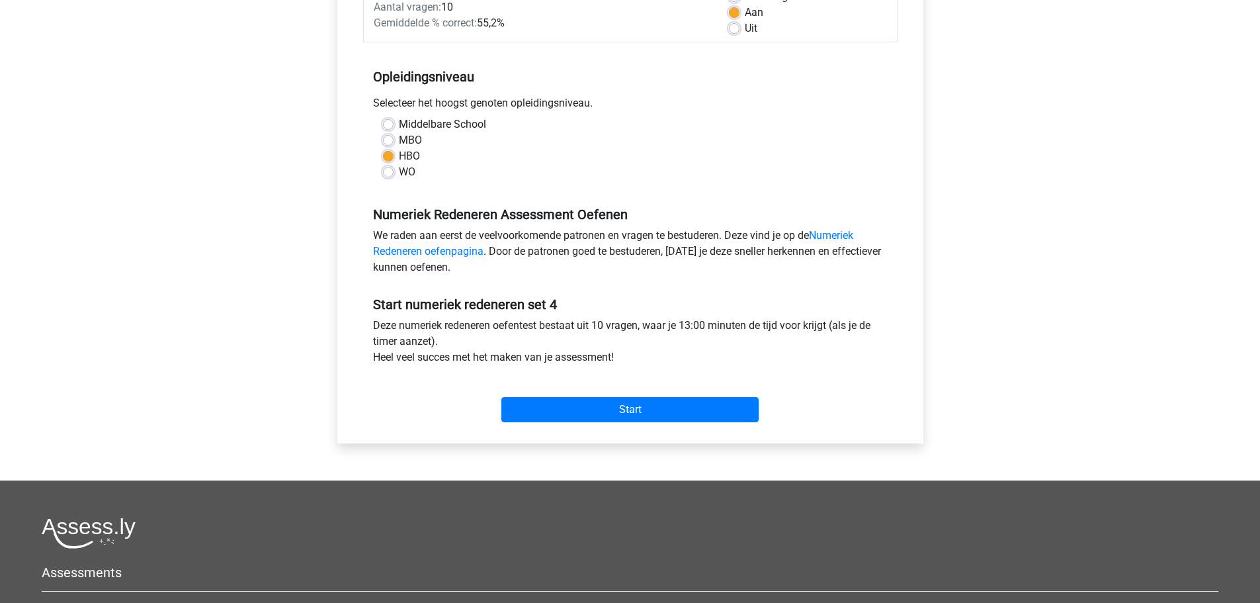
scroll to position [265, 0]
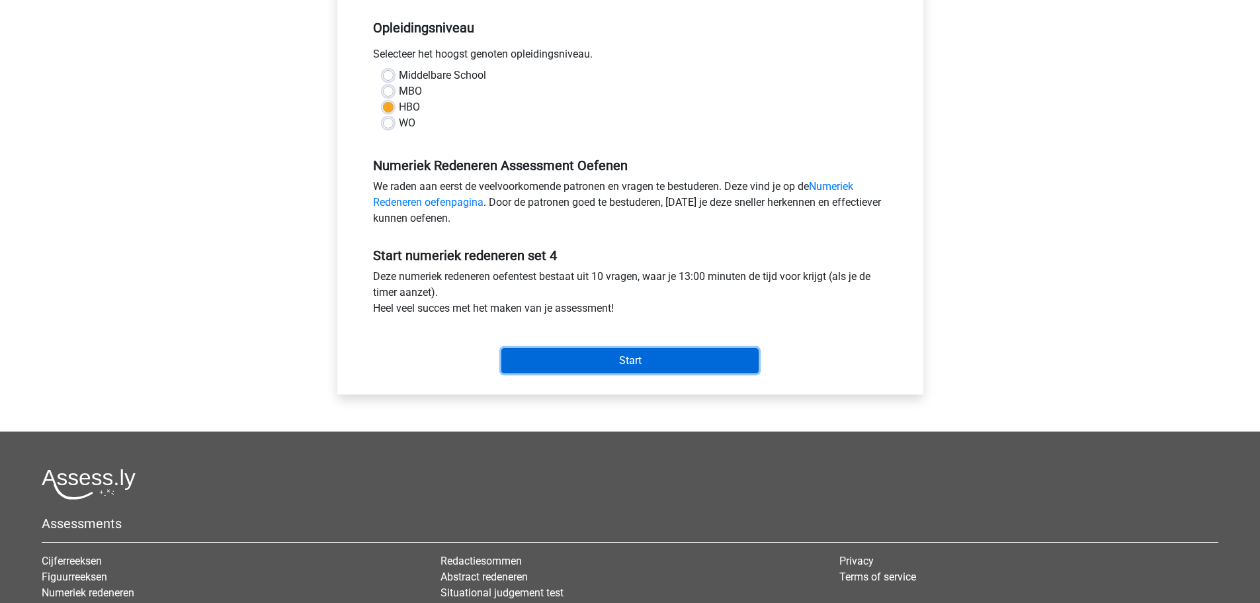
click at [715, 363] on input "Start" at bounding box center [629, 360] width 257 height 25
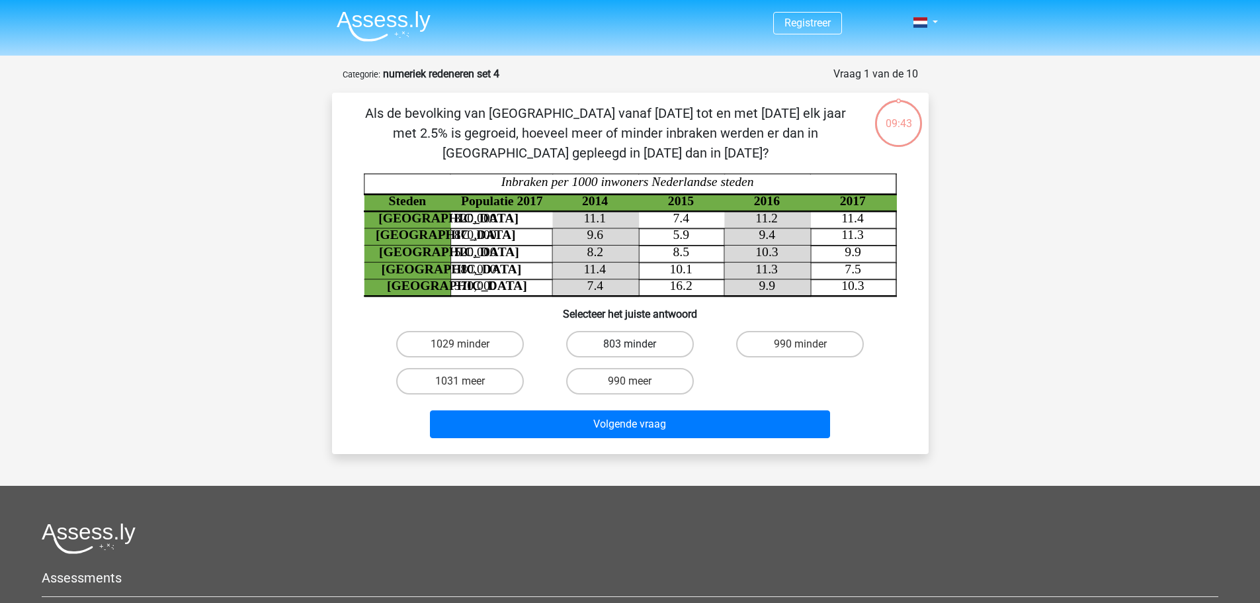
click at [646, 357] on label "803 minder" at bounding box center [630, 344] width 128 height 26
click at [638, 353] on input "803 minder" at bounding box center [634, 348] width 9 height 9
radio input "true"
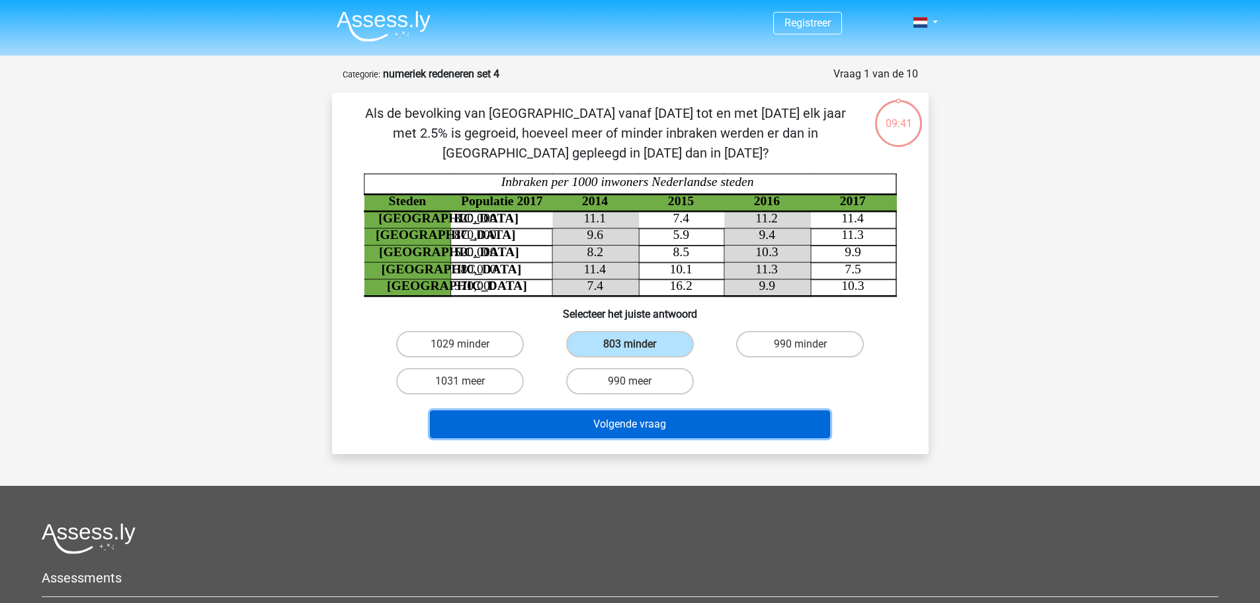
click at [638, 438] on button "Volgende vraag" at bounding box center [630, 424] width 400 height 28
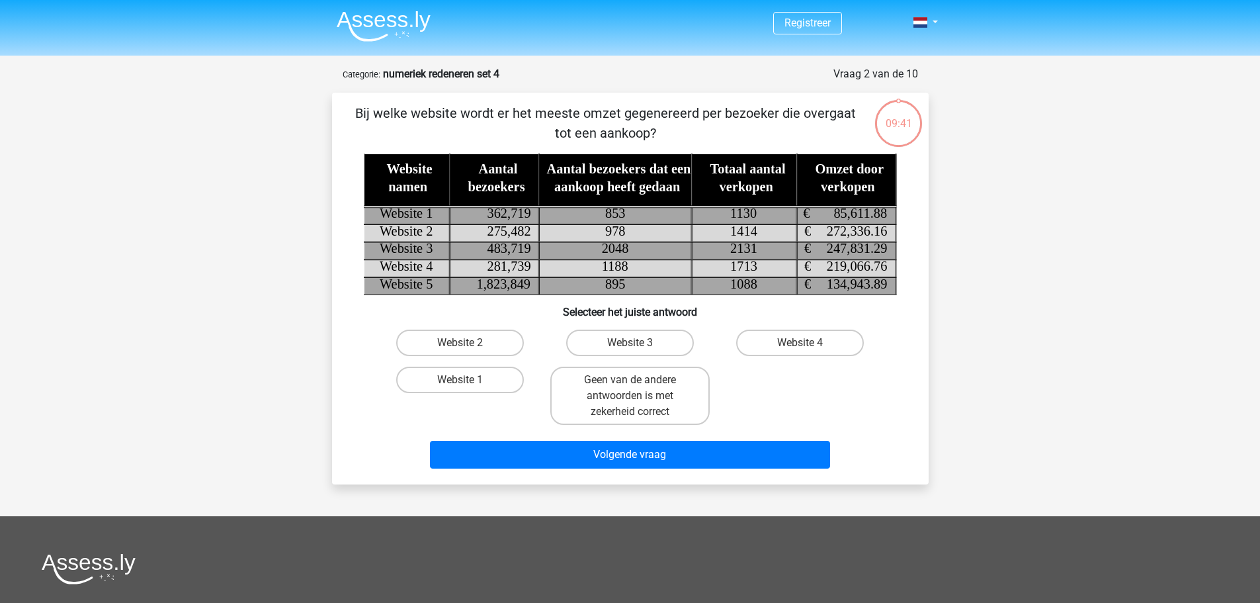
scroll to position [107, 0]
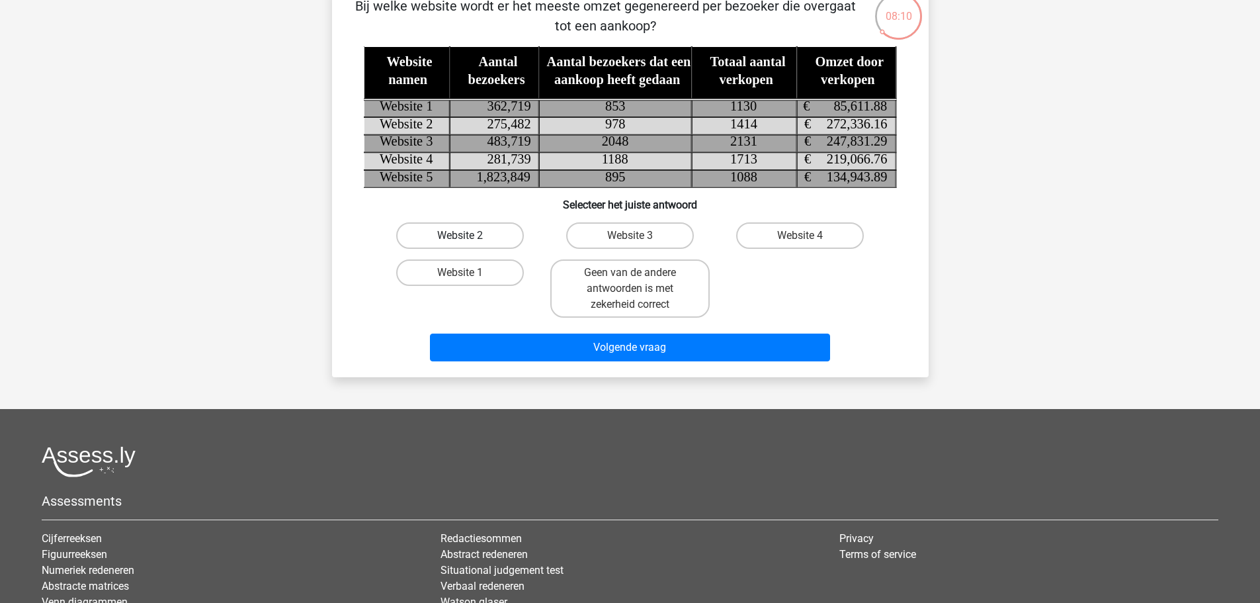
click at [401, 249] on label "Website 2" at bounding box center [460, 235] width 128 height 26
click at [460, 244] on input "Website 2" at bounding box center [464, 239] width 9 height 9
radio input "true"
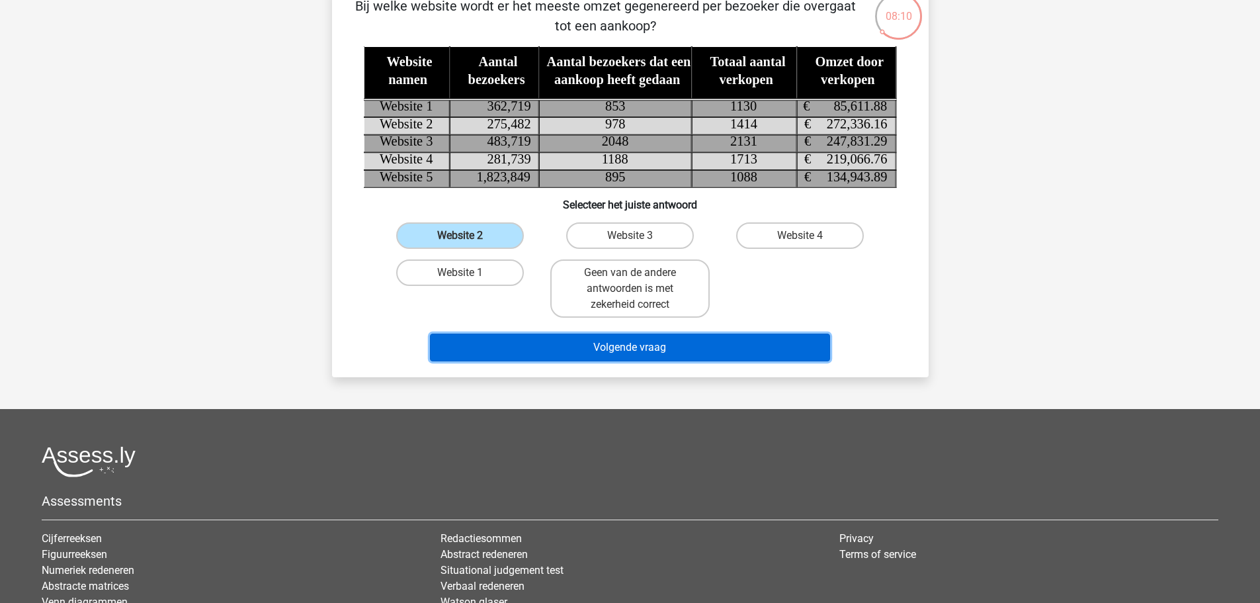
click at [640, 361] on button "Volgende vraag" at bounding box center [630, 347] width 400 height 28
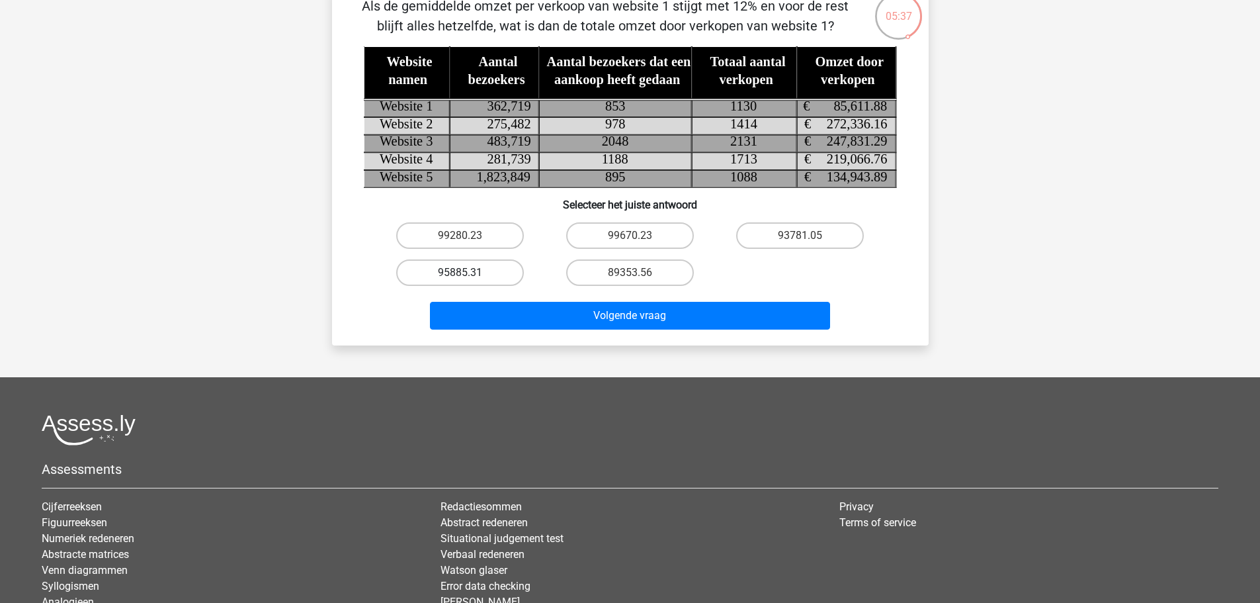
click at [407, 286] on label "95885.31" at bounding box center [460, 272] width 128 height 26
click at [460, 281] on input "95885.31" at bounding box center [464, 276] width 9 height 9
radio input "true"
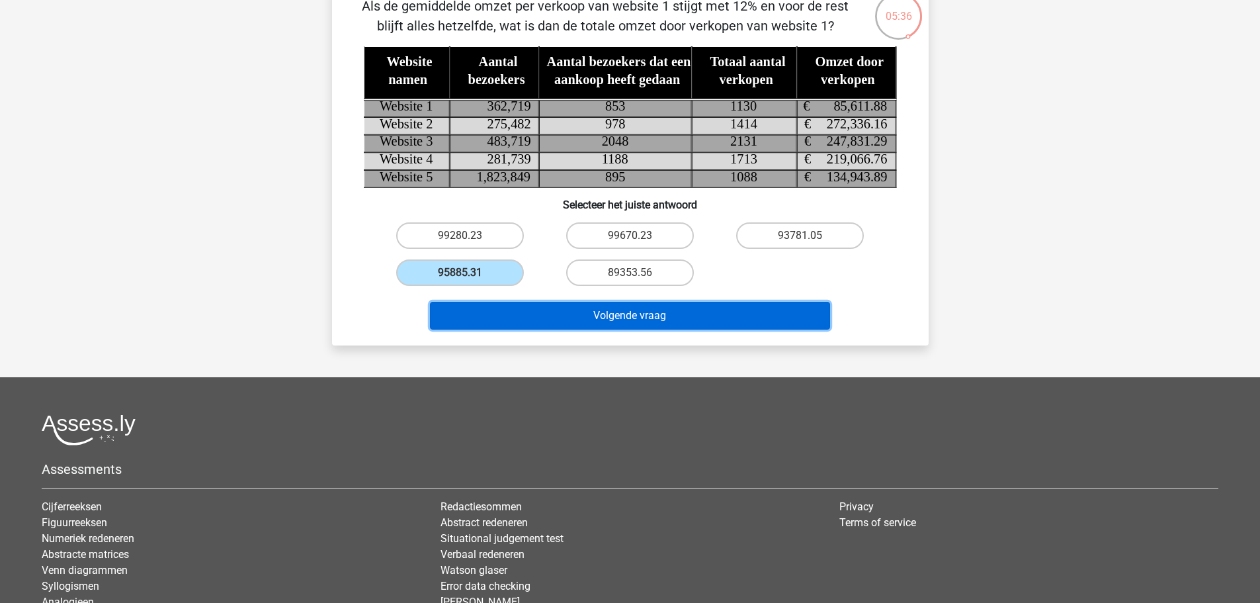
click at [653, 329] on button "Volgende vraag" at bounding box center [630, 316] width 400 height 28
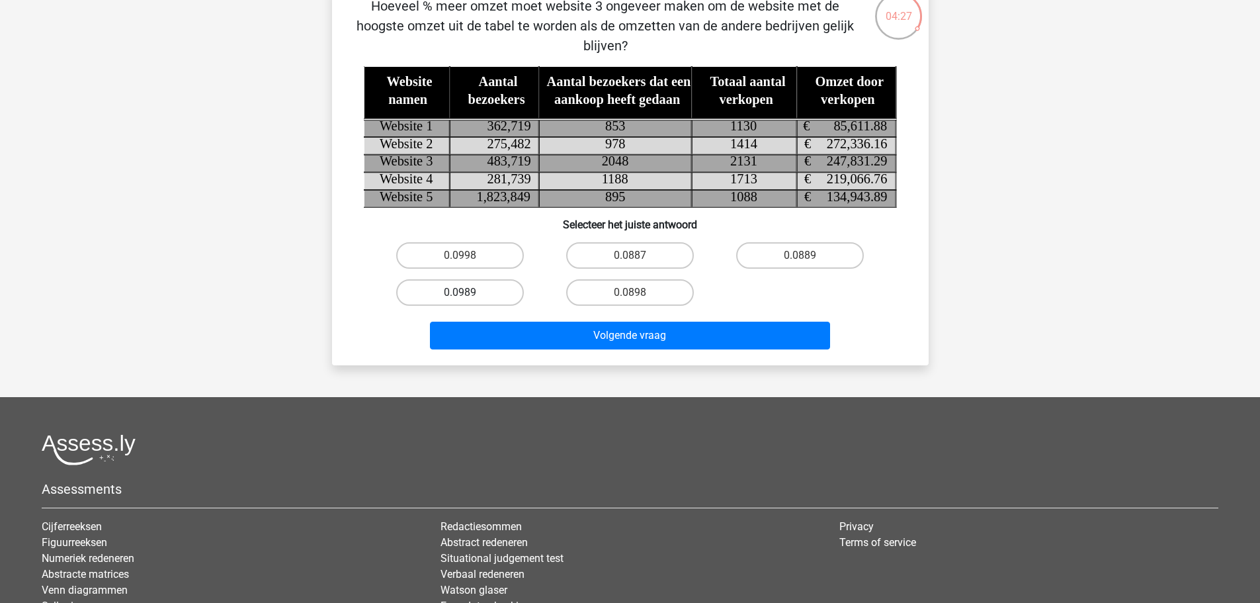
click at [415, 306] on label "0.0989" at bounding box center [460, 292] width 128 height 26
click at [460, 301] on input "0.0989" at bounding box center [464, 296] width 9 height 9
radio input "true"
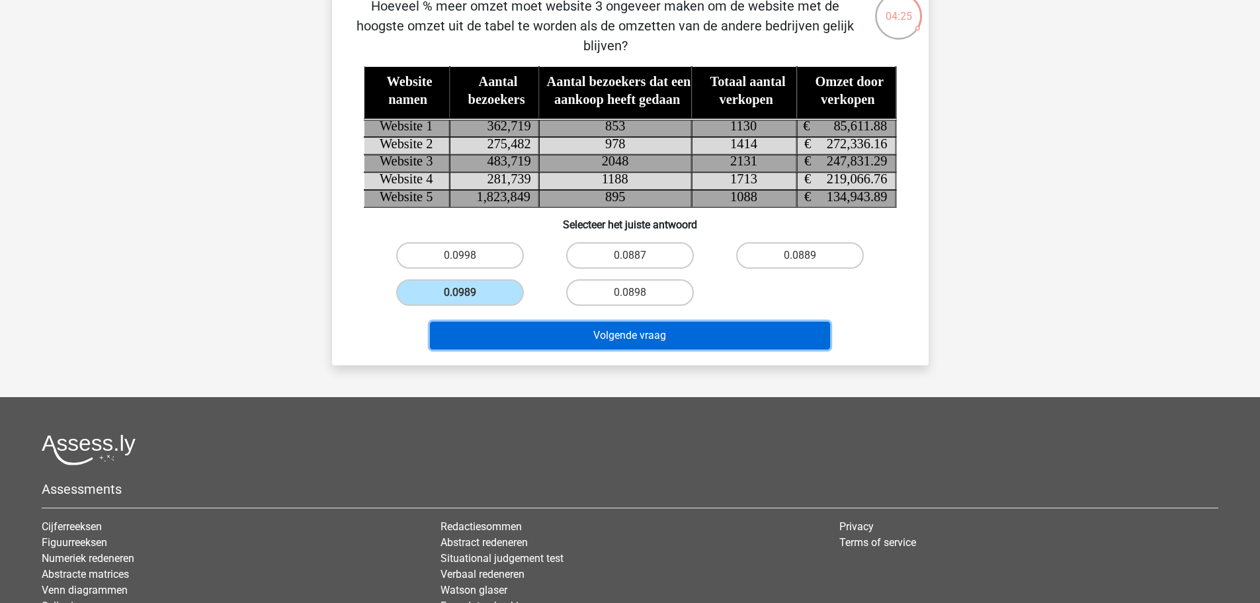
click at [622, 349] on button "Volgende vraag" at bounding box center [630, 335] width 400 height 28
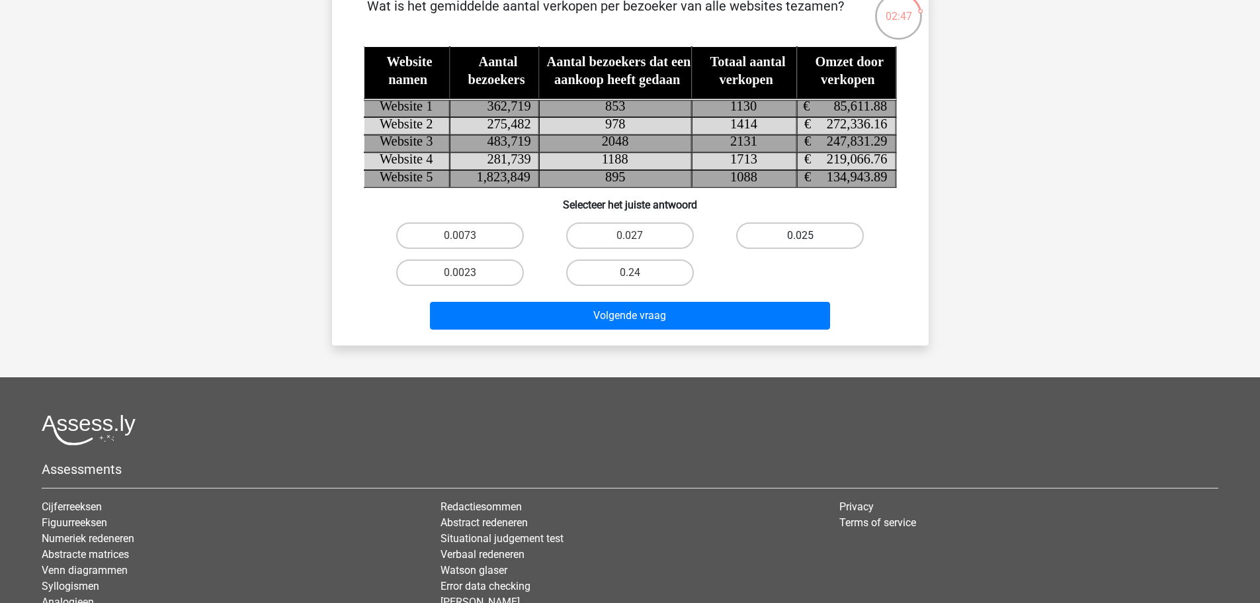
click at [833, 249] on label "0.025" at bounding box center [800, 235] width 128 height 26
click at [809, 244] on input "0.025" at bounding box center [804, 239] width 9 height 9
radio input "true"
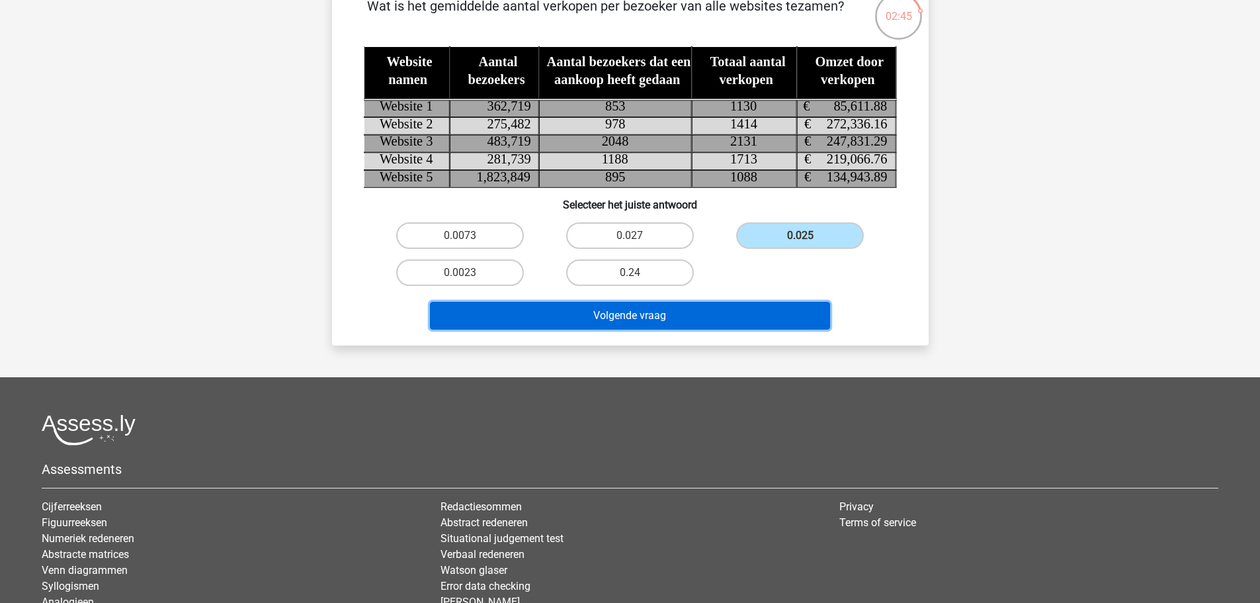
click at [644, 329] on button "Volgende vraag" at bounding box center [630, 316] width 400 height 28
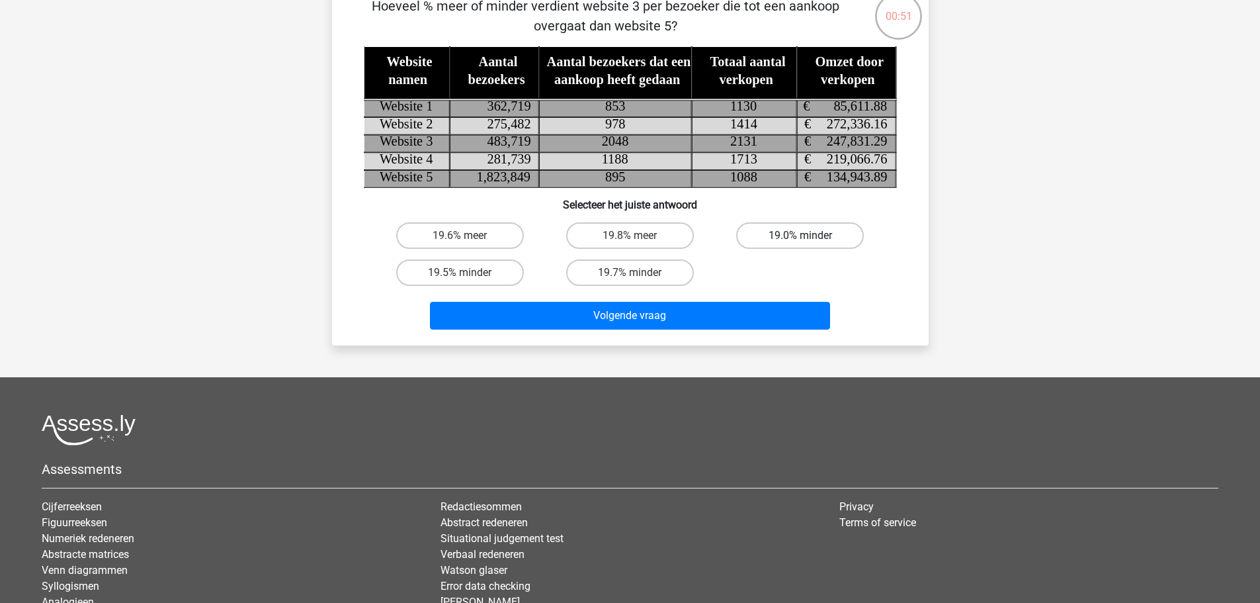
click at [858, 249] on label "19.0% minder" at bounding box center [800, 235] width 128 height 26
click at [809, 244] on input "19.0% minder" at bounding box center [804, 239] width 9 height 9
radio input "true"
click at [651, 335] on div "Volgende vraag" at bounding box center [630, 318] width 511 height 33
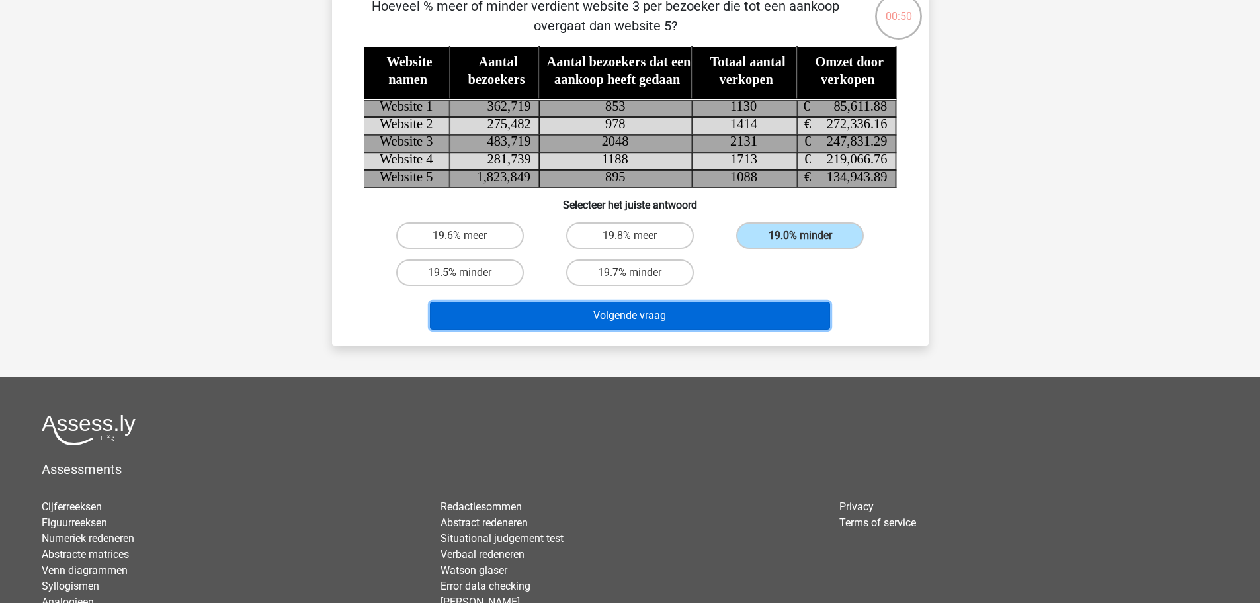
click at [656, 329] on button "Volgende vraag" at bounding box center [630, 316] width 400 height 28
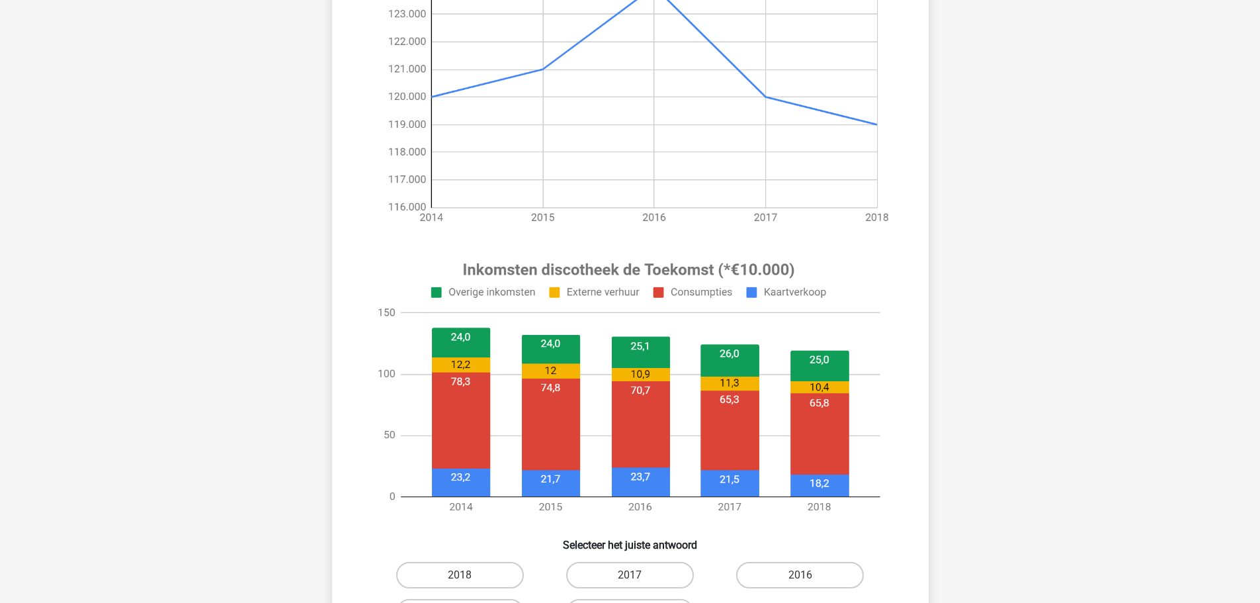
scroll to position [239, 0]
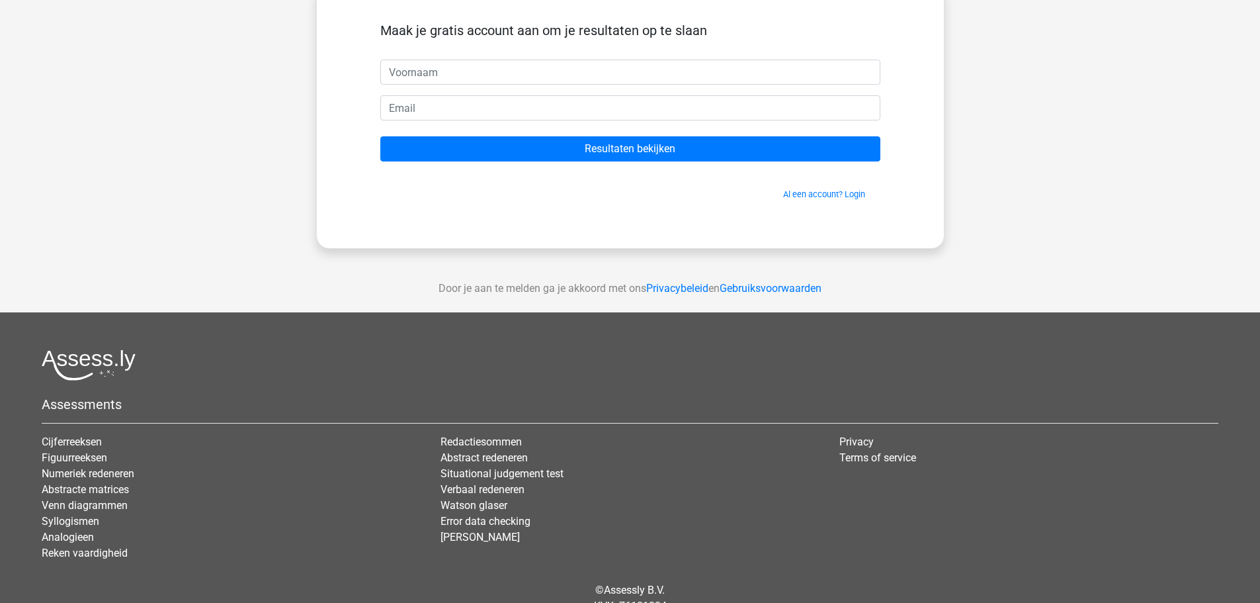
scroll to position [199, 0]
